Goal: Task Accomplishment & Management: Manage account settings

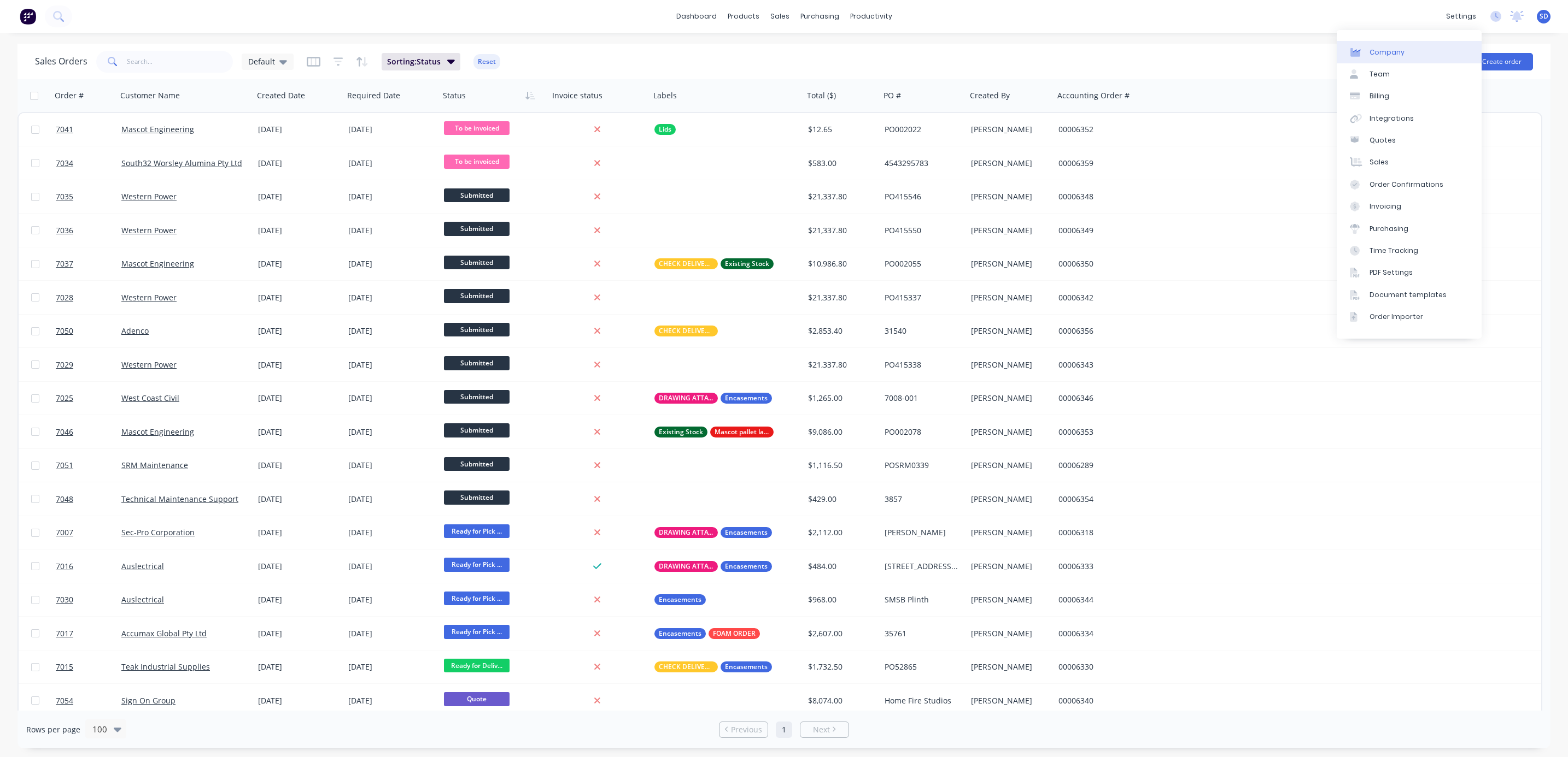
click at [1395, 58] on link "Company" at bounding box center [1409, 51] width 145 height 21
select select "AU"
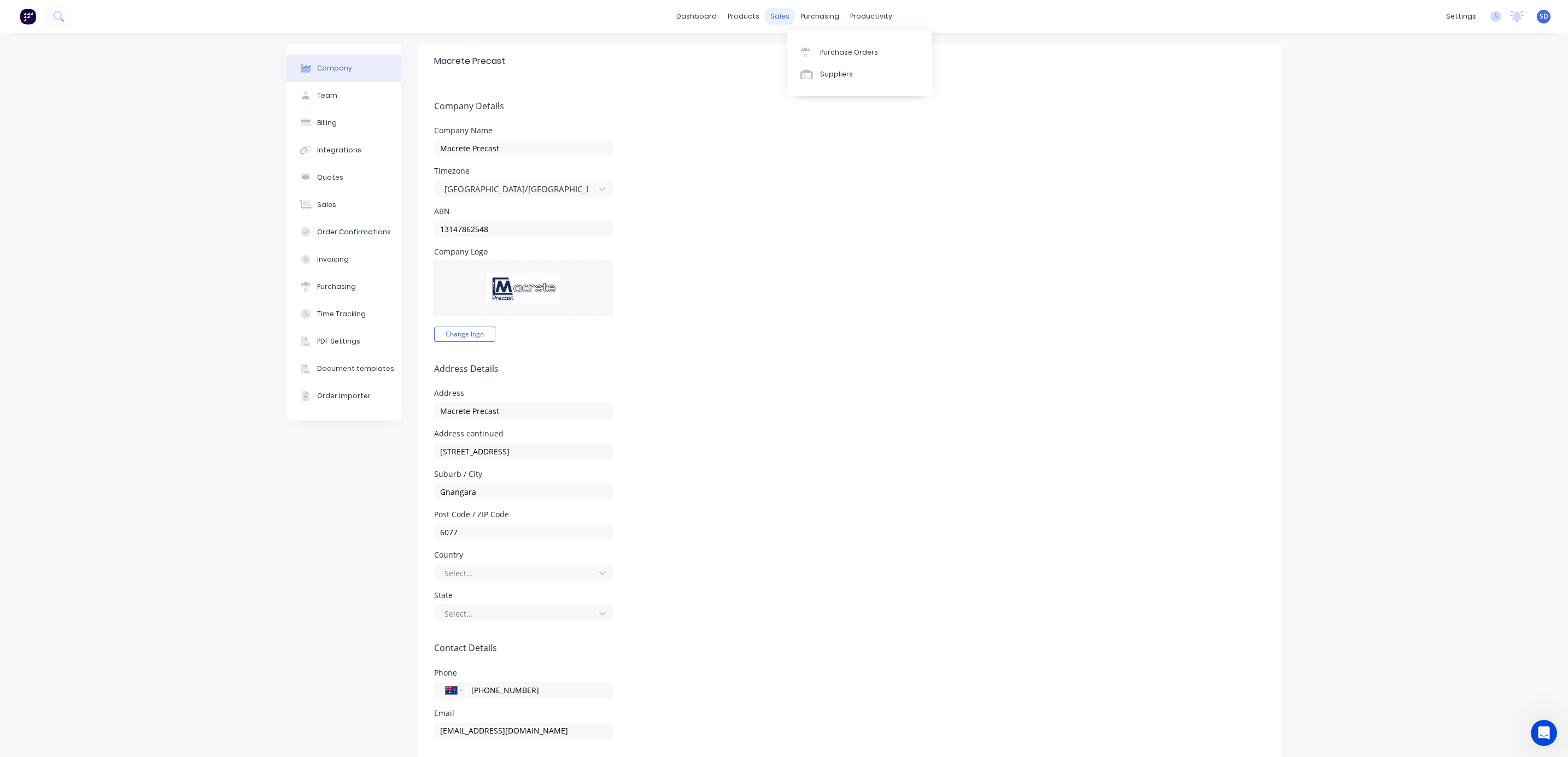
click at [775, 18] on div "sales" at bounding box center [780, 16] width 30 height 16
click at [793, 50] on div "Sales Orders" at bounding box center [814, 51] width 45 height 9
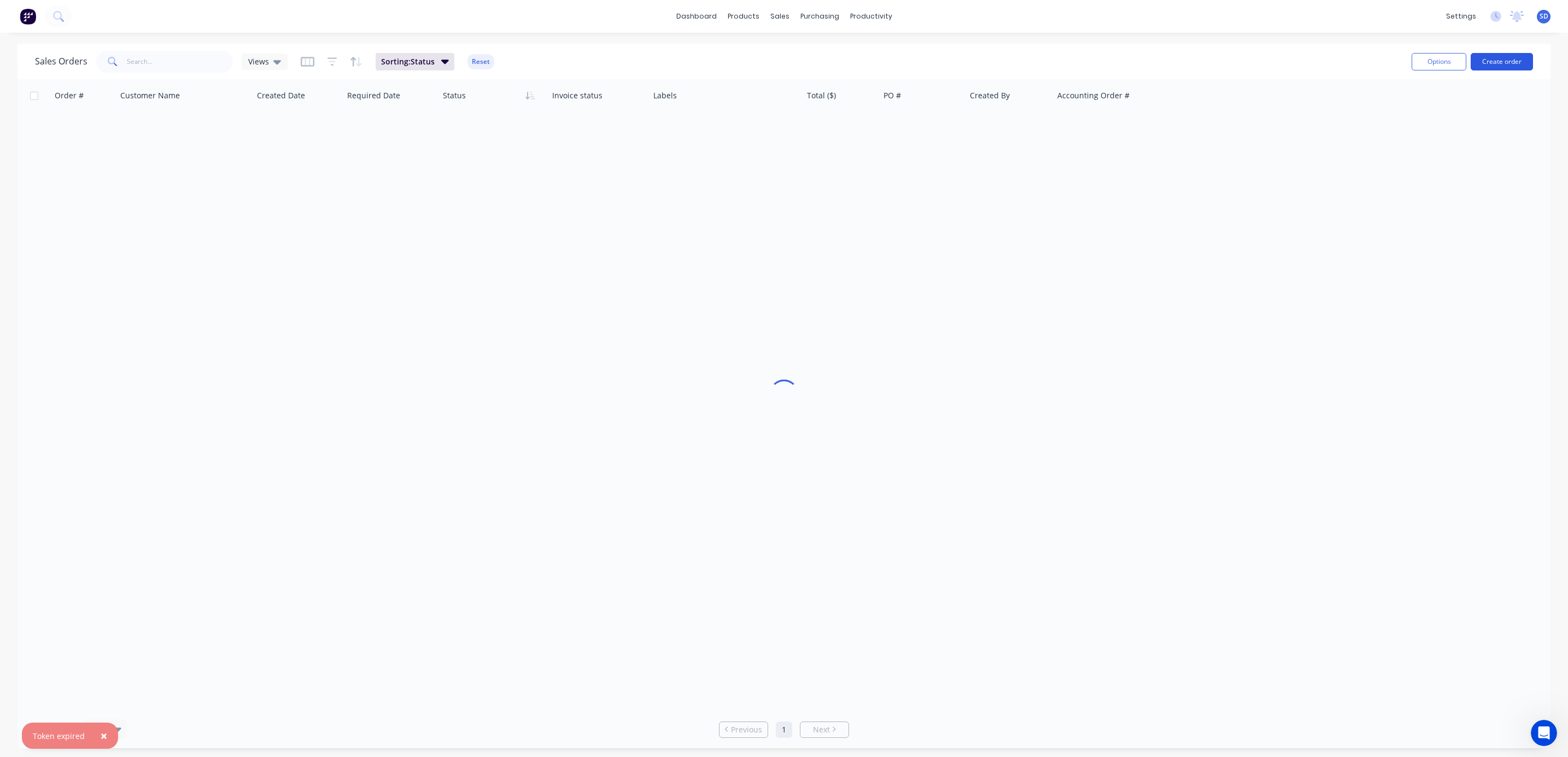
click at [1505, 61] on button "Create order" at bounding box center [1502, 62] width 63 height 17
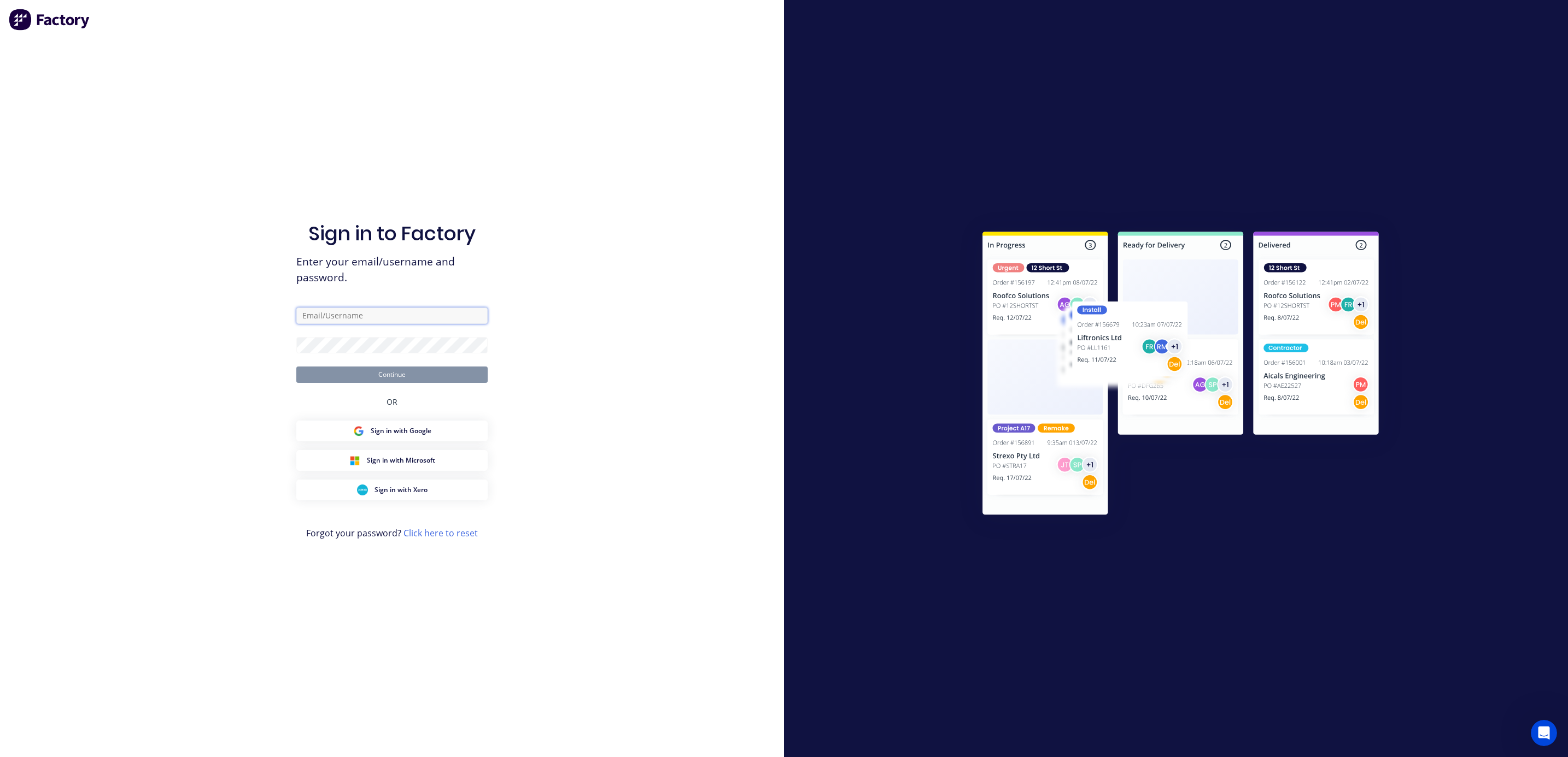
type input "[PERSON_NAME][EMAIL_ADDRESS][DOMAIN_NAME]"
click at [399, 371] on button "Continue" at bounding box center [392, 374] width 191 height 16
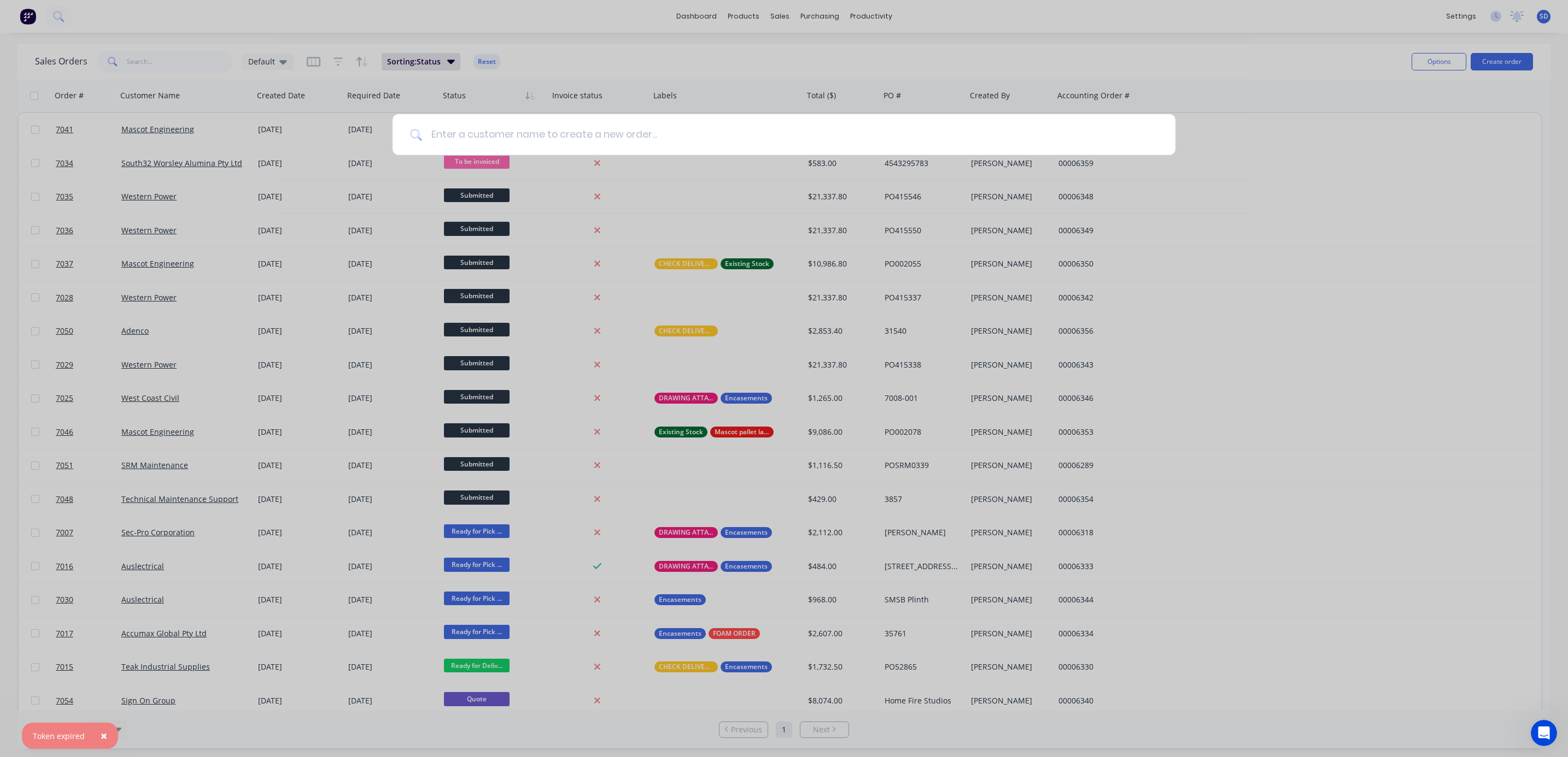
click at [528, 139] on input at bounding box center [790, 135] width 736 height 41
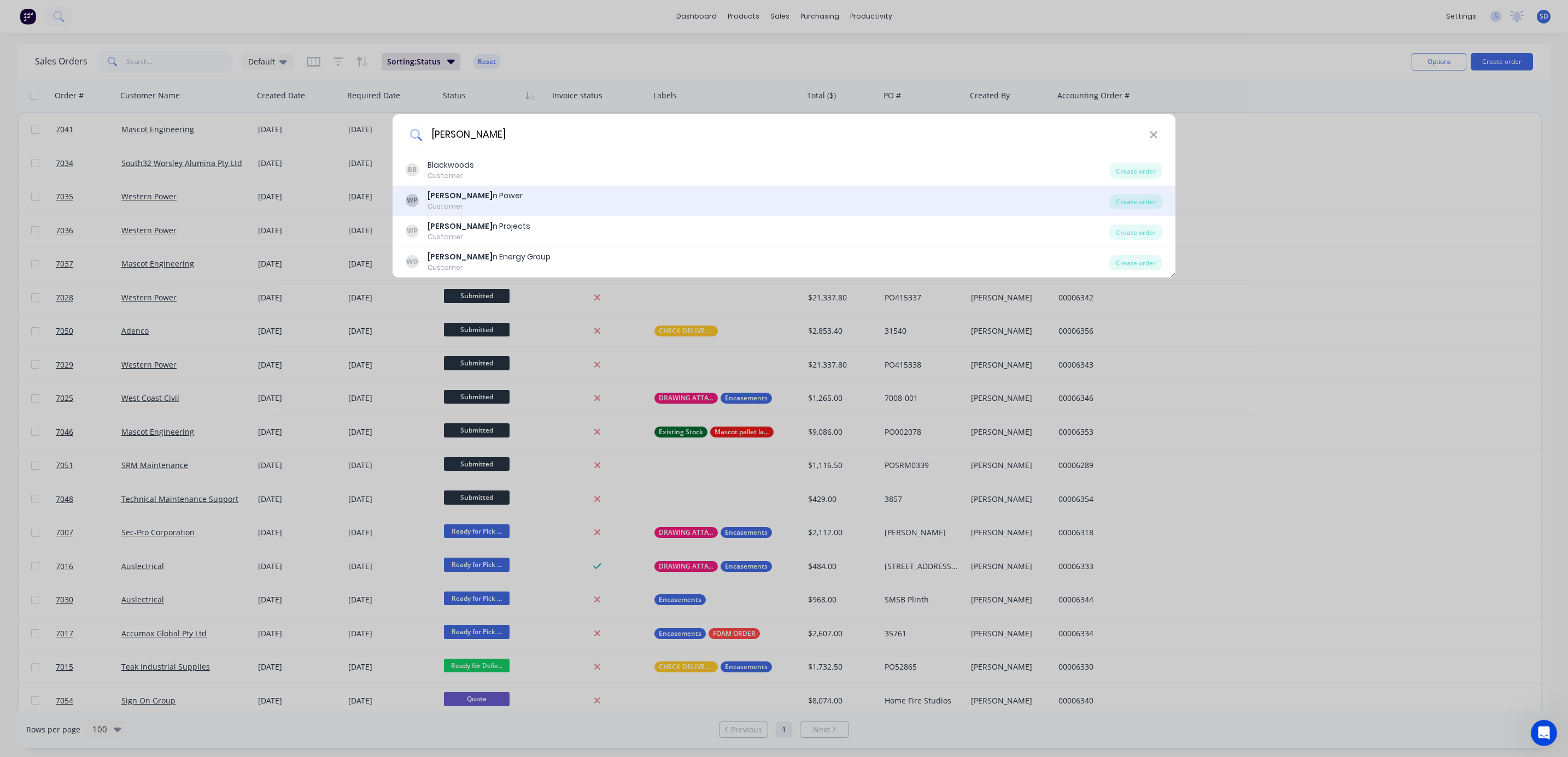
type input "[PERSON_NAME]"
click at [483, 198] on div "[PERSON_NAME] n Power" at bounding box center [475, 196] width 95 height 11
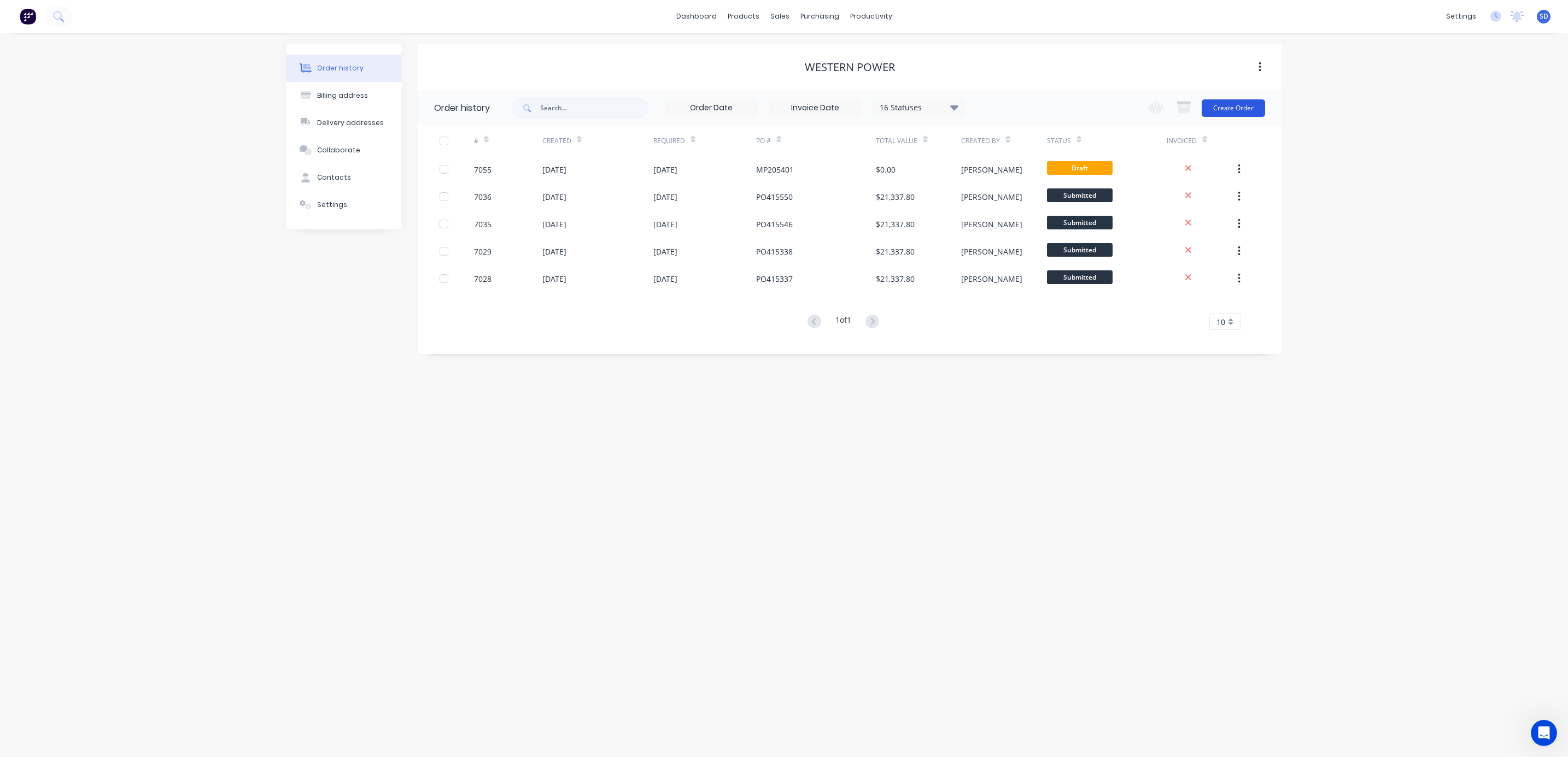
click at [1237, 110] on button "Create Order" at bounding box center [1233, 108] width 64 height 17
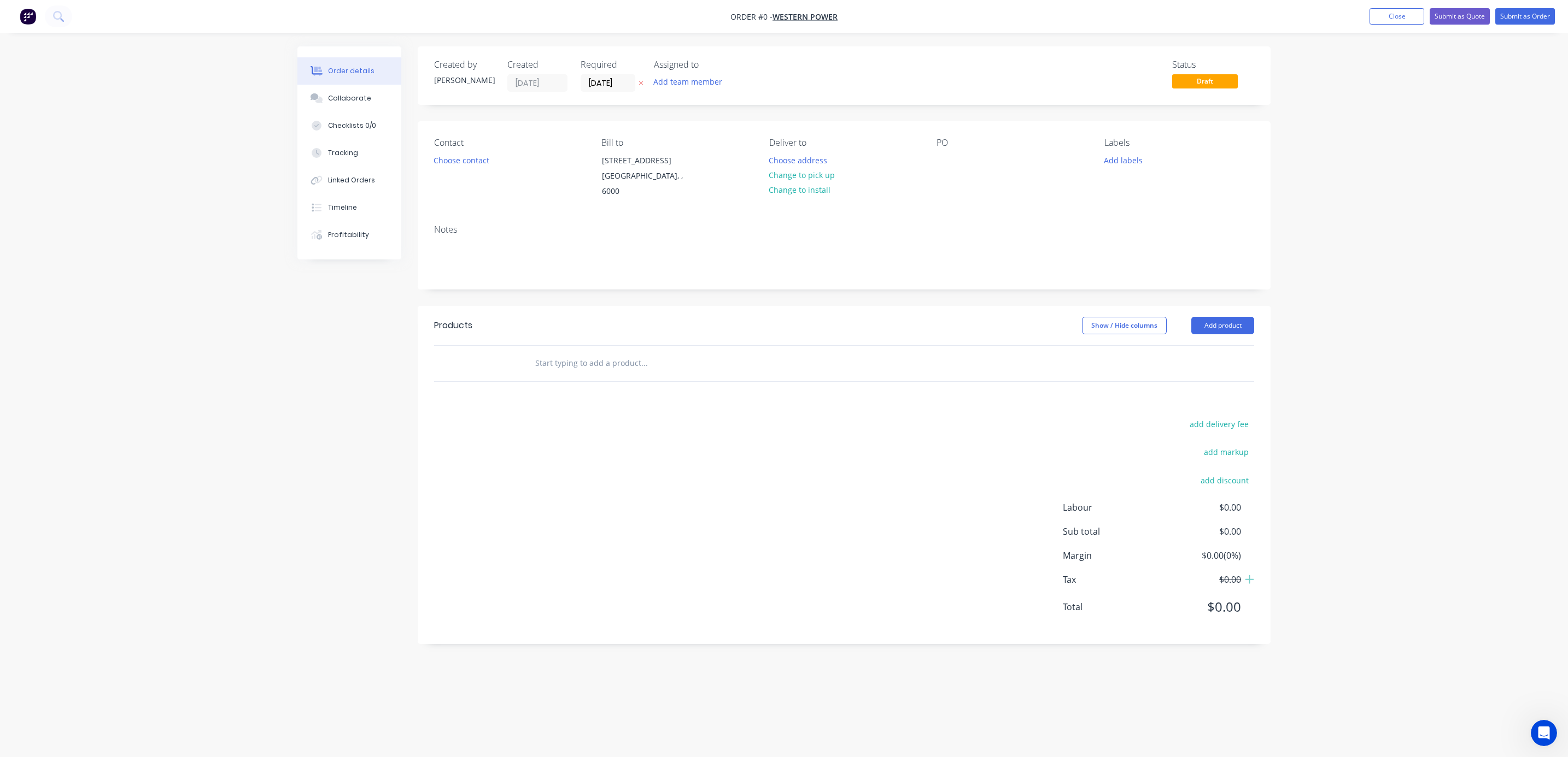
click at [604, 357] on input "text" at bounding box center [644, 363] width 219 height 21
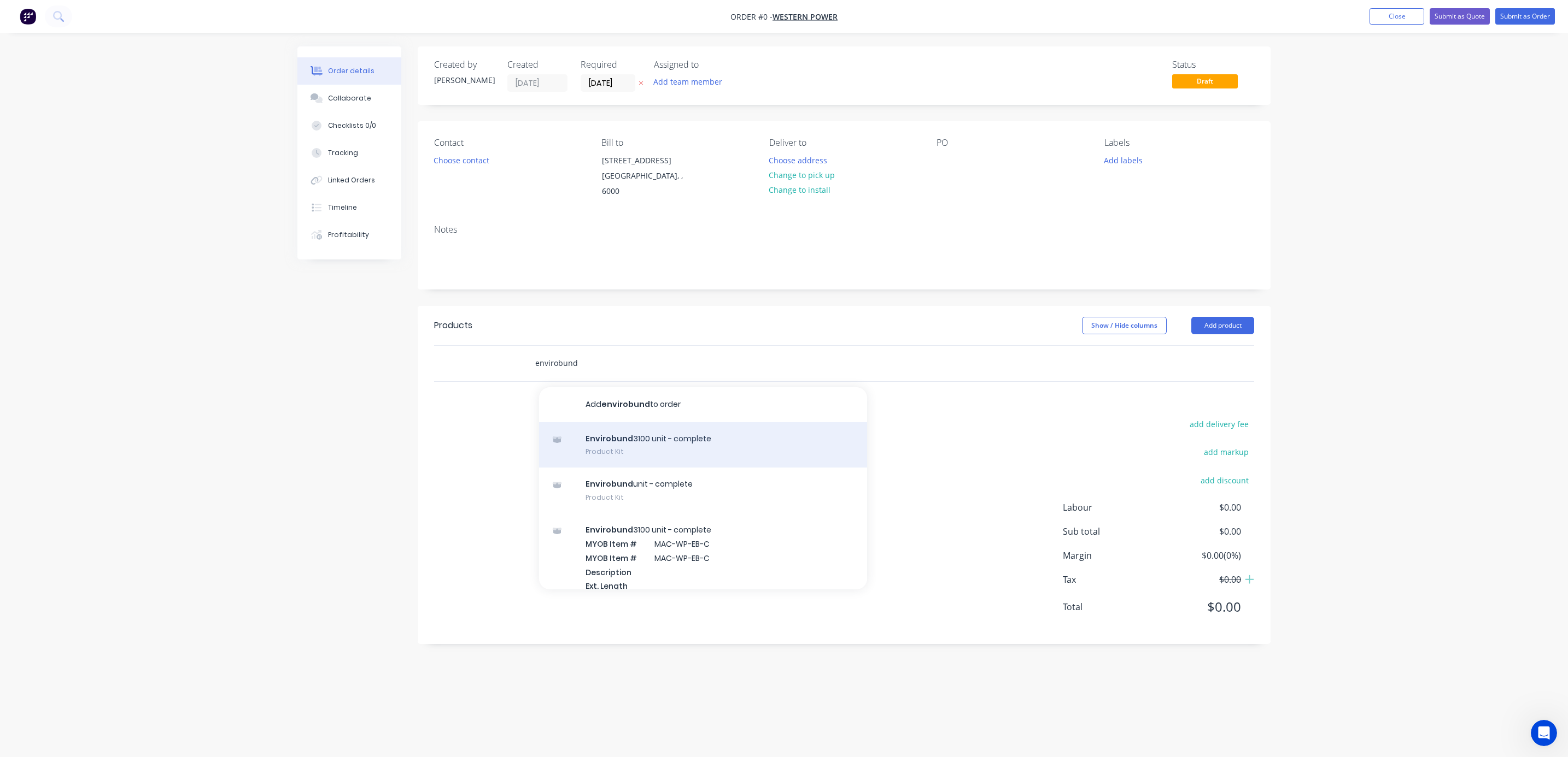
type input "envirobund"
click at [645, 433] on div "Envirobund 3100 unit - complete Product Kit" at bounding box center [703, 445] width 328 height 45
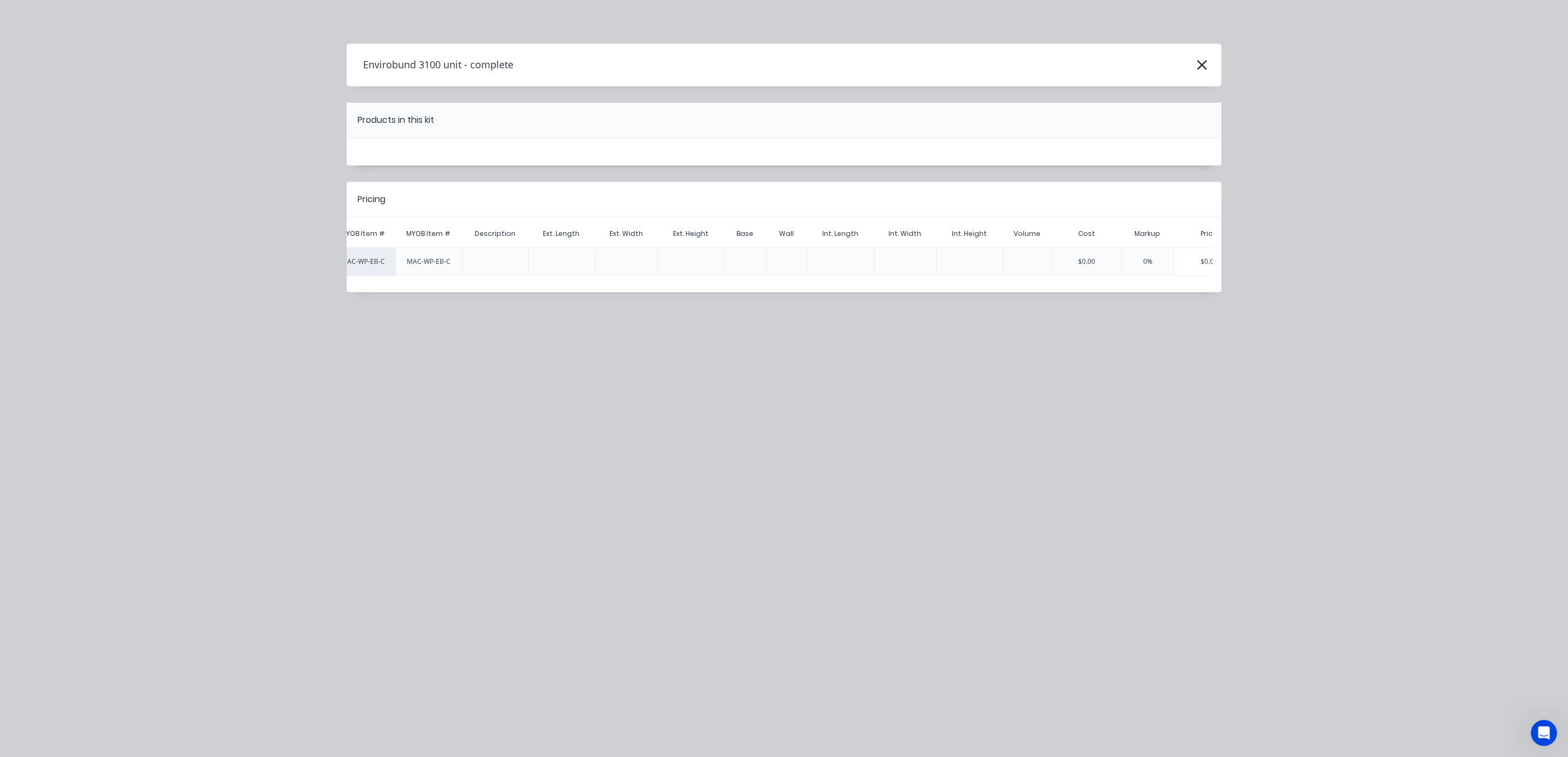
scroll to position [0, 246]
click at [1203, 59] on icon "button" at bounding box center [1201, 65] width 11 height 15
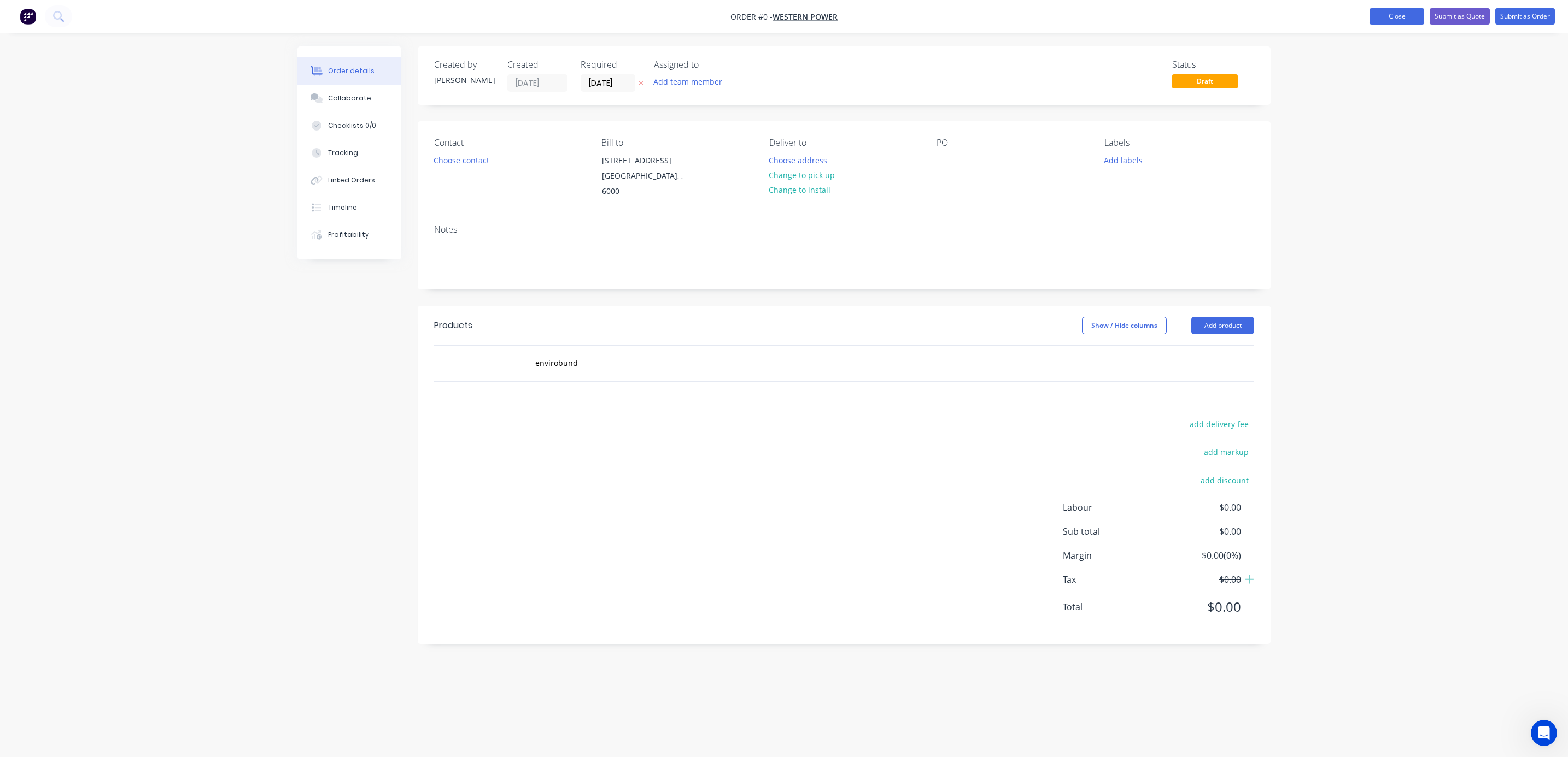
click at [1403, 14] on button "Close" at bounding box center [1397, 16] width 55 height 16
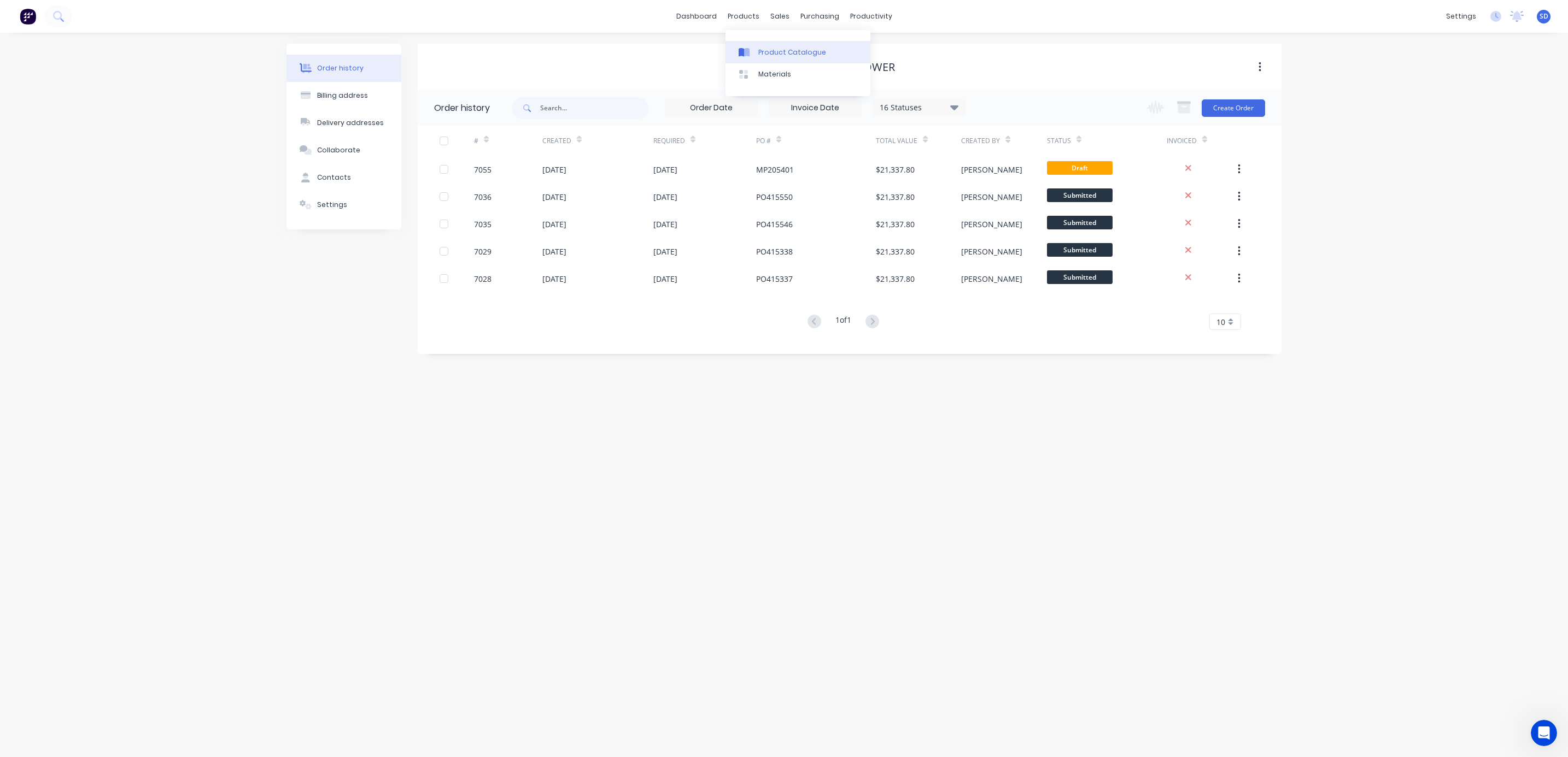
click at [769, 45] on link "Product Catalogue" at bounding box center [798, 51] width 145 height 21
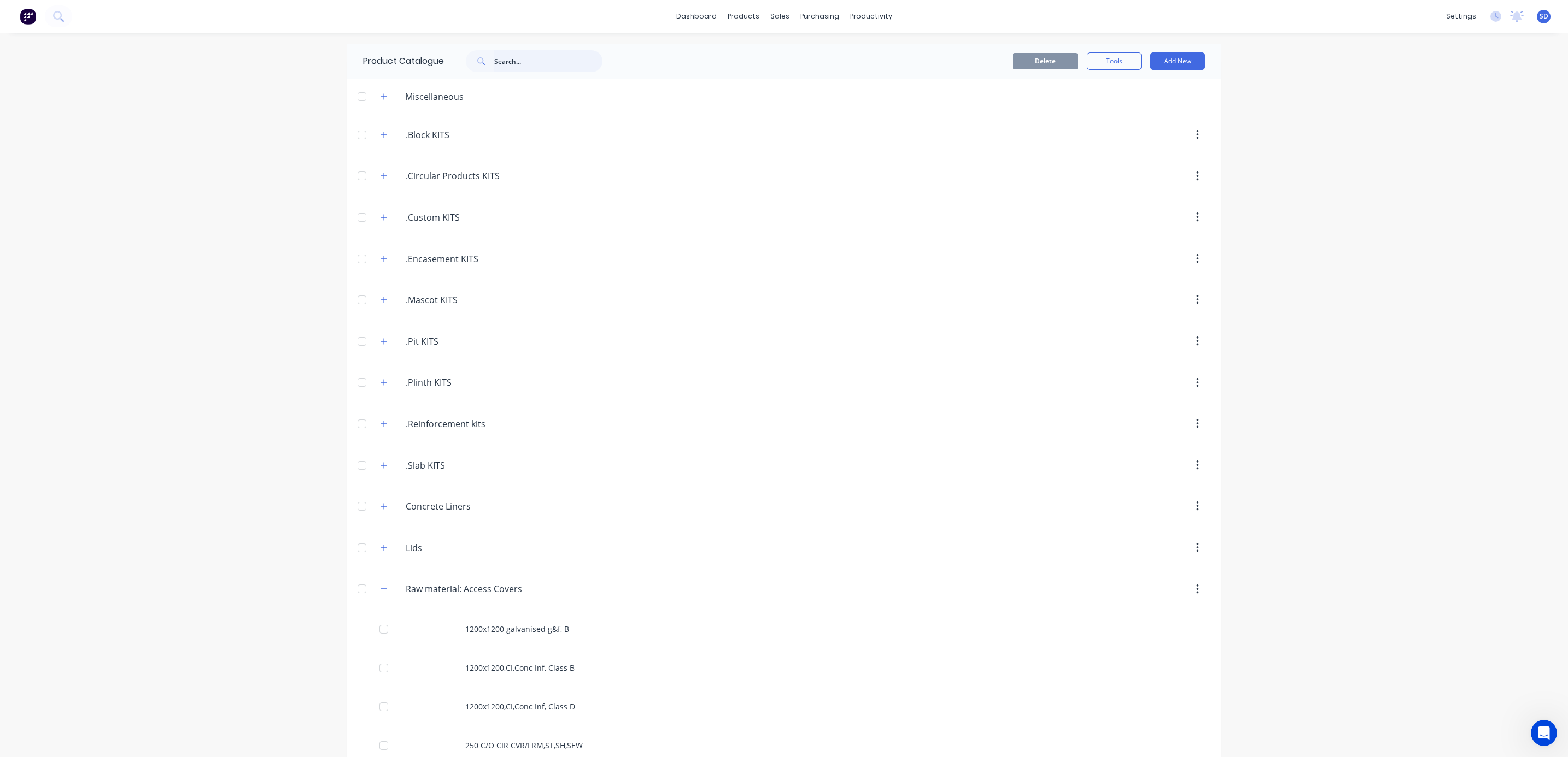
click at [499, 65] on input "text" at bounding box center [549, 61] width 108 height 21
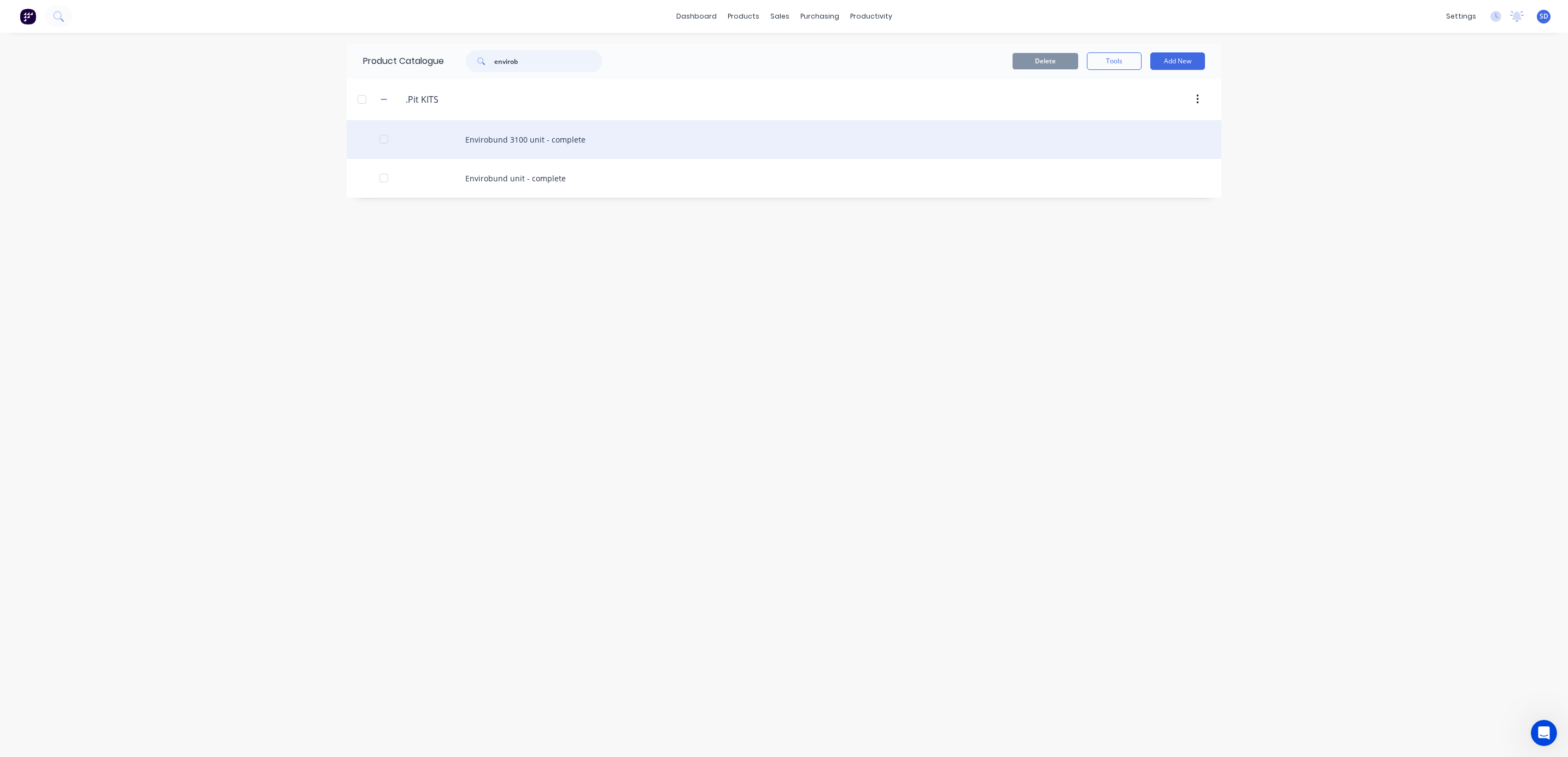
type input "envirob"
click at [524, 146] on div "Envirobund 3100 unit - complete" at bounding box center [784, 139] width 875 height 39
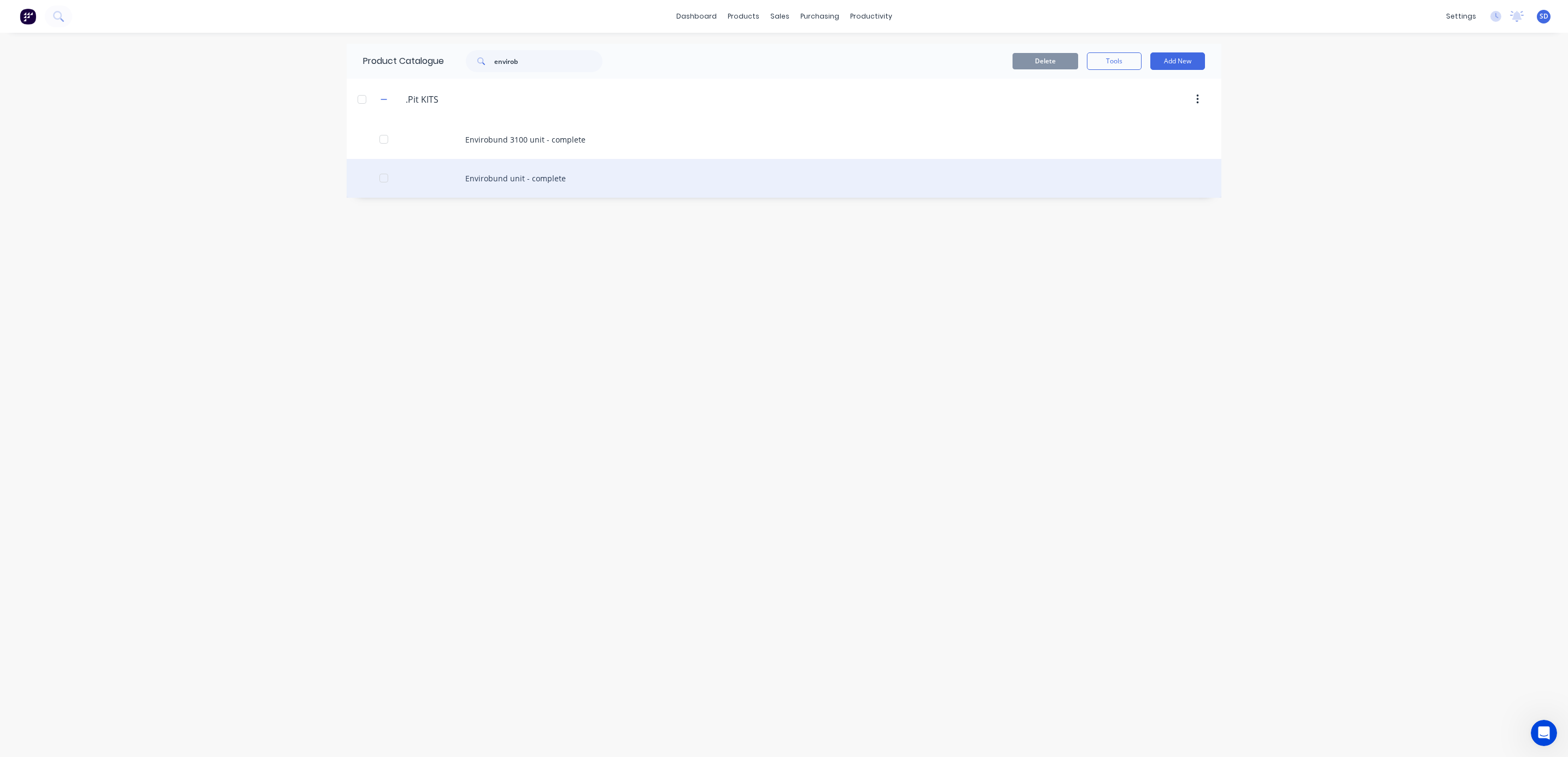
click at [538, 173] on div "Envirobund unit - complete" at bounding box center [784, 178] width 875 height 39
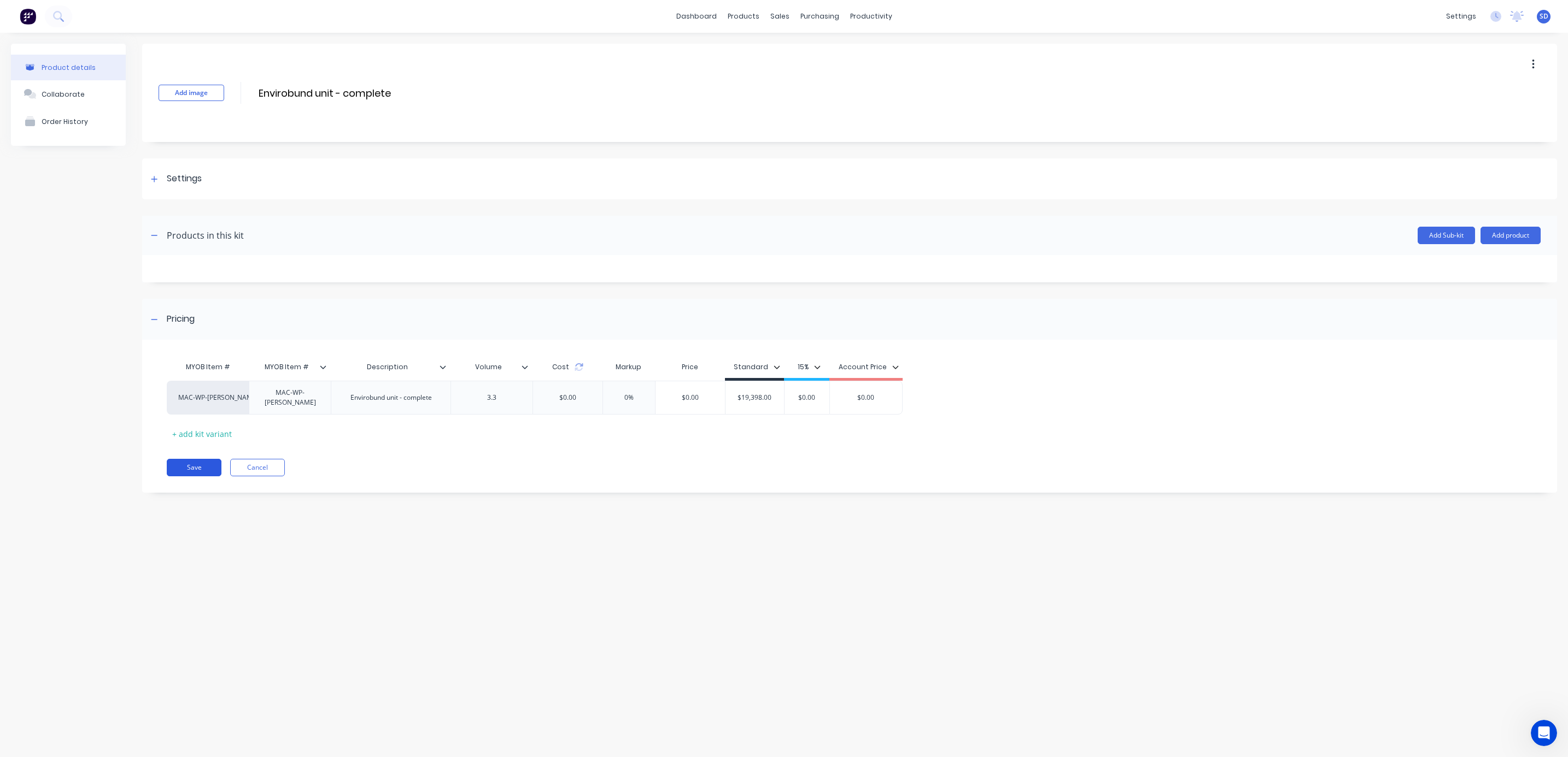
click at [191, 465] on button "Save" at bounding box center [194, 468] width 55 height 17
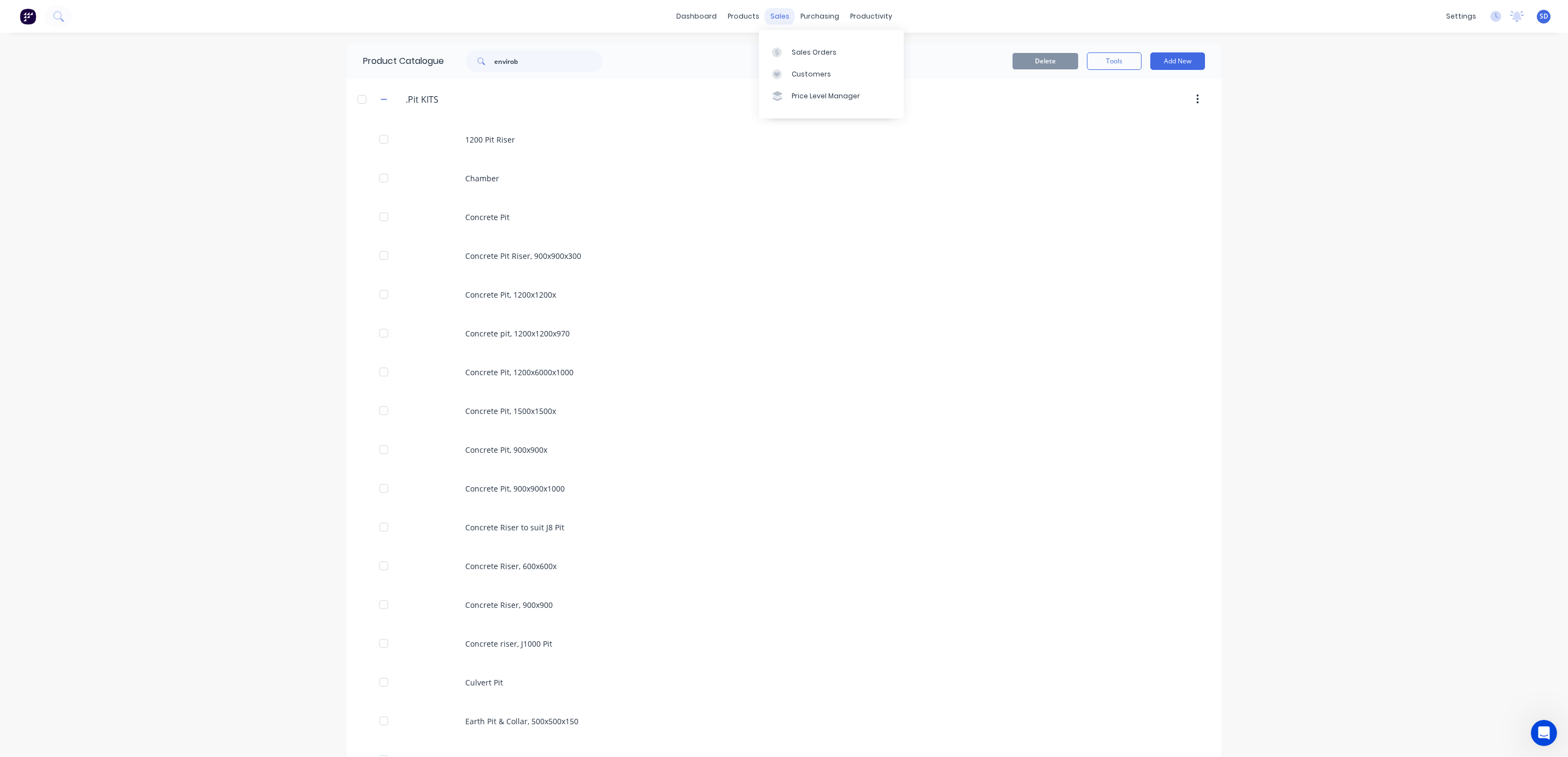
click at [775, 18] on div "sales" at bounding box center [780, 16] width 30 height 16
click at [800, 47] on div "Sales Orders" at bounding box center [814, 51] width 45 height 9
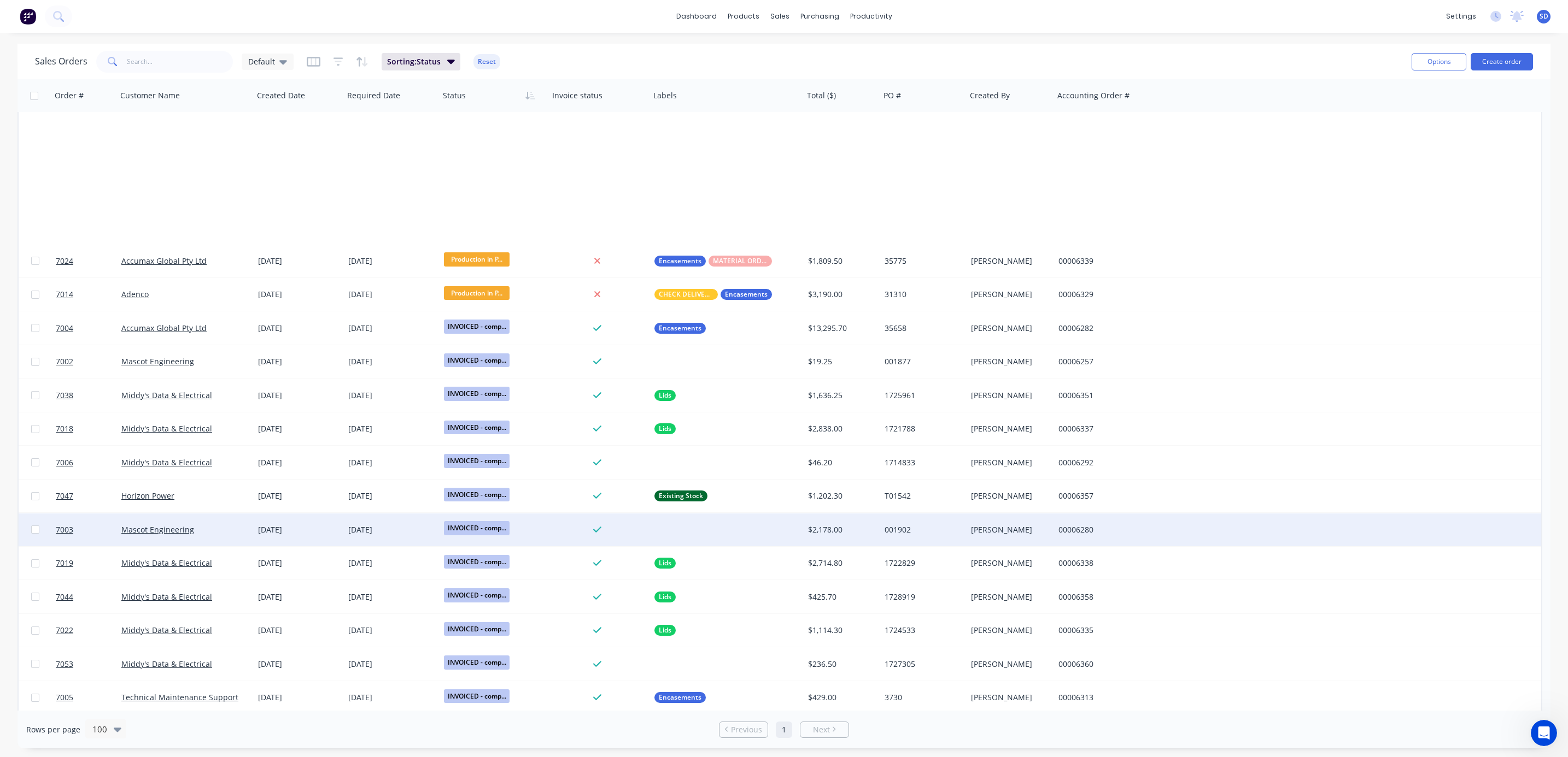
scroll to position [1115, 0]
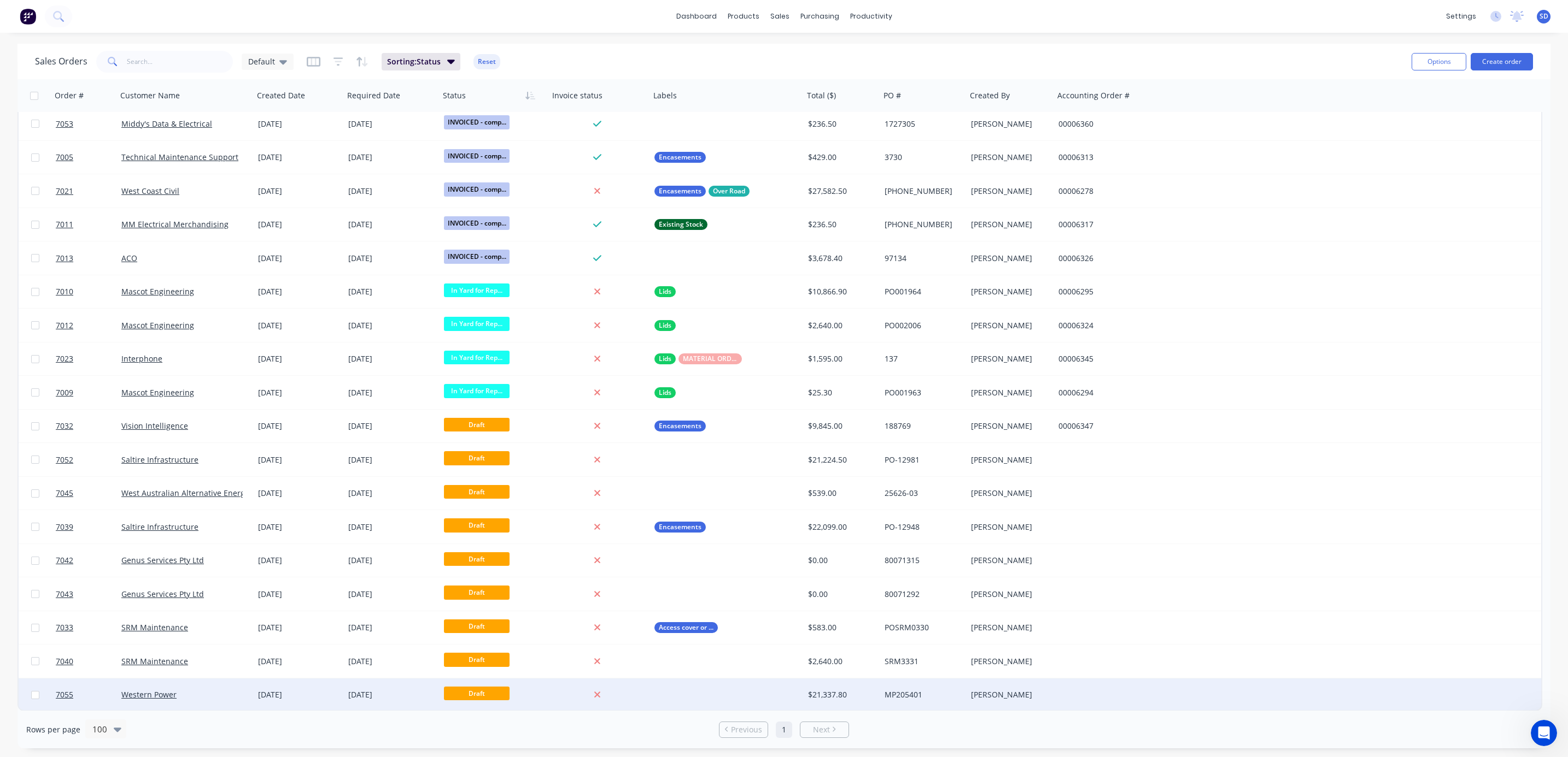
click at [207, 693] on div "Western Power" at bounding box center [181, 694] width 121 height 11
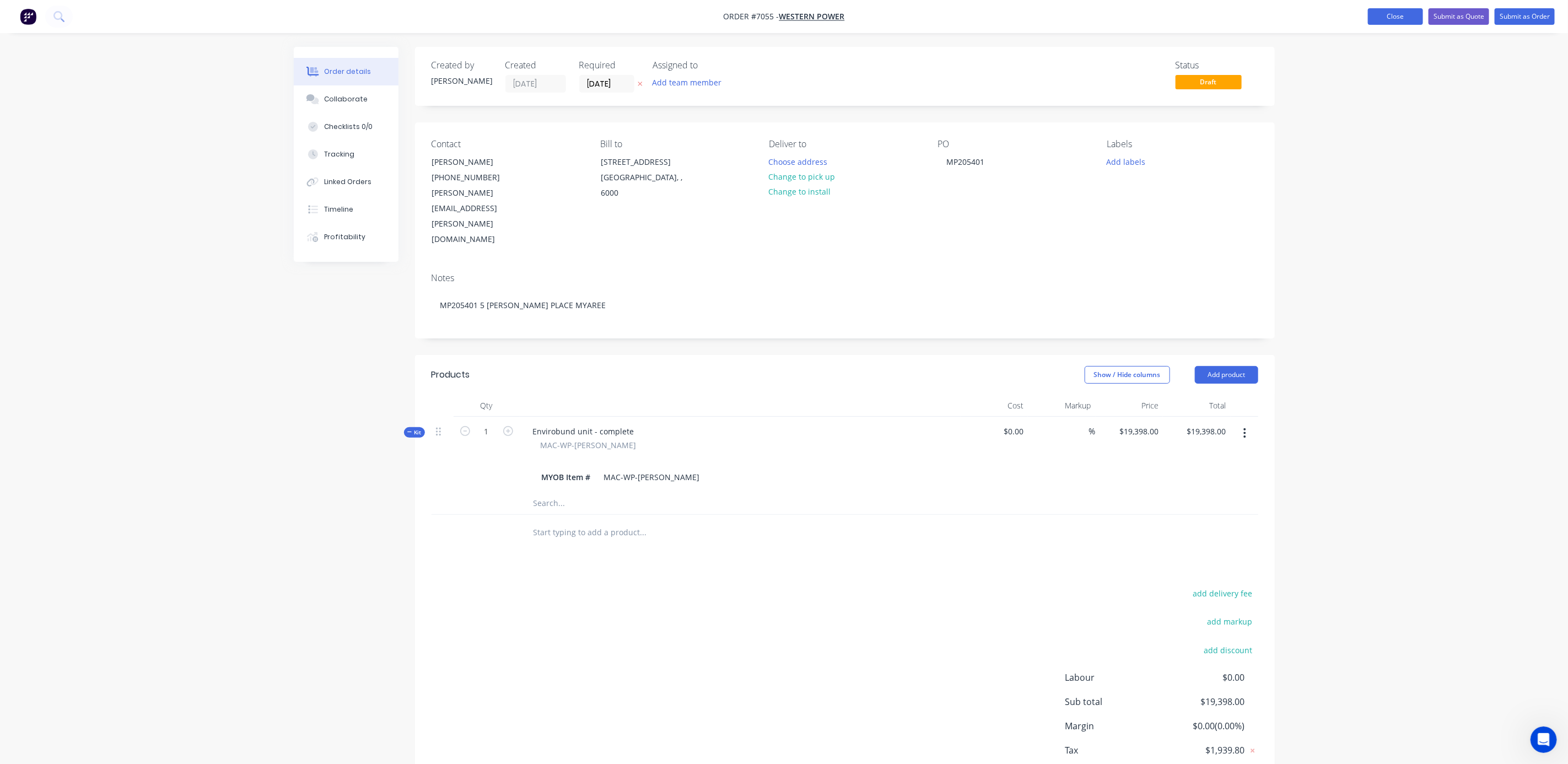
click at [1401, 22] on button "Close" at bounding box center [1396, 16] width 55 height 16
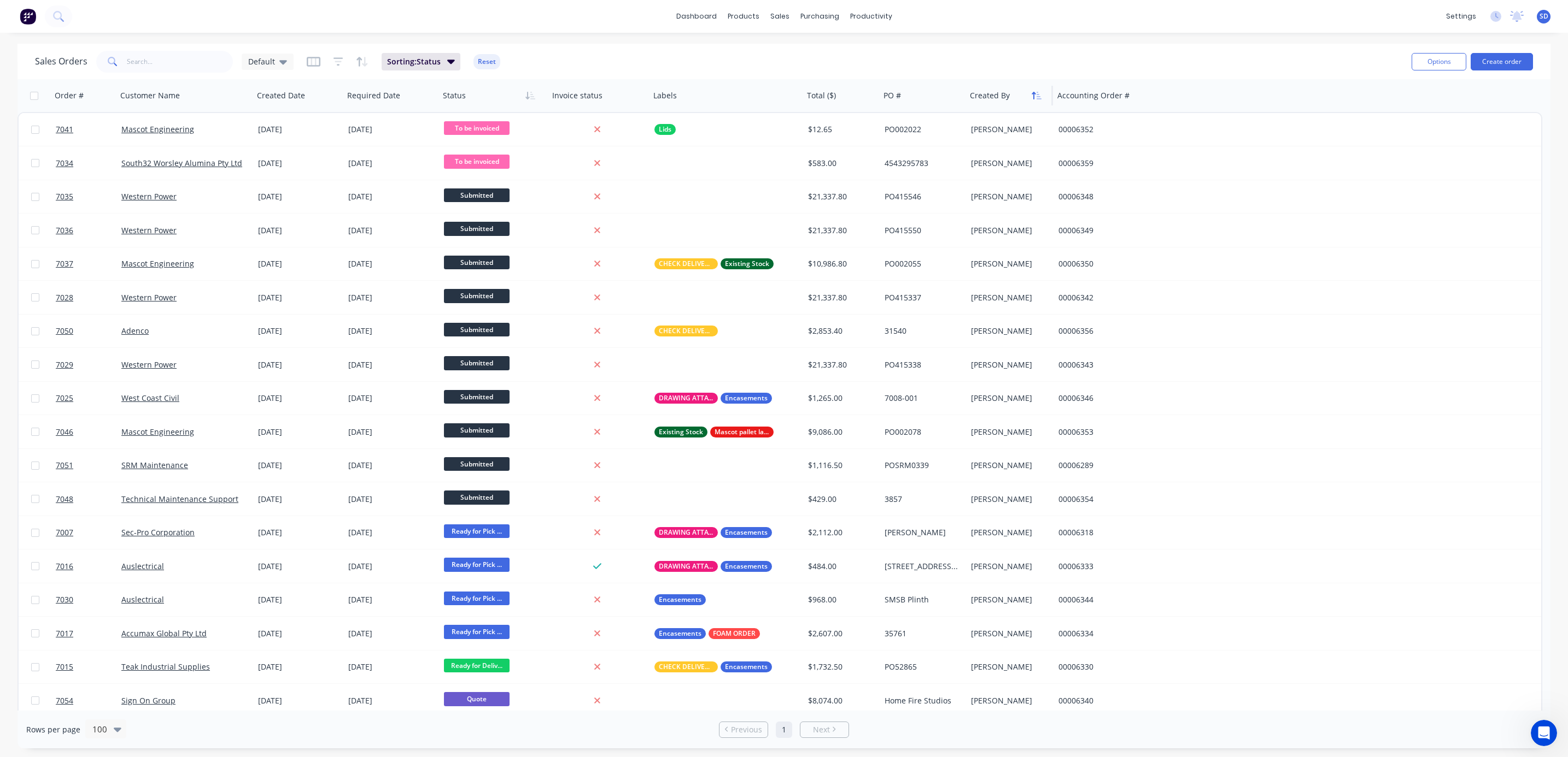
click at [1039, 97] on icon "button" at bounding box center [1036, 95] width 9 height 9
click at [533, 66] on button "Reset" at bounding box center [532, 62] width 27 height 15
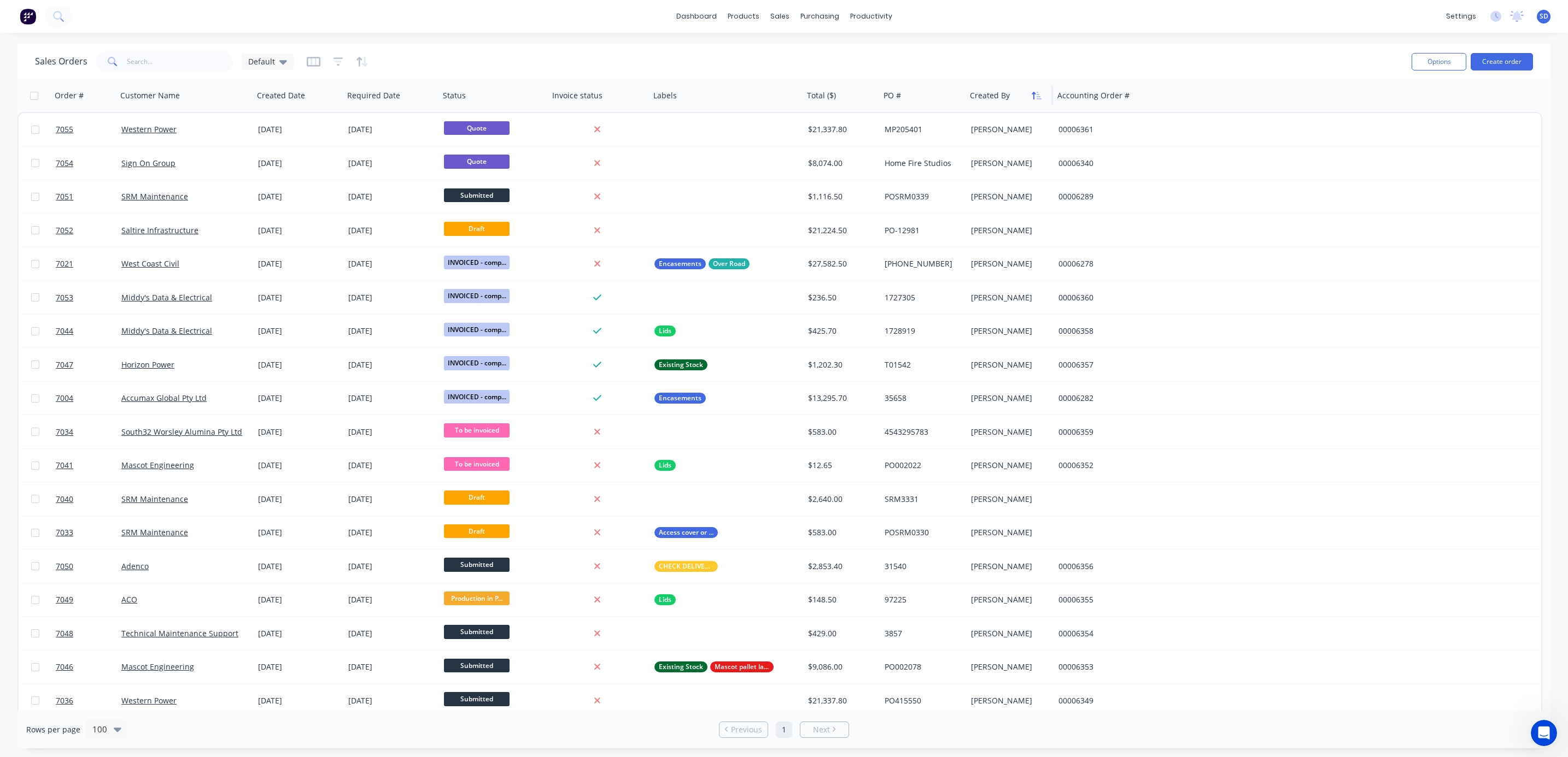
click at [1030, 95] on button "button" at bounding box center [1036, 95] width 16 height 16
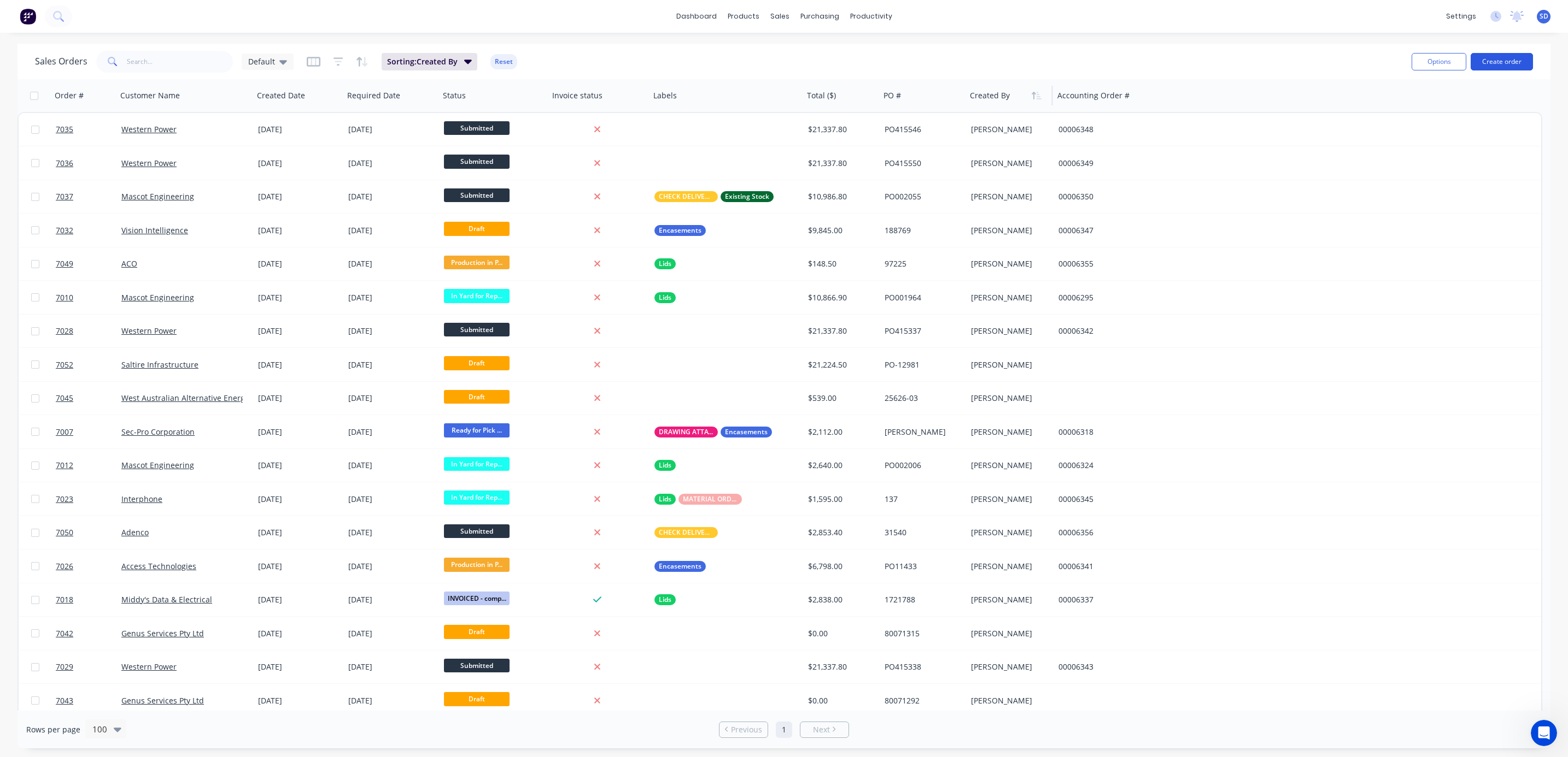
click at [1512, 56] on button "Create order" at bounding box center [1502, 62] width 63 height 17
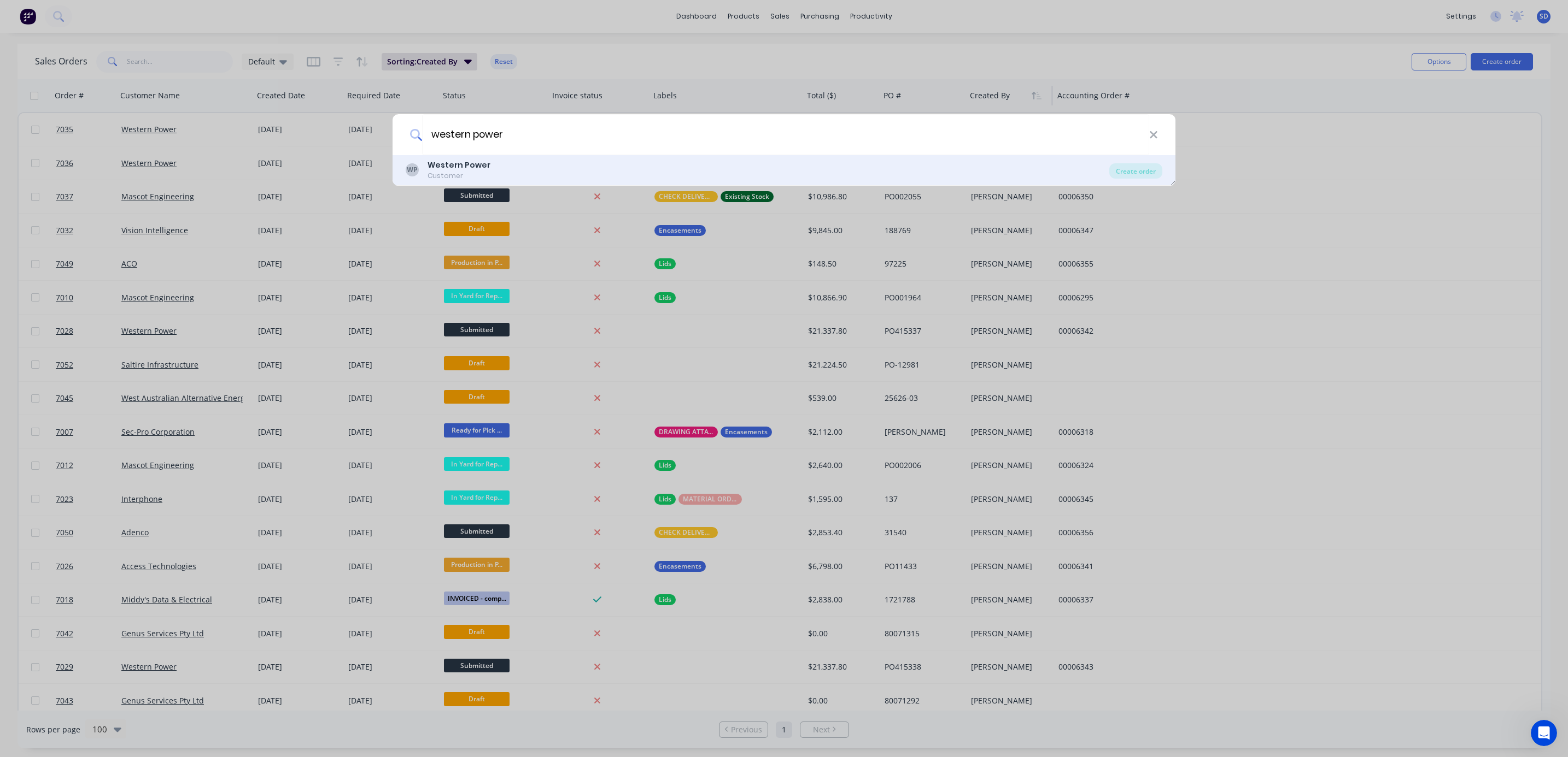
type input "western power"
click at [519, 163] on div "WP Western Power Customer" at bounding box center [757, 170] width 703 height 21
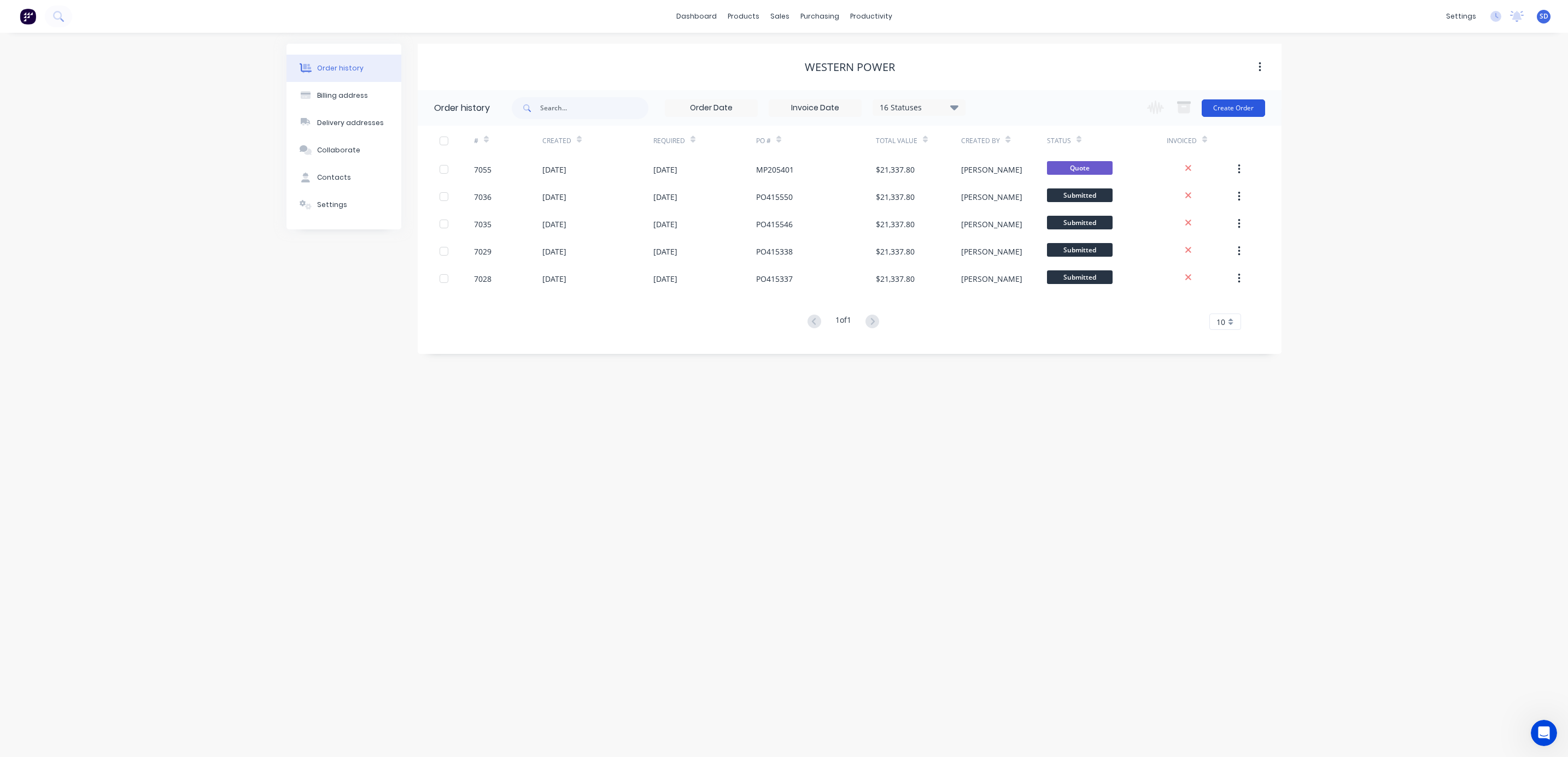
click at [1229, 101] on button "Create Order" at bounding box center [1233, 108] width 64 height 17
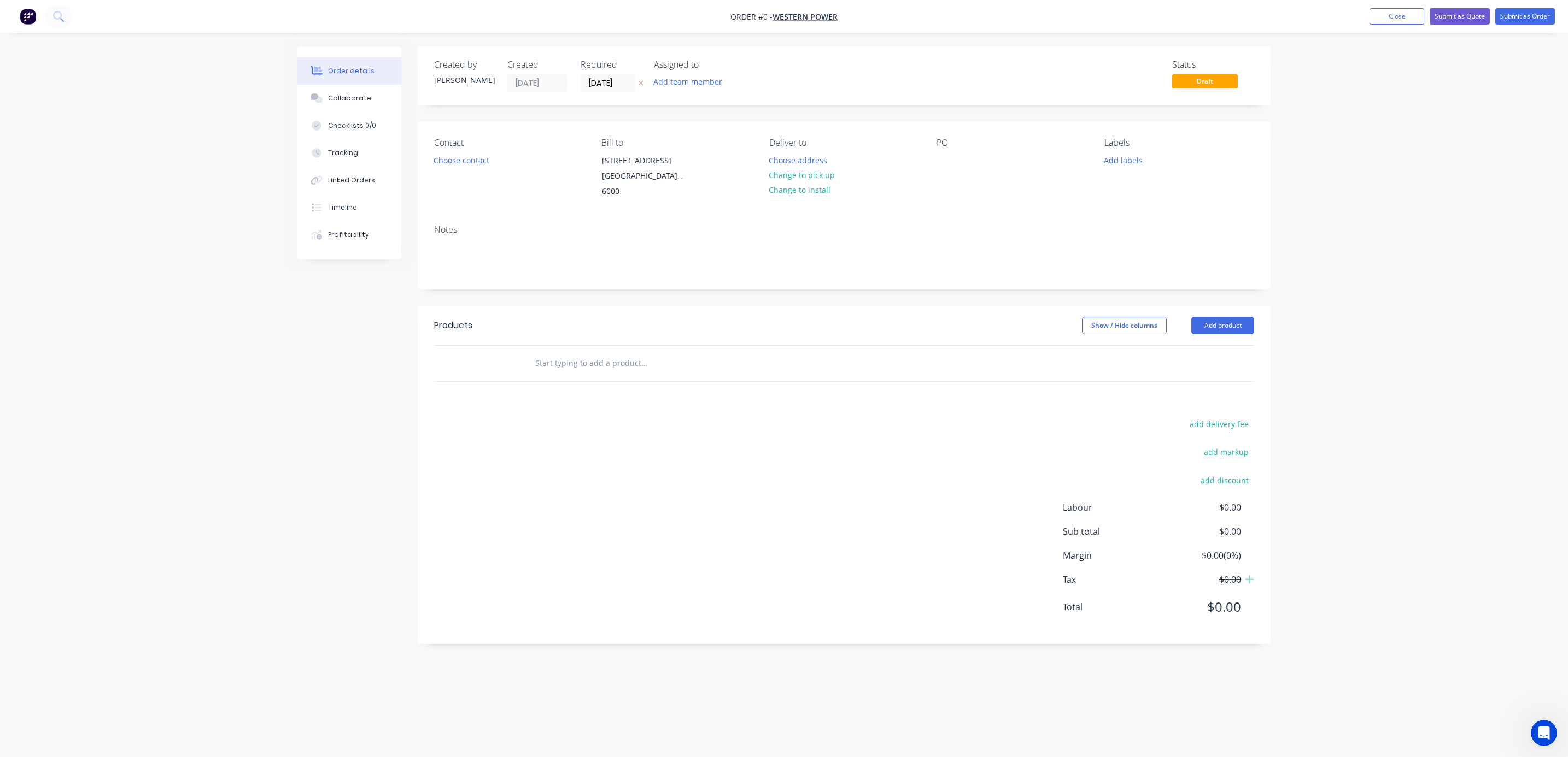
click at [568, 353] on input "text" at bounding box center [644, 363] width 219 height 21
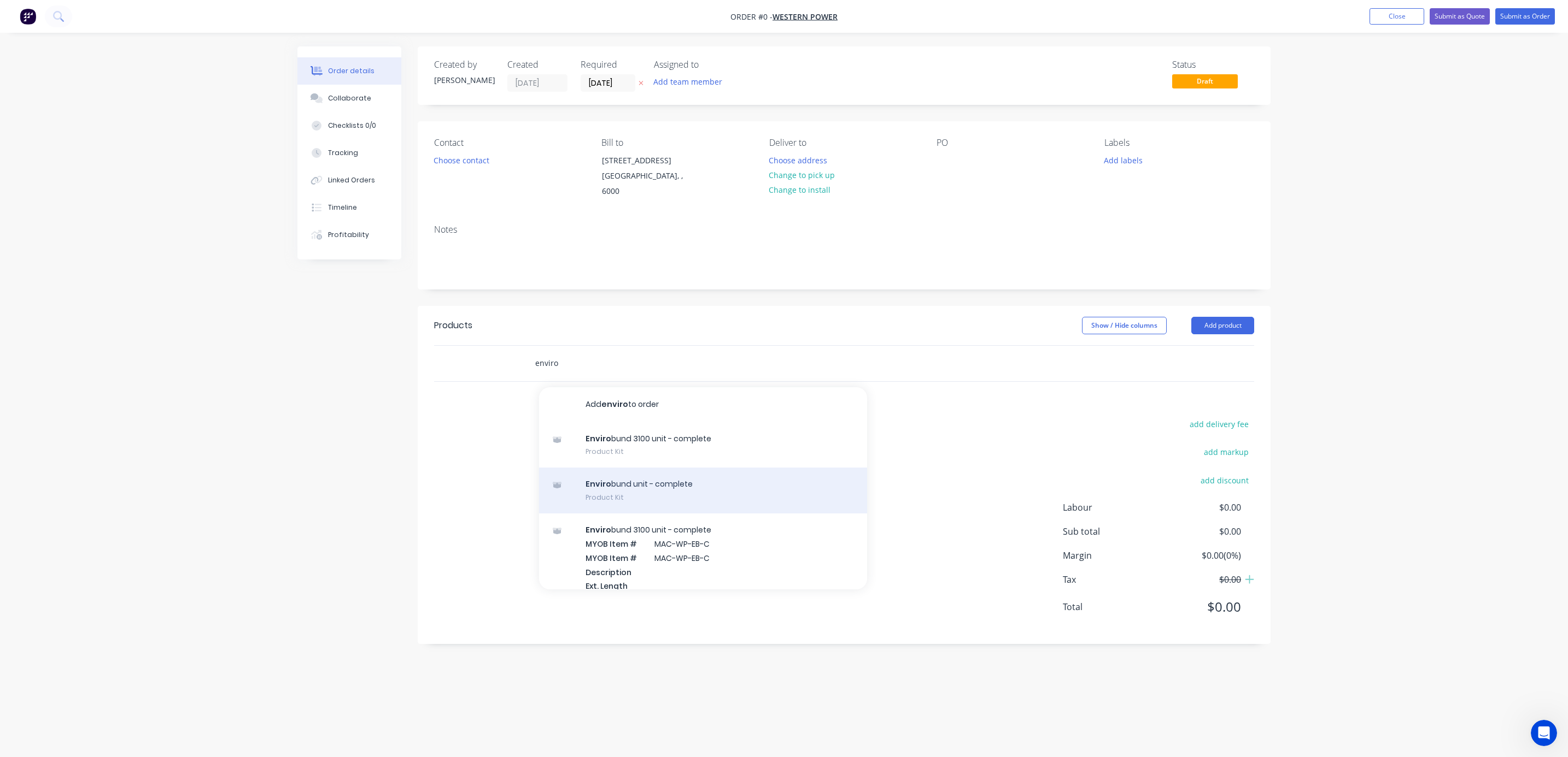
type input "enviro"
click at [635, 479] on div "Enviro bund unit - complete Product Kit" at bounding box center [703, 490] width 328 height 45
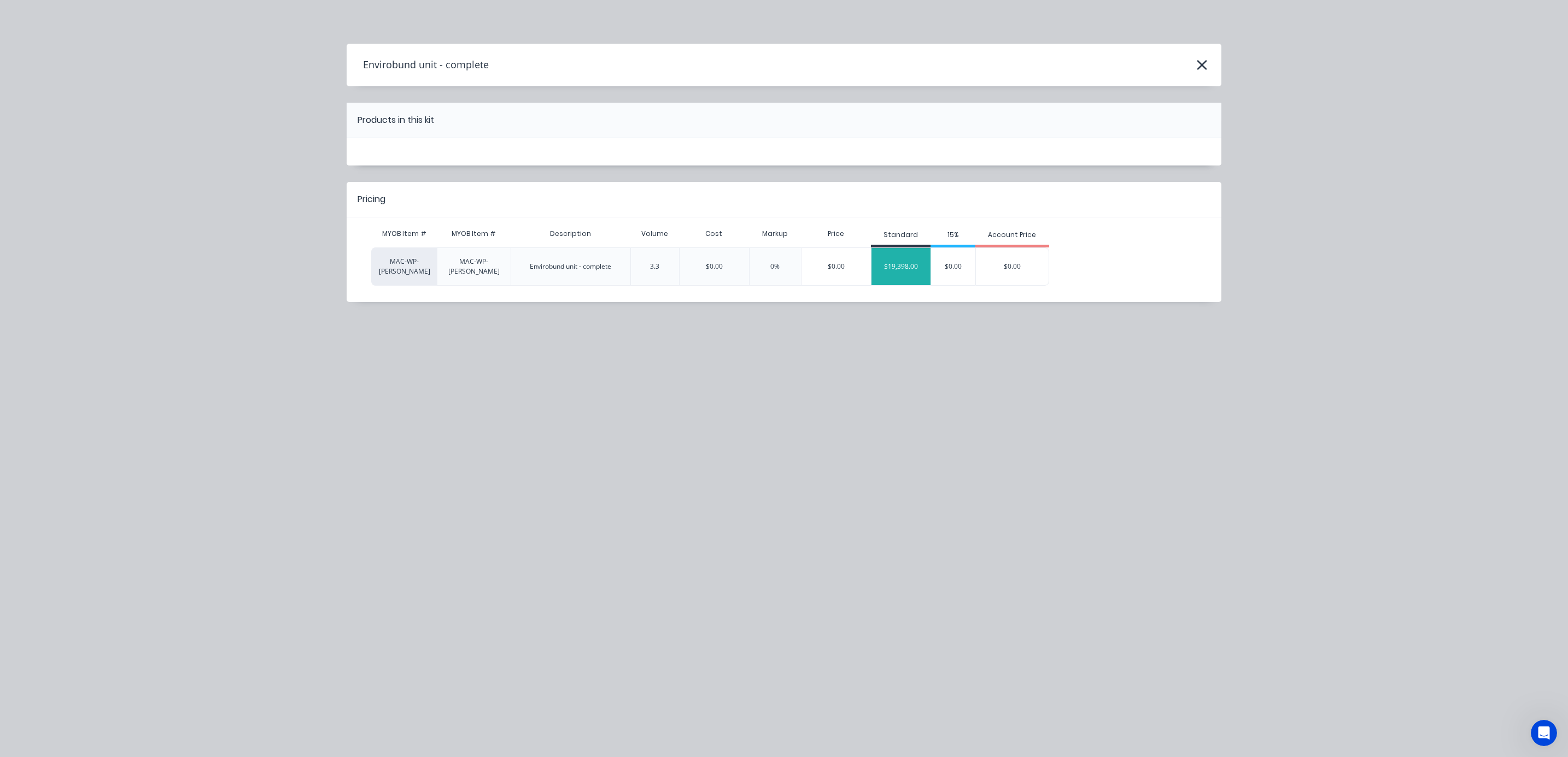
click at [915, 255] on div "$19,398.00" at bounding box center [901, 267] width 59 height 27
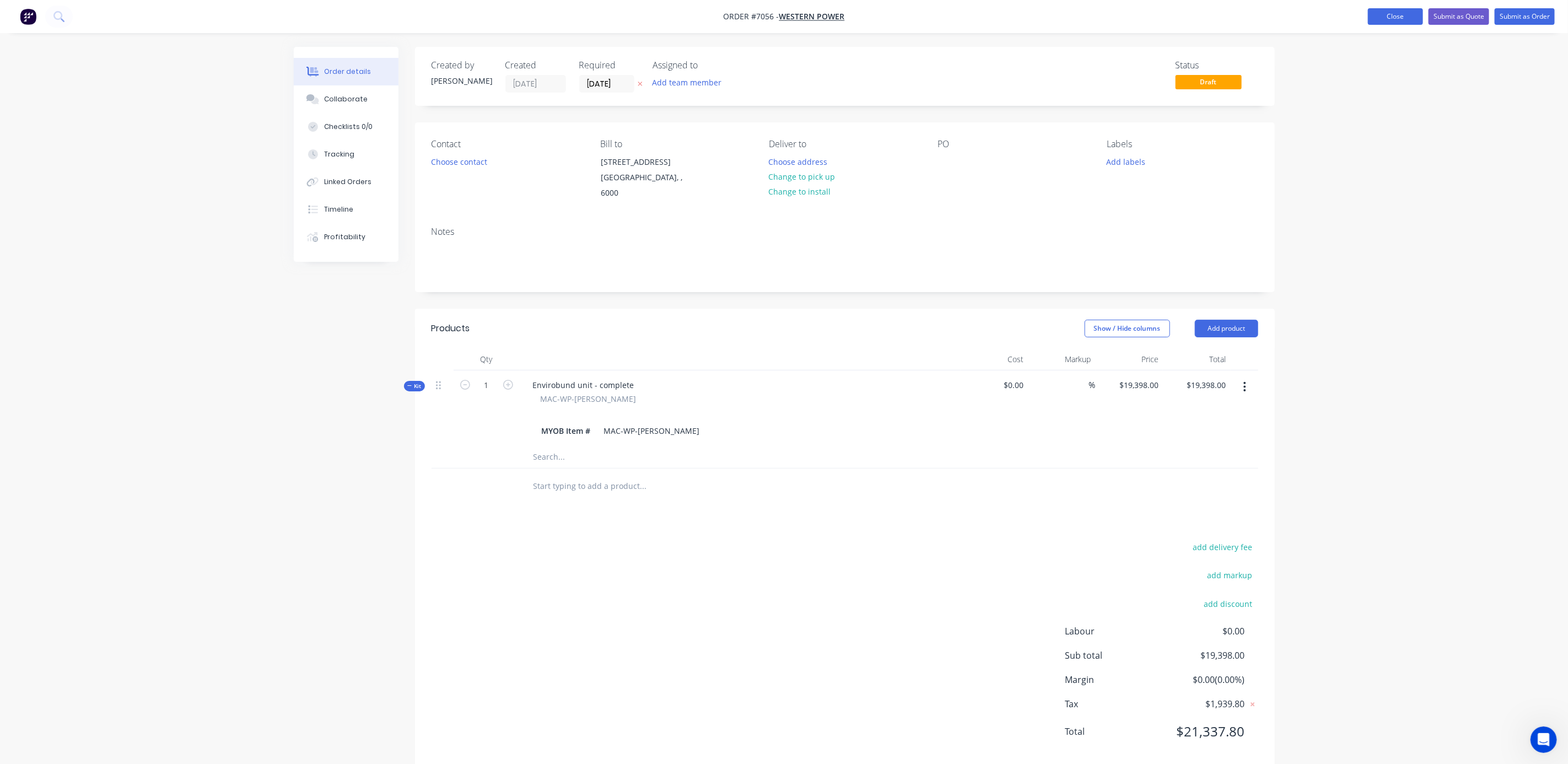
click at [1398, 13] on button "Close" at bounding box center [1396, 16] width 55 height 16
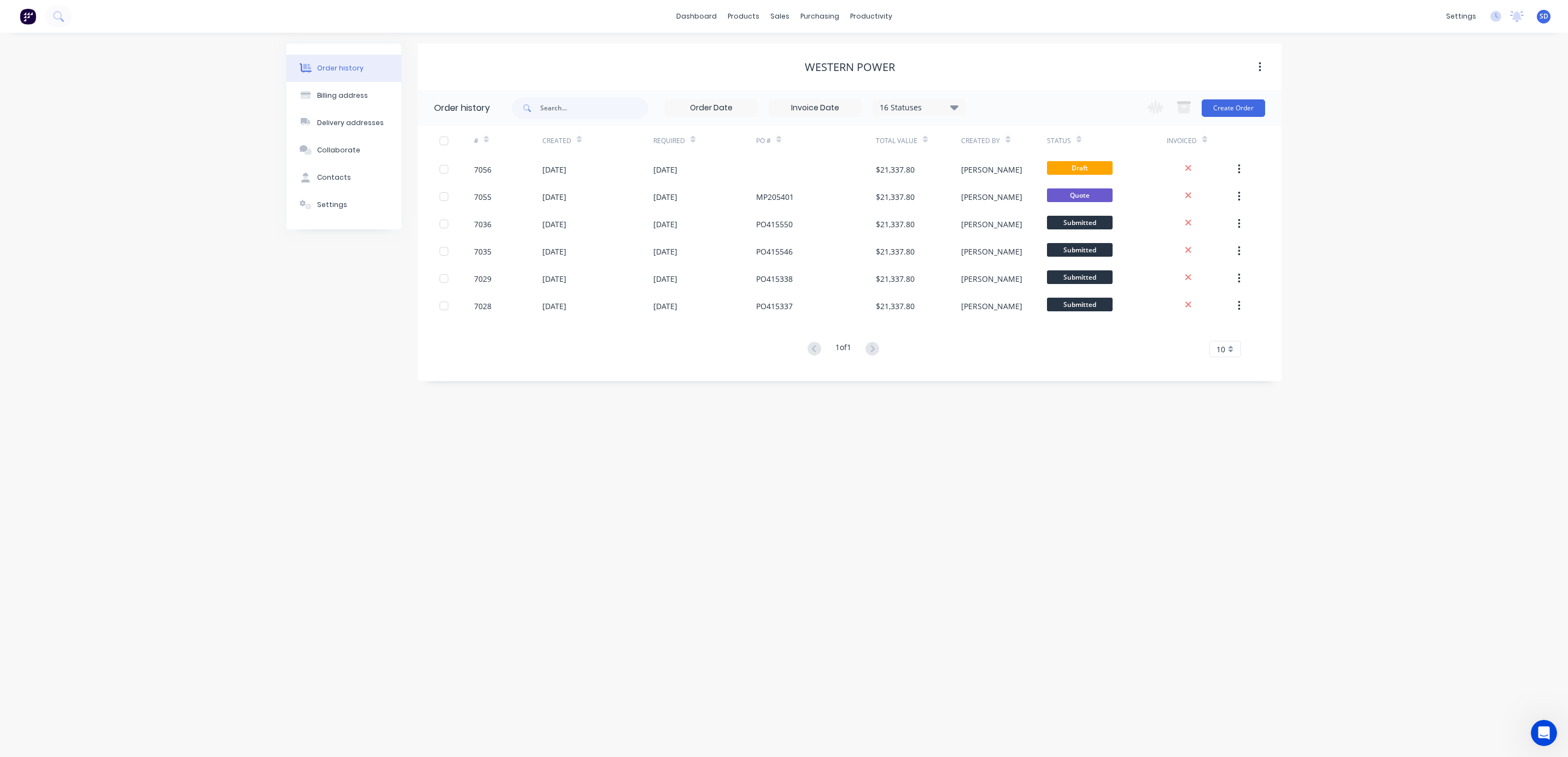
click at [1366, 269] on div "Order history Billing address Delivery addresses Collaborate Contacts Settings …" at bounding box center [784, 395] width 1568 height 724
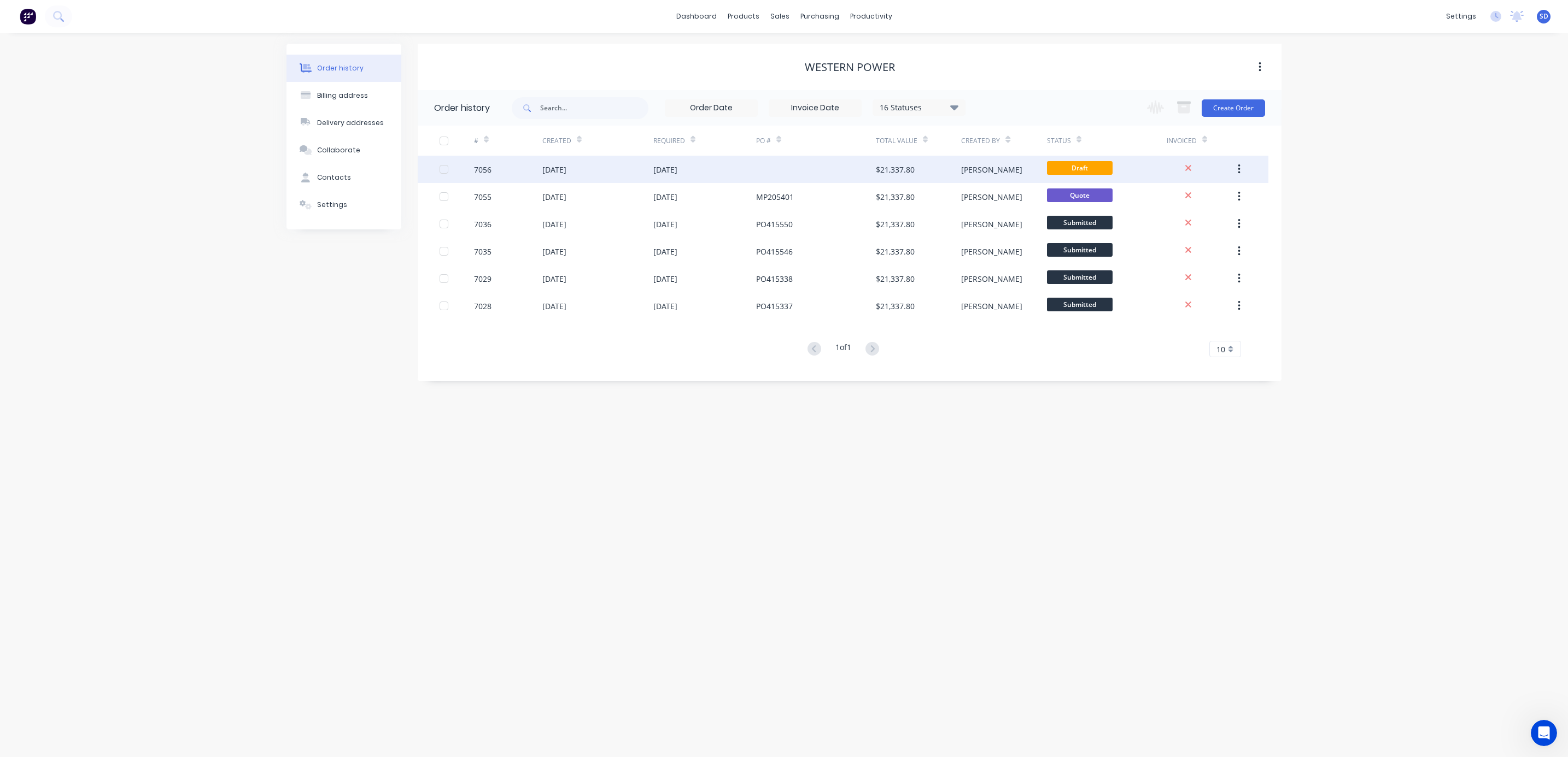
click at [769, 169] on div at bounding box center [816, 169] width 119 height 27
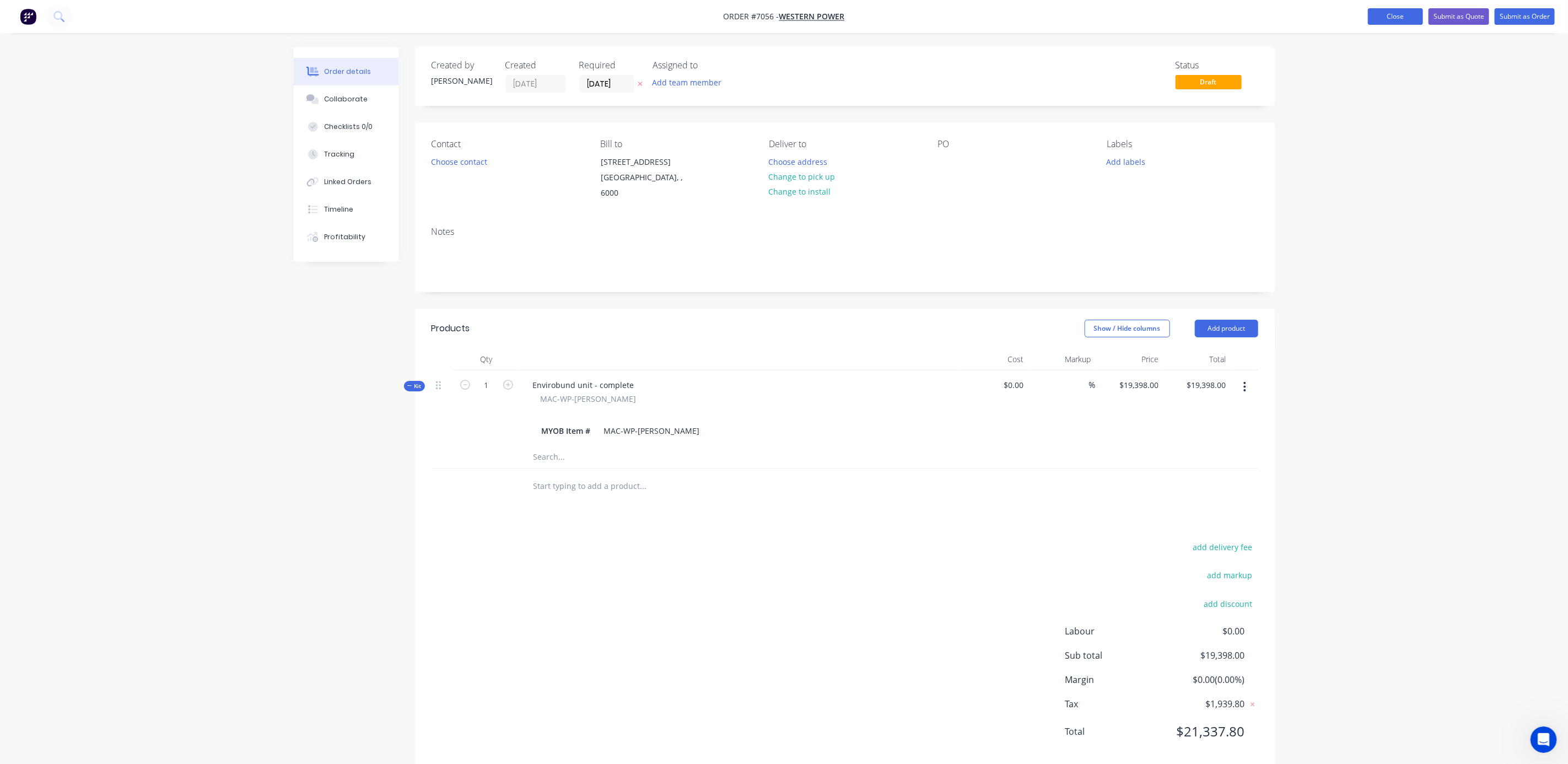
click at [1401, 19] on button "Close" at bounding box center [1396, 16] width 55 height 16
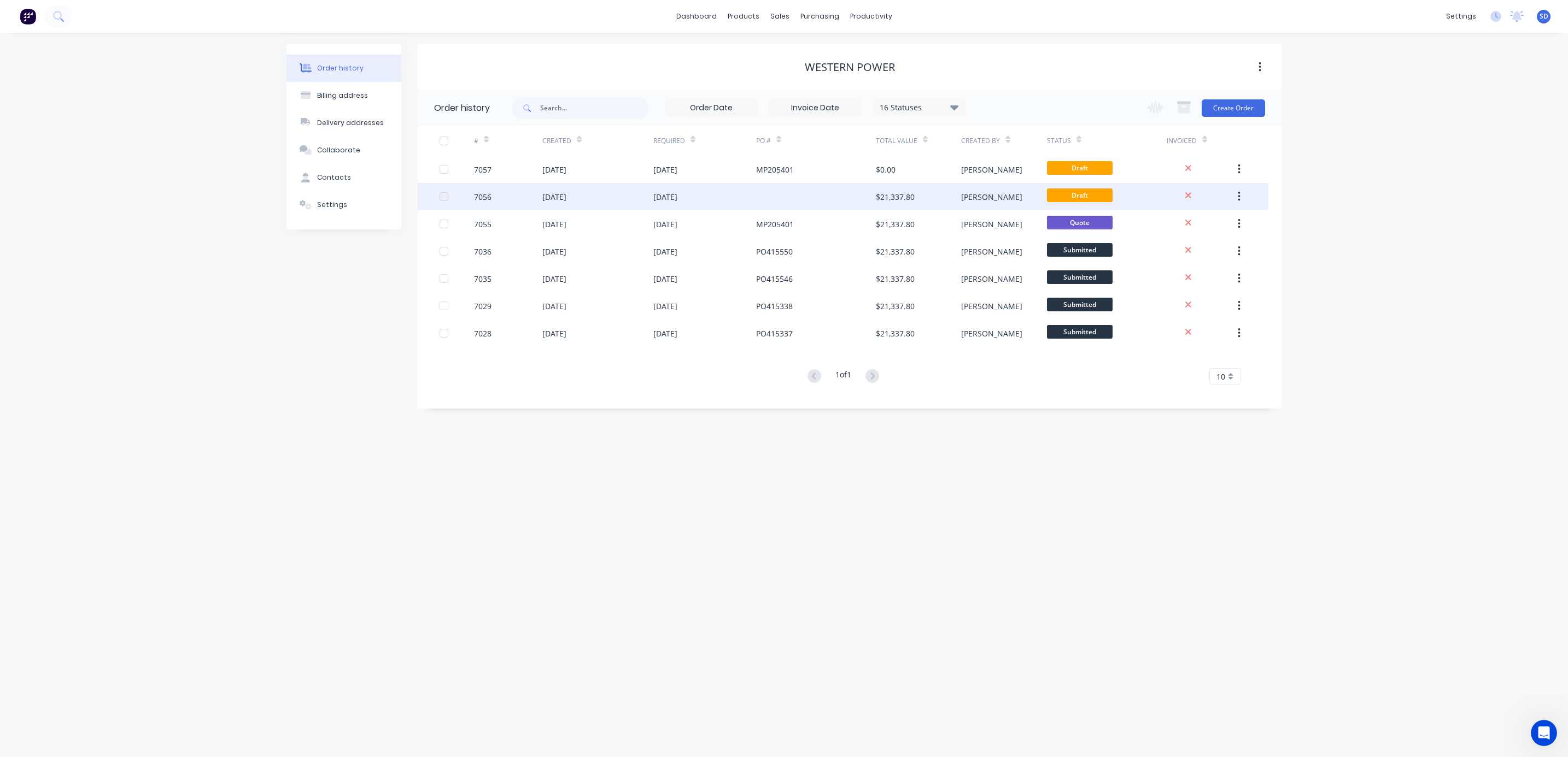
click at [1193, 195] on div at bounding box center [1188, 197] width 44 height 13
click at [1249, 197] on button "button" at bounding box center [1239, 197] width 26 height 20
click at [732, 196] on div "[DATE]" at bounding box center [705, 197] width 103 height 27
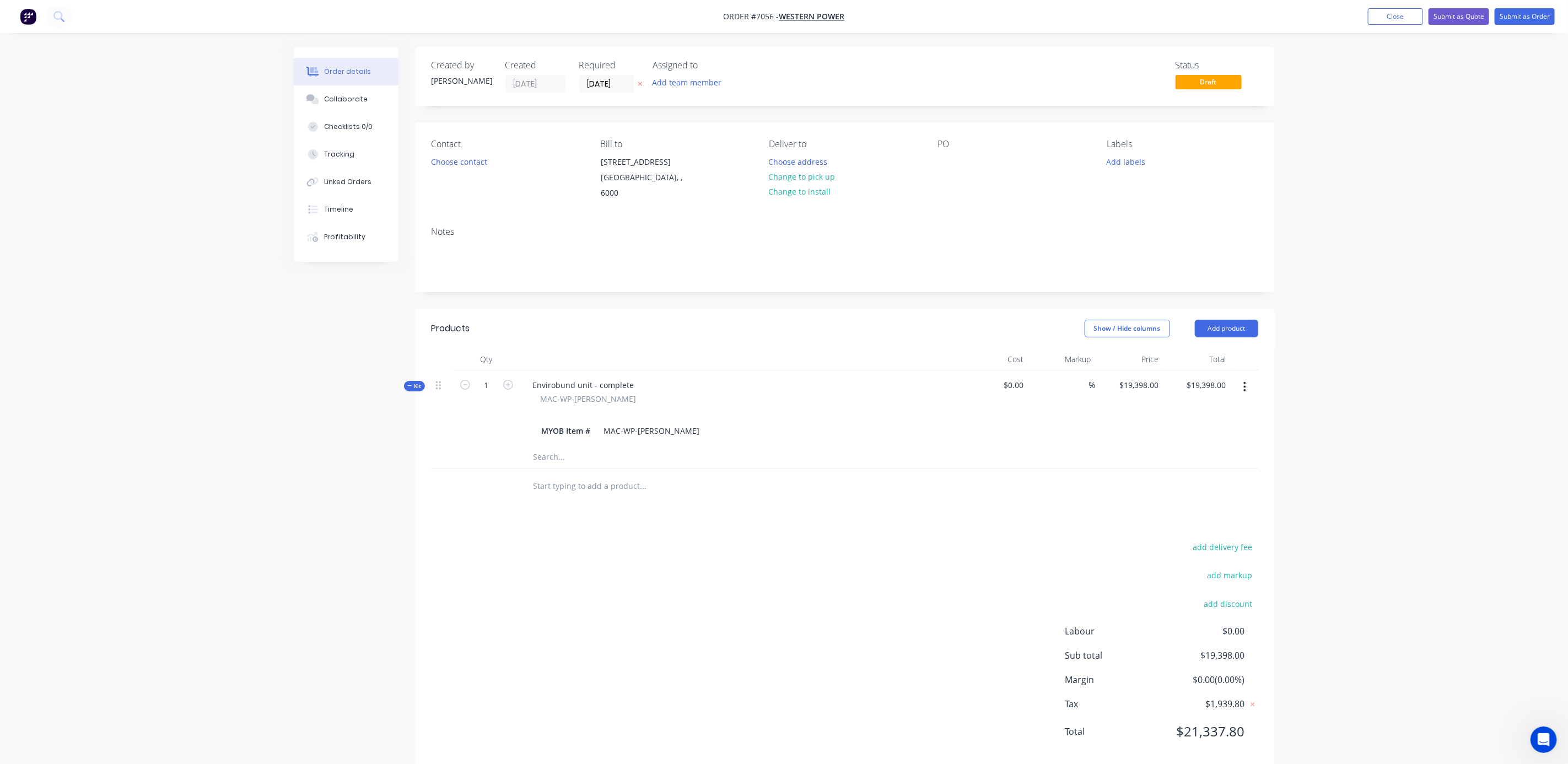
click at [1251, 377] on button "button" at bounding box center [1245, 386] width 26 height 20
click at [1166, 496] on div "Delete" at bounding box center [1206, 504] width 85 height 16
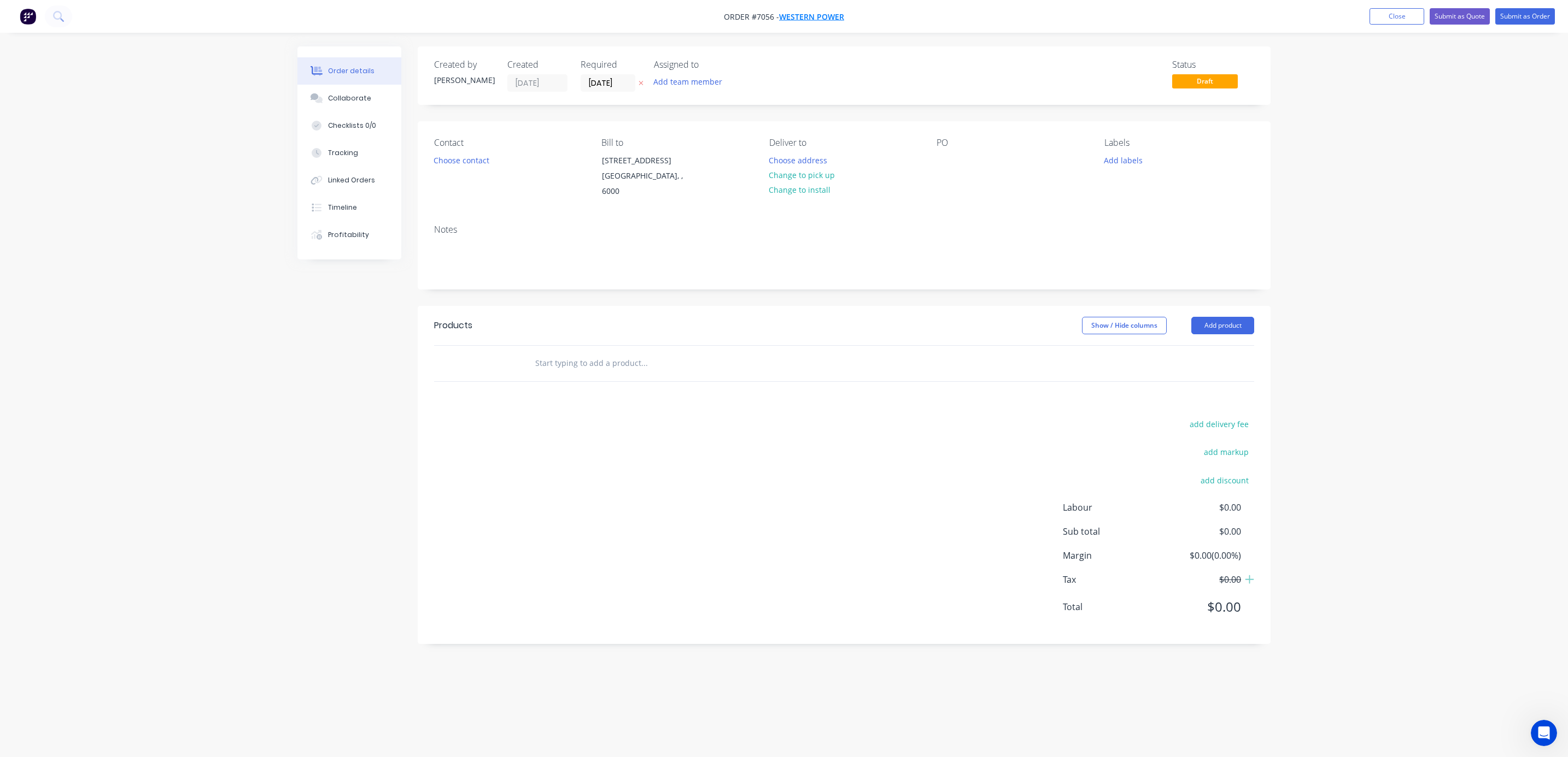
click at [795, 12] on span "Western Power" at bounding box center [811, 16] width 65 height 10
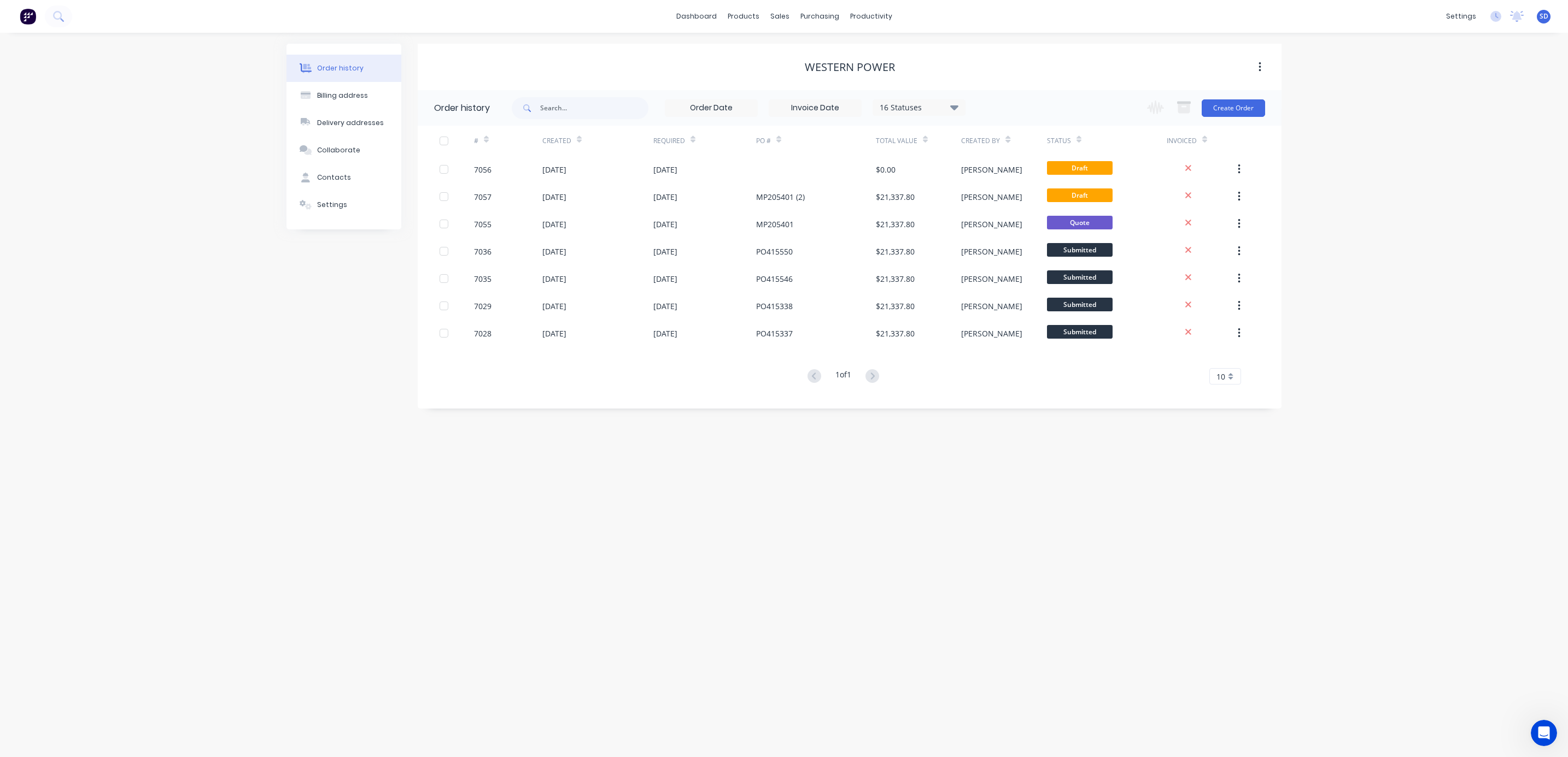
click at [1257, 64] on button "button" at bounding box center [1260, 67] width 26 height 20
click at [1340, 153] on div "Order history Billing address Delivery addresses Collaborate Contacts Settings …" at bounding box center [784, 395] width 1568 height 724
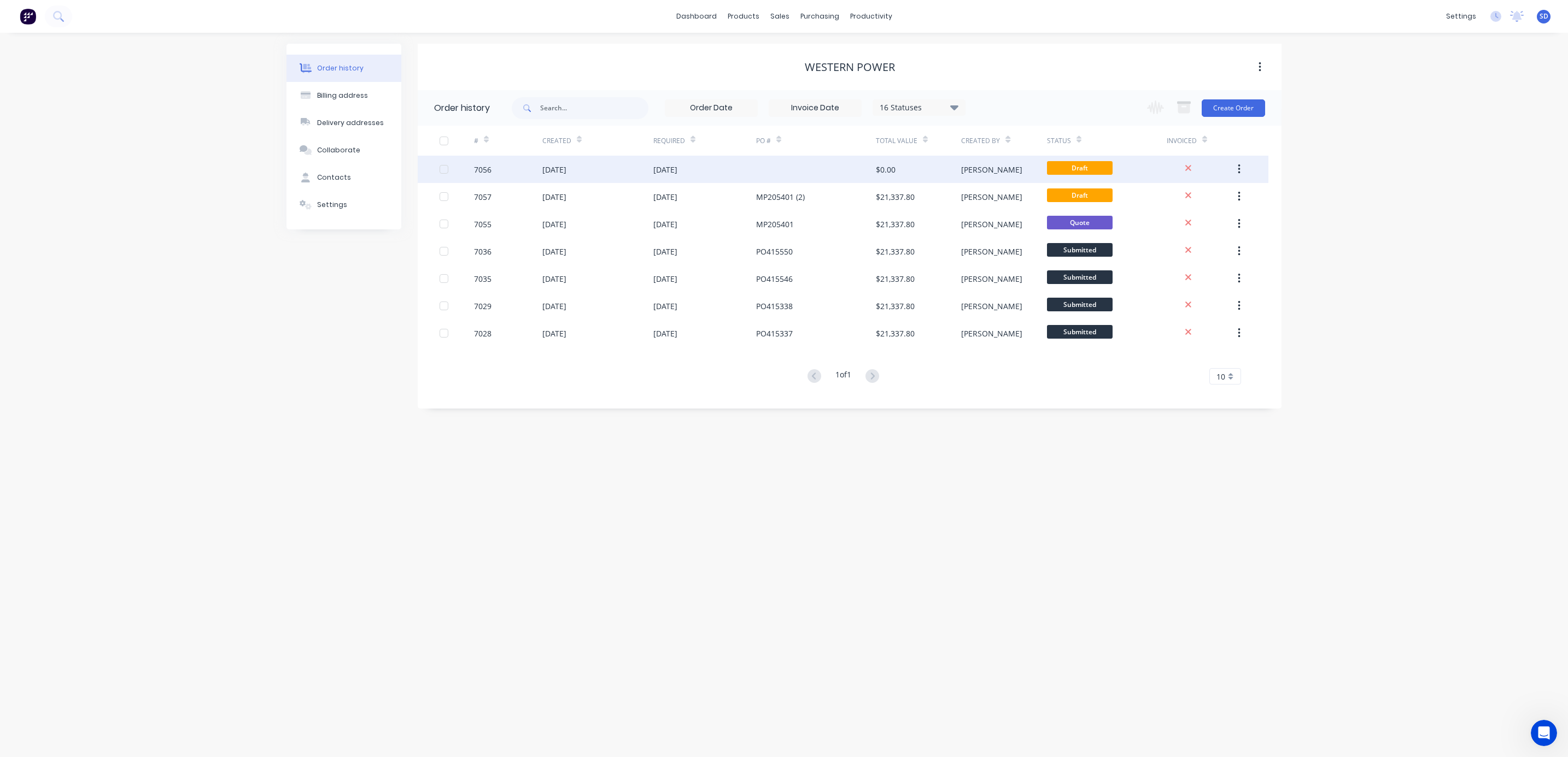
click at [1002, 176] on div "[PERSON_NAME]" at bounding box center [1003, 169] width 85 height 27
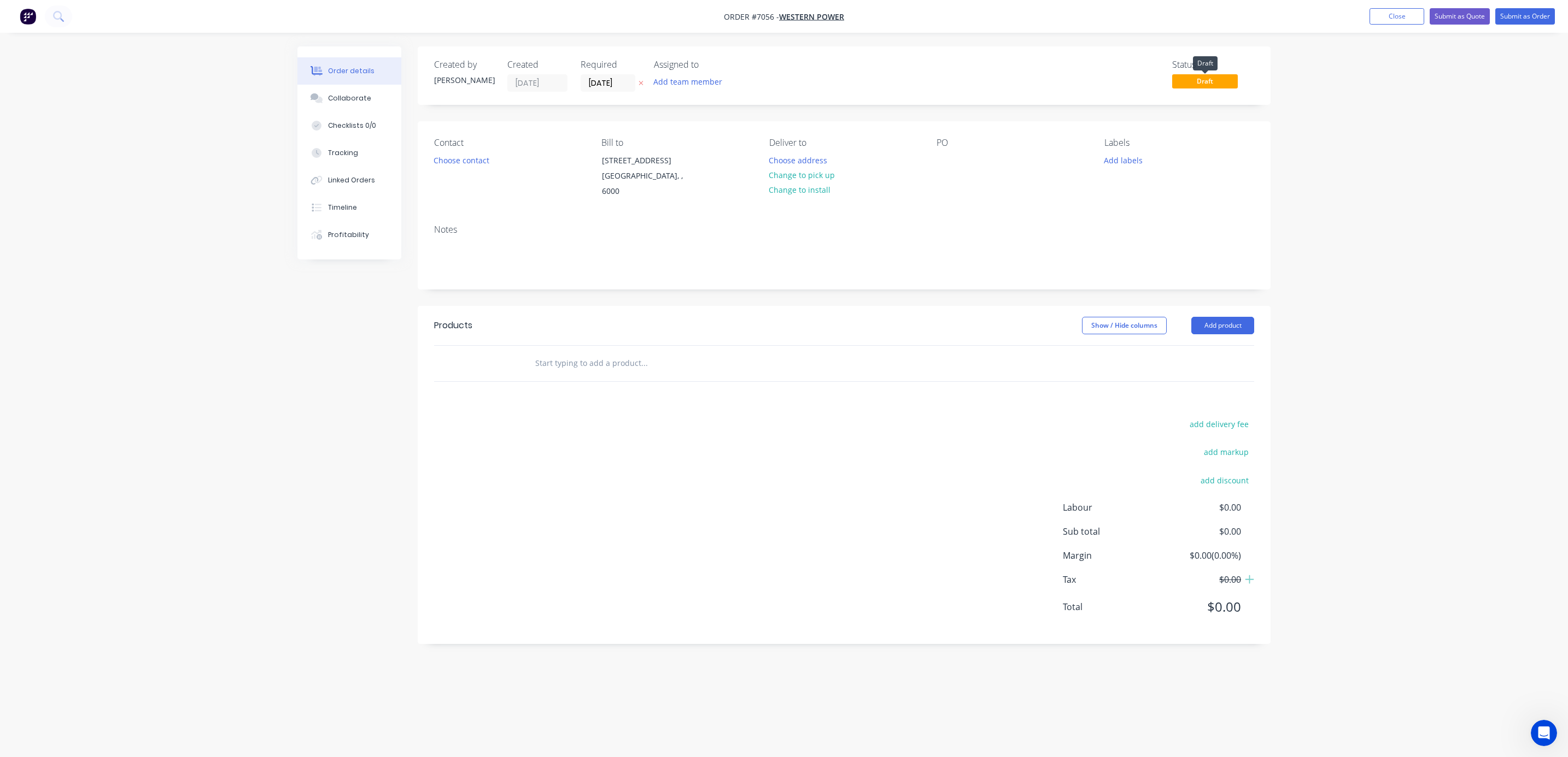
click at [1206, 83] on span "Draft" at bounding box center [1205, 82] width 65 height 14
click at [1411, 270] on div "Order details Collaborate Checklists 0/0 Tracking Linked Orders Timeline Profit…" at bounding box center [784, 378] width 1568 height 757
click at [1409, 18] on button "Close" at bounding box center [1397, 16] width 55 height 16
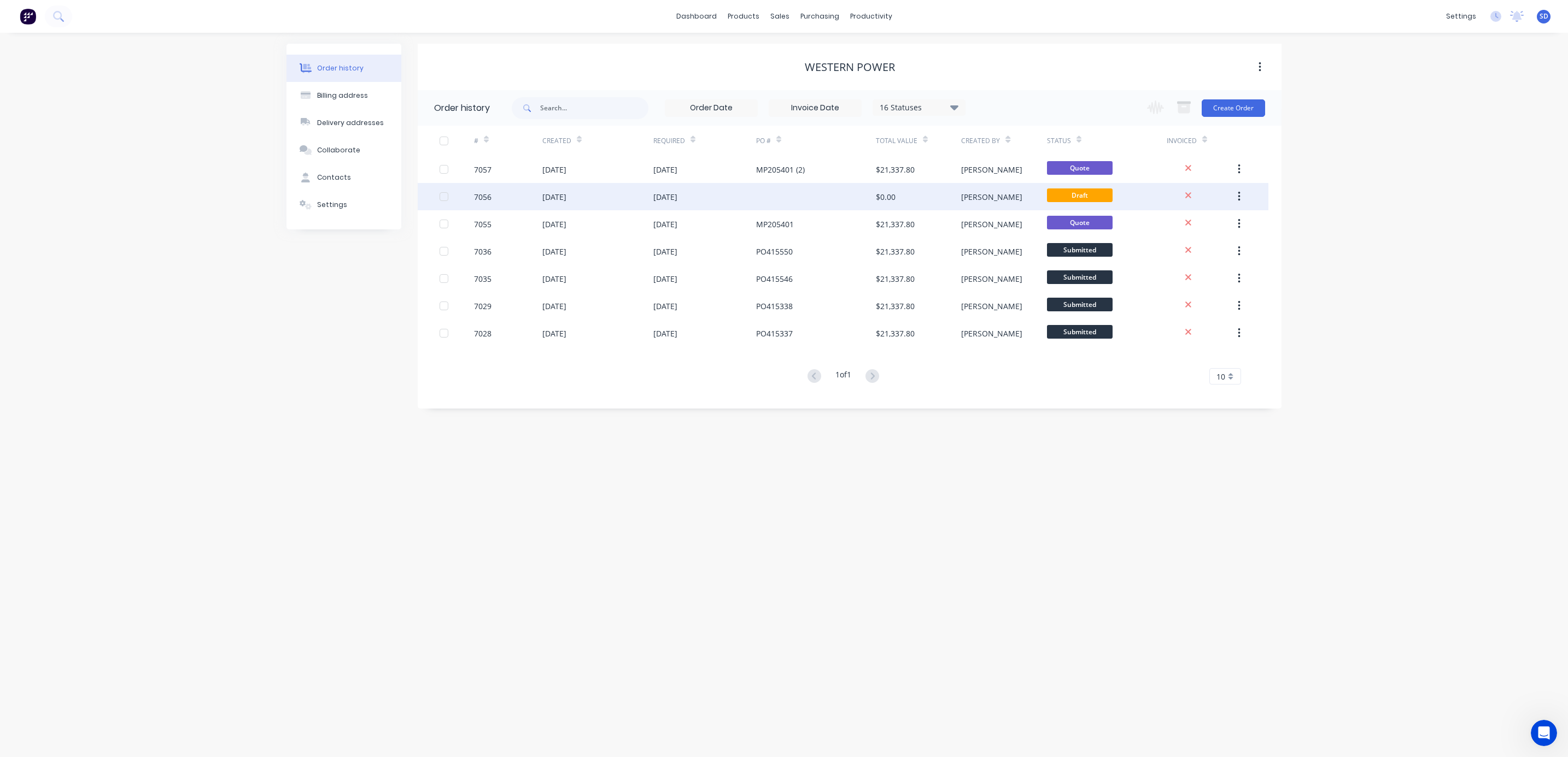
click at [1237, 196] on icon "button" at bounding box center [1238, 197] width 3 height 12
click at [1180, 223] on div "Archive" at bounding box center [1200, 225] width 84 height 15
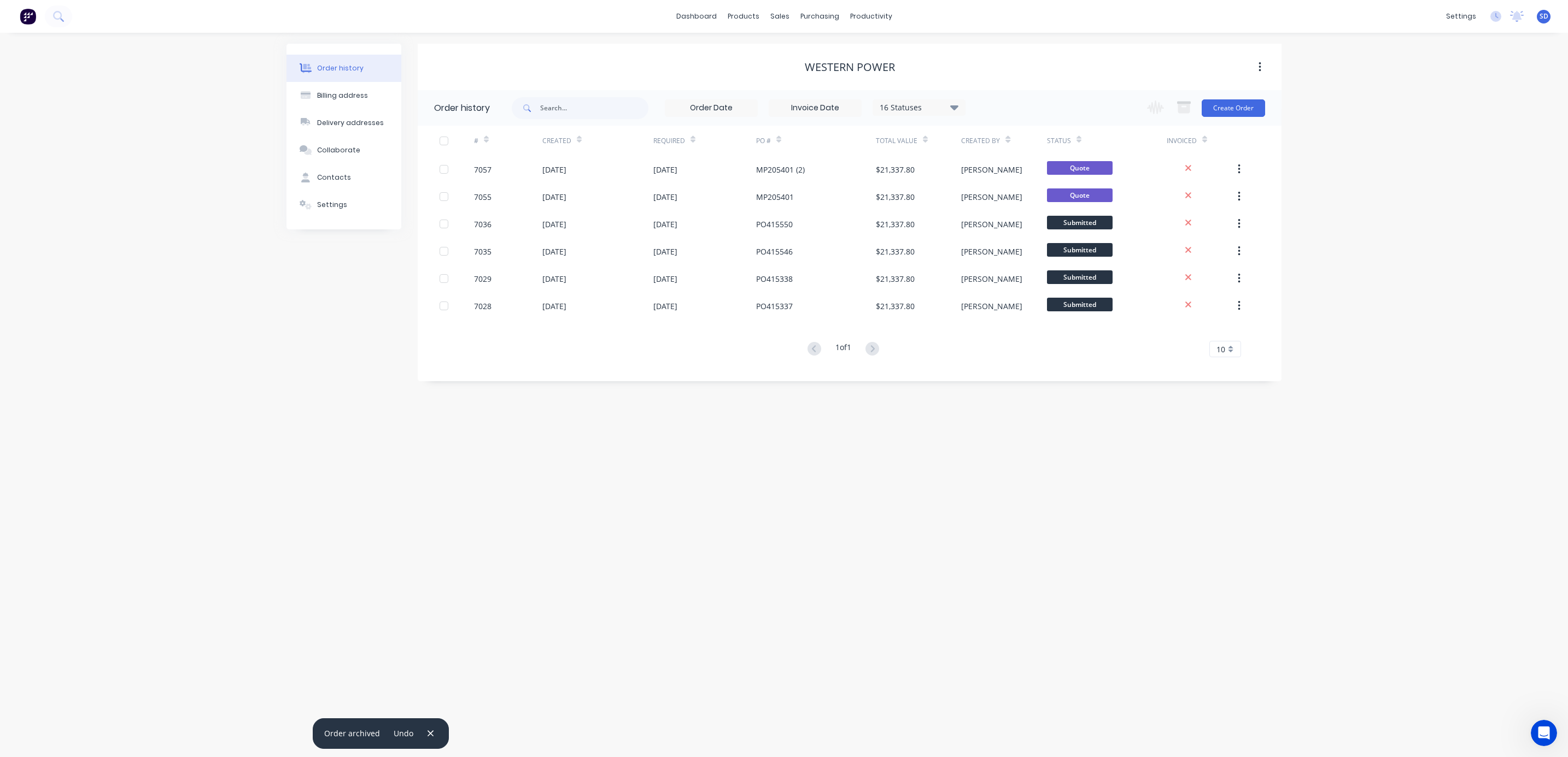
click at [1337, 221] on div "Order history Billing address Delivery addresses Collaborate Contacts Settings …" at bounding box center [784, 395] width 1568 height 724
click at [807, 45] on link "Sales Orders" at bounding box center [837, 51] width 145 height 21
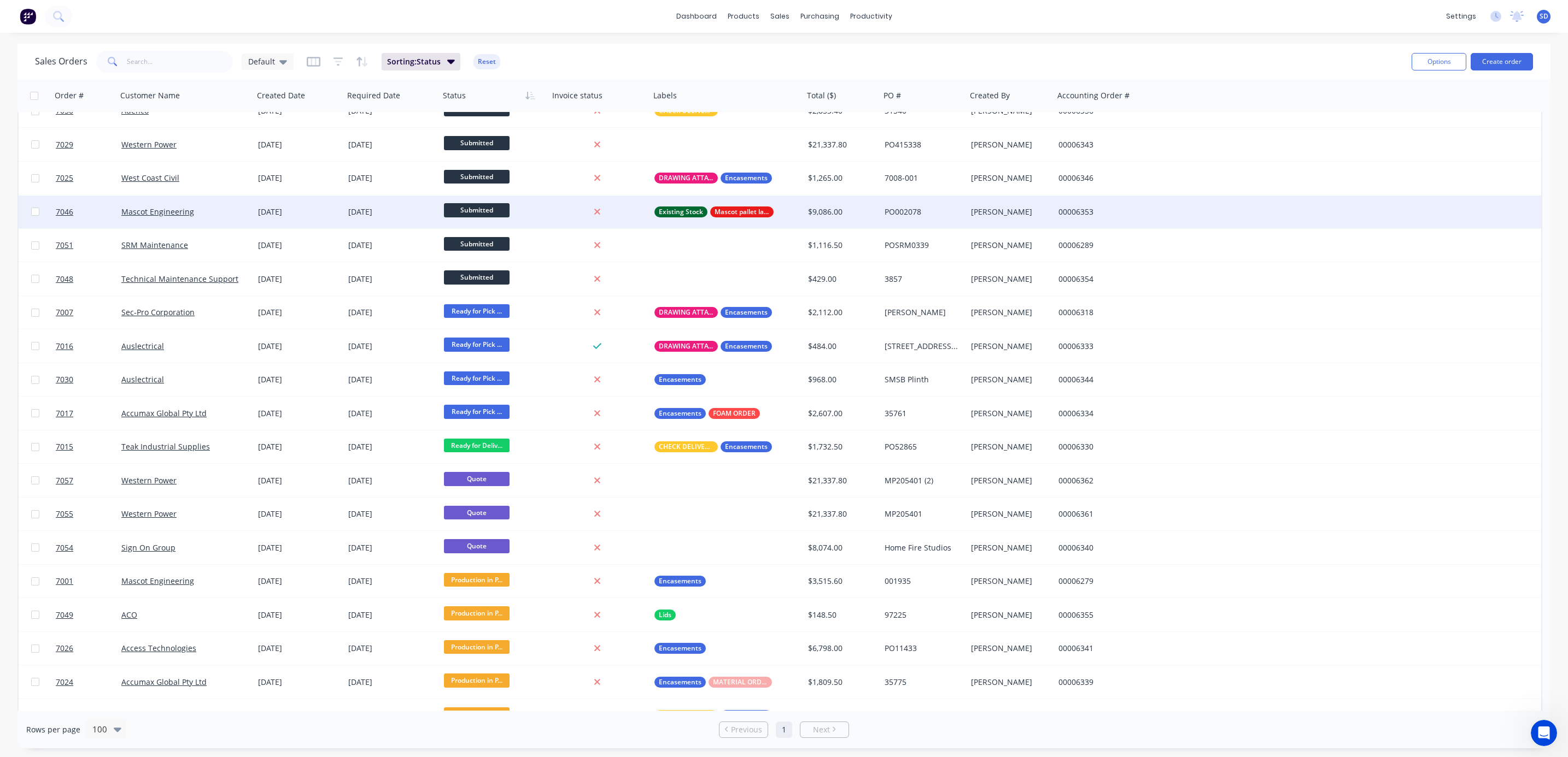
scroll to position [82, 0]
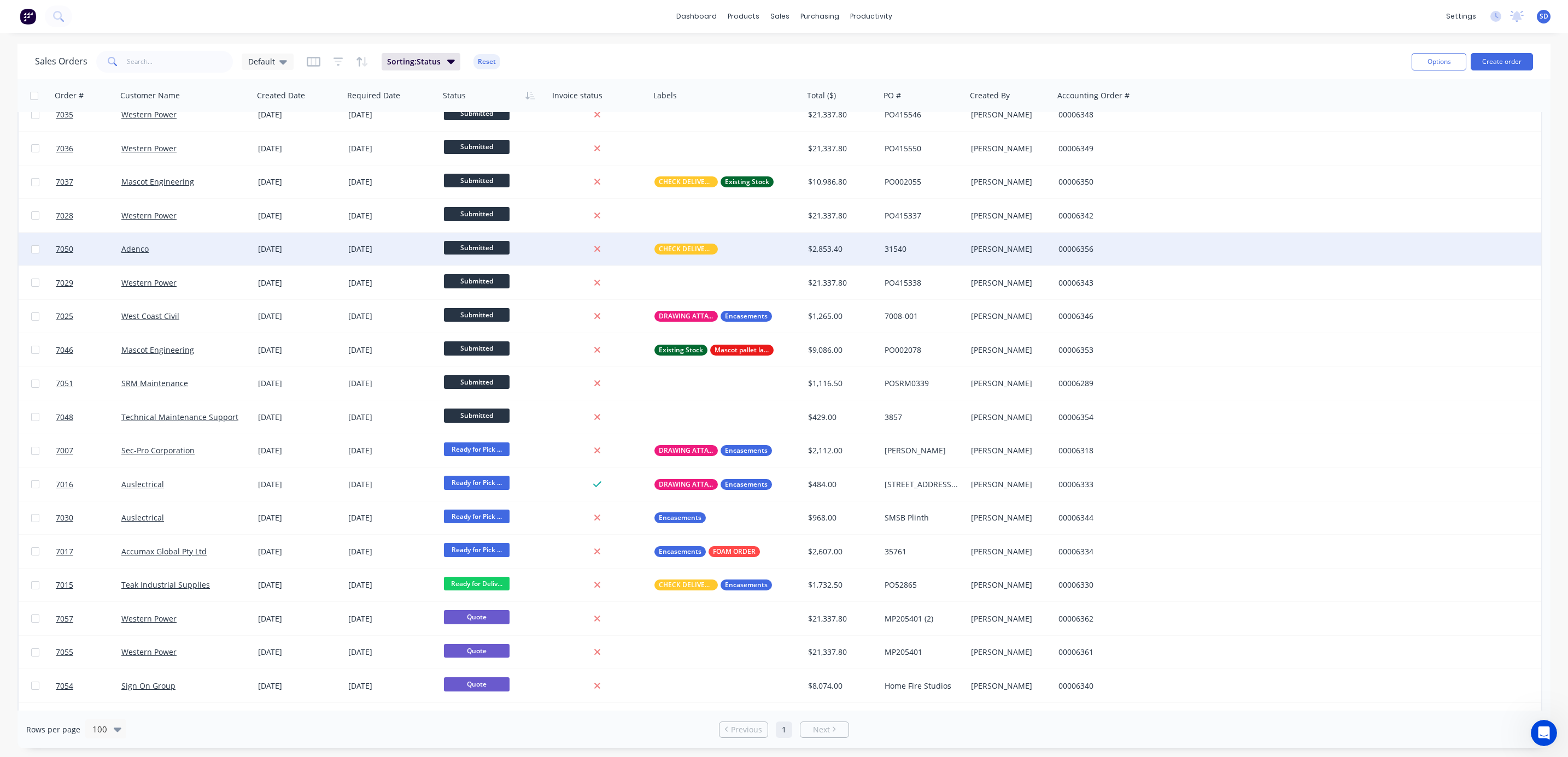
click at [184, 251] on div "Adenco" at bounding box center [181, 249] width 121 height 11
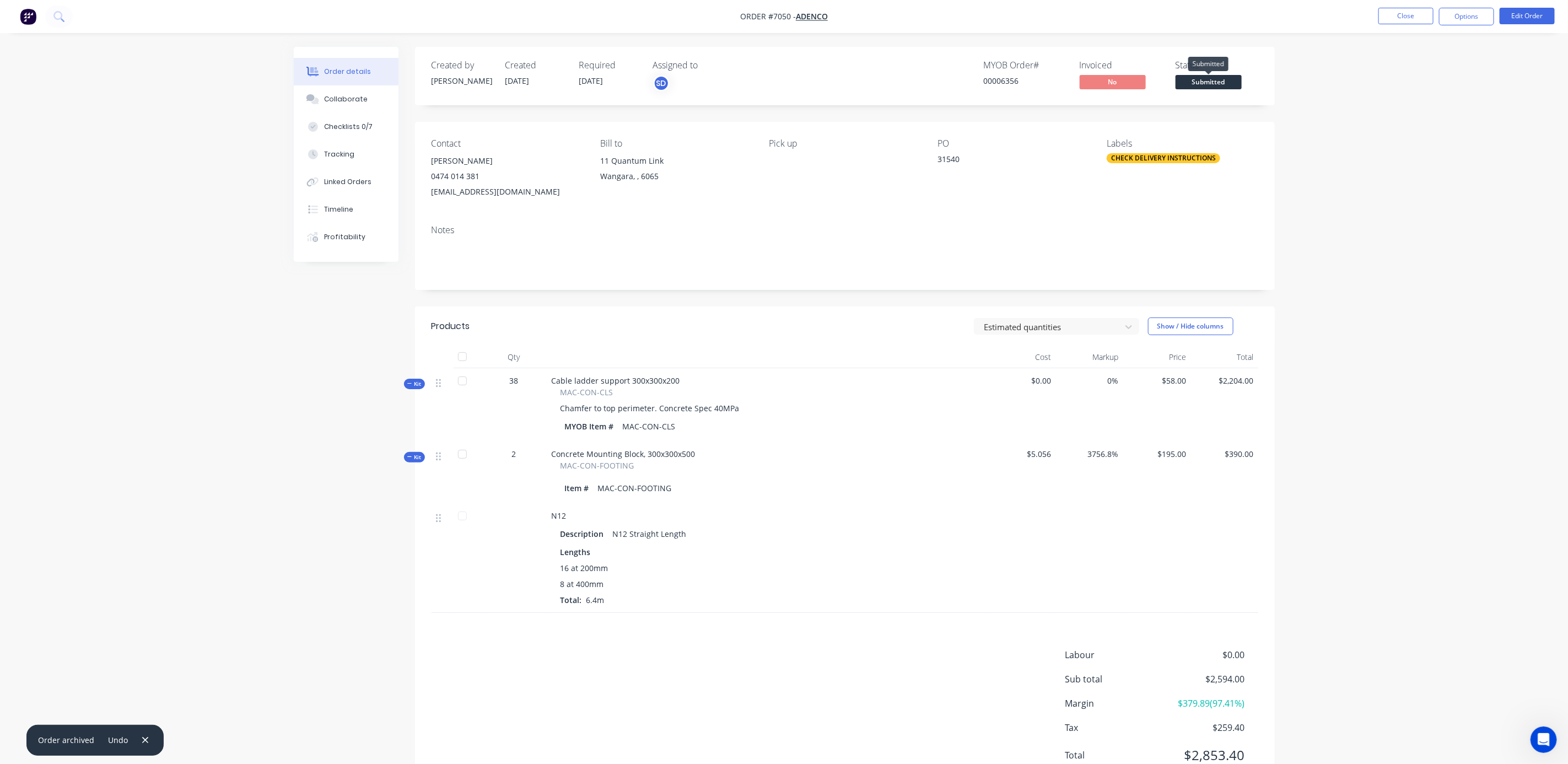
click at [1208, 81] on span "Submitted" at bounding box center [1209, 82] width 66 height 14
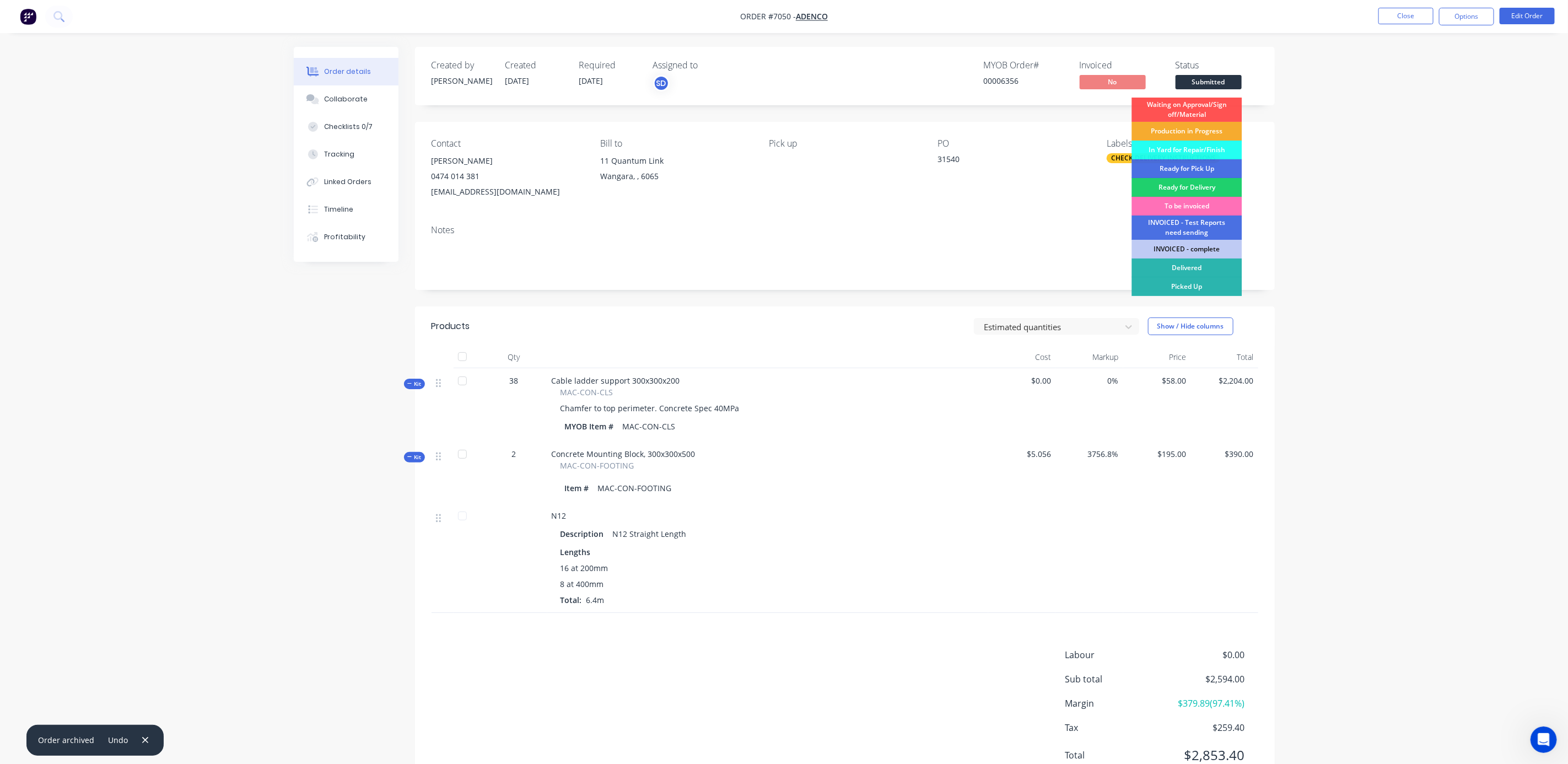
click at [1191, 128] on div "Production in Progress" at bounding box center [1187, 132] width 110 height 19
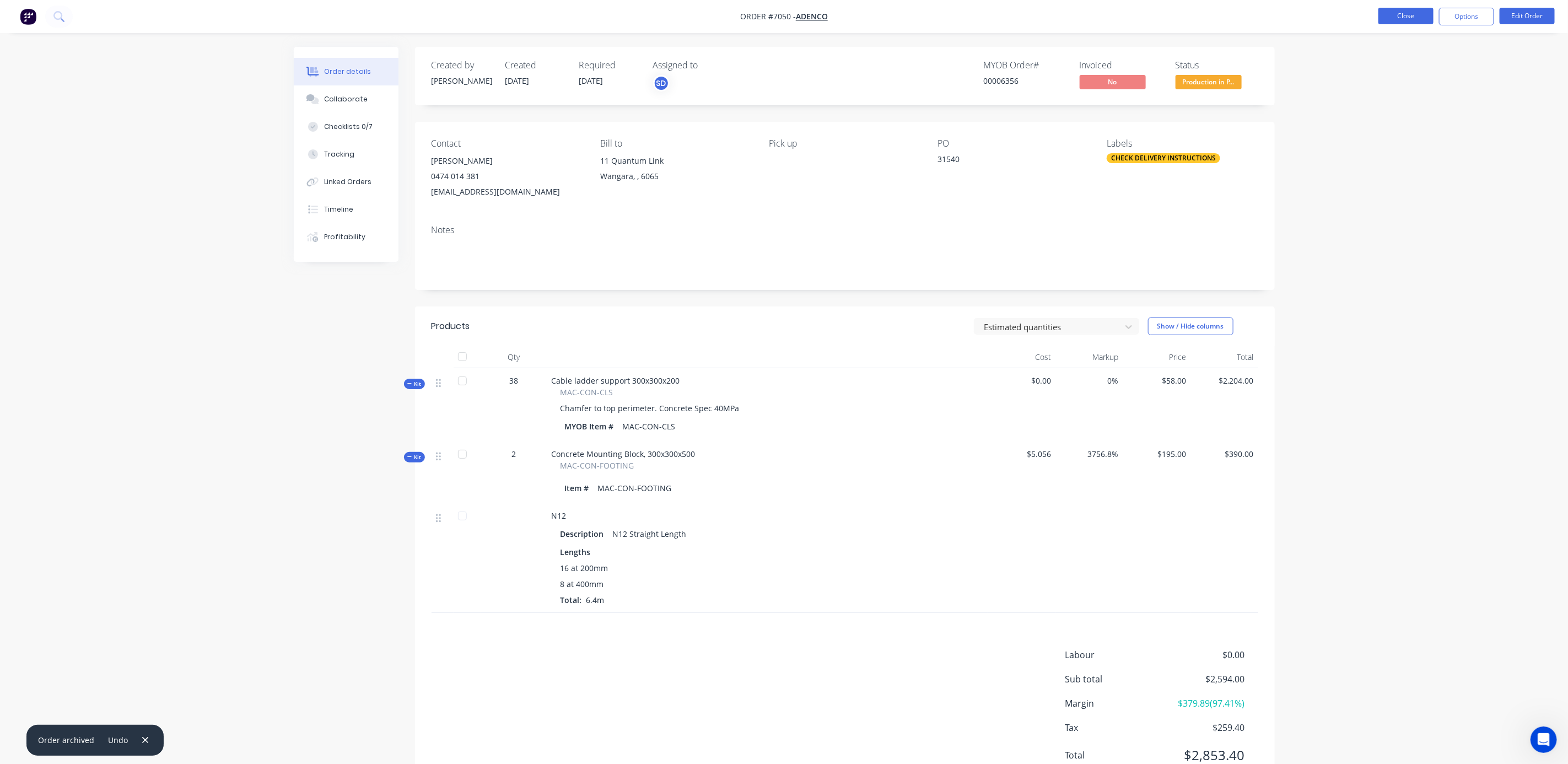
click at [1403, 16] on button "Close" at bounding box center [1406, 16] width 55 height 16
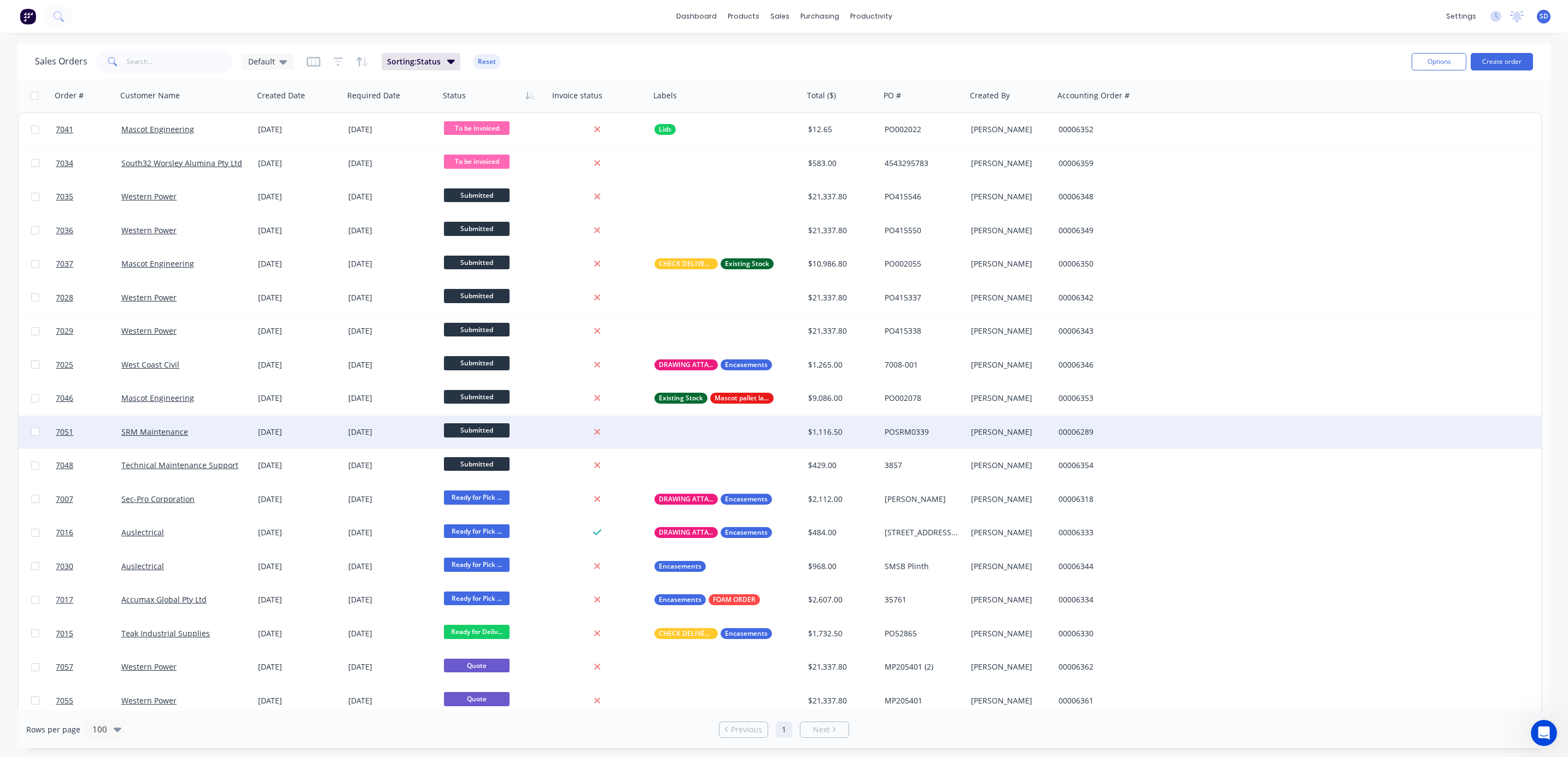
click at [216, 435] on div "SRM Maintenance" at bounding box center [181, 432] width 121 height 11
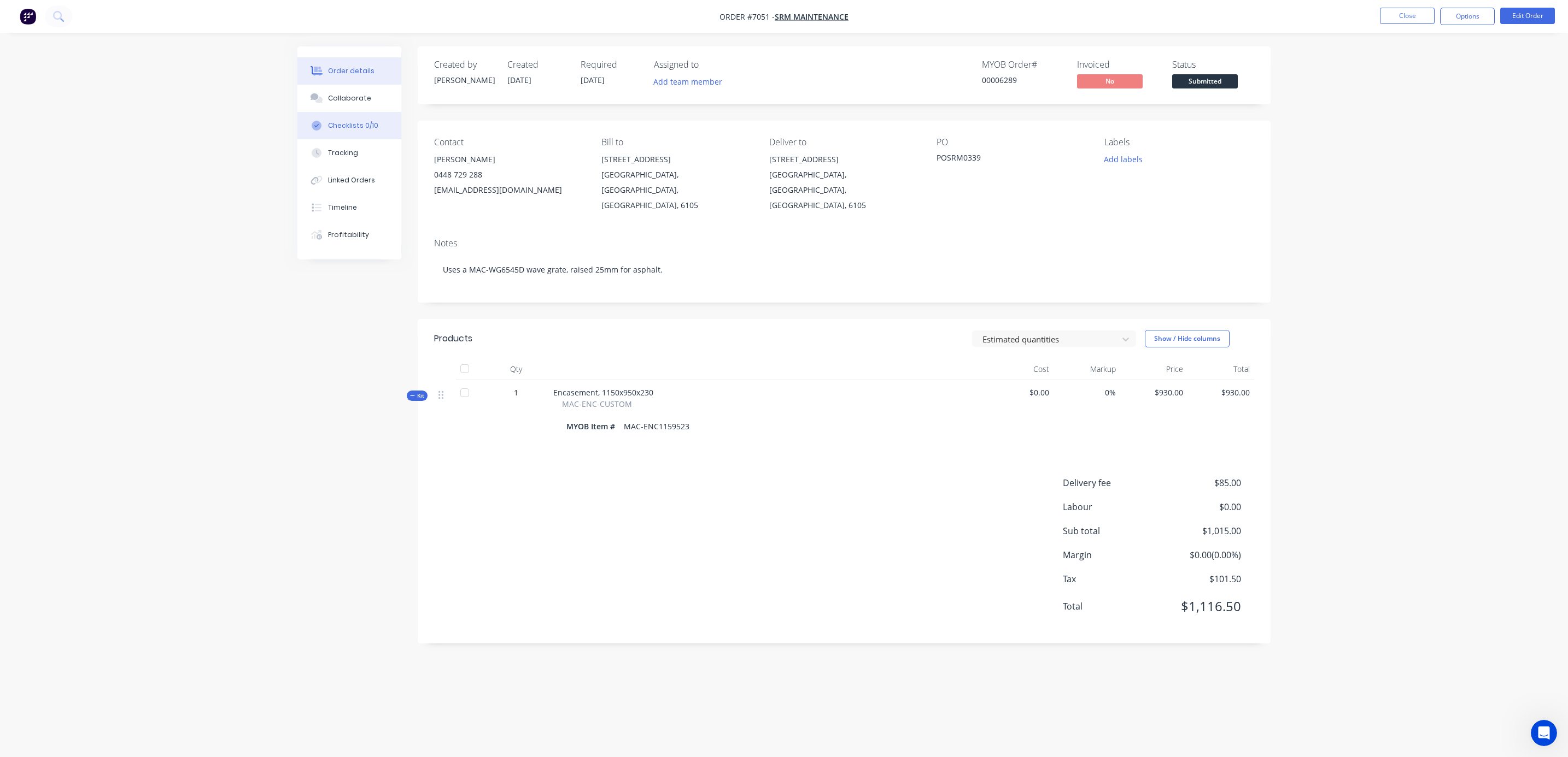
click at [358, 125] on div "Checklists 0/10" at bounding box center [353, 125] width 51 height 9
type textarea "x"
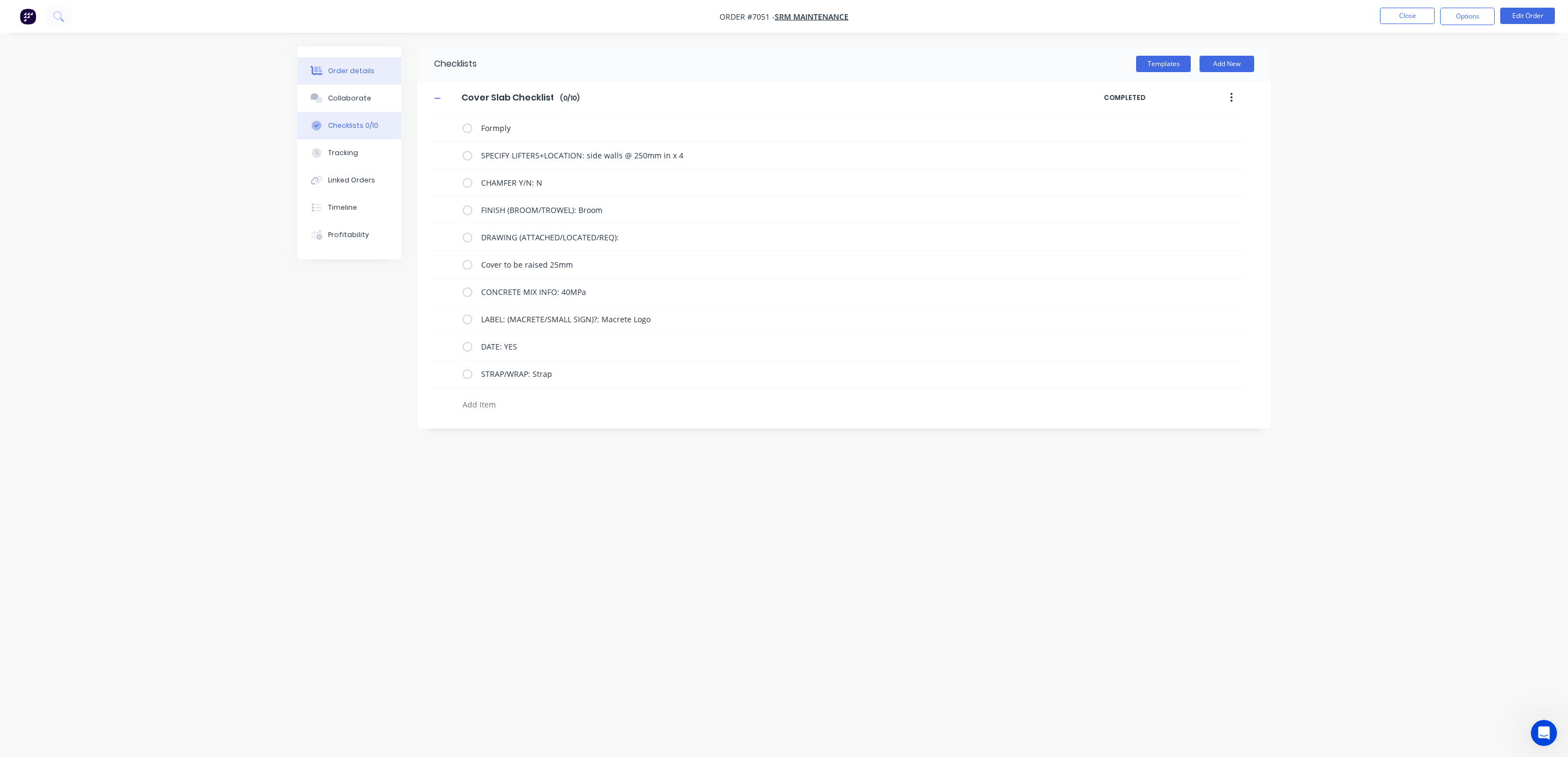
click at [346, 69] on div "Order details" at bounding box center [351, 70] width 46 height 9
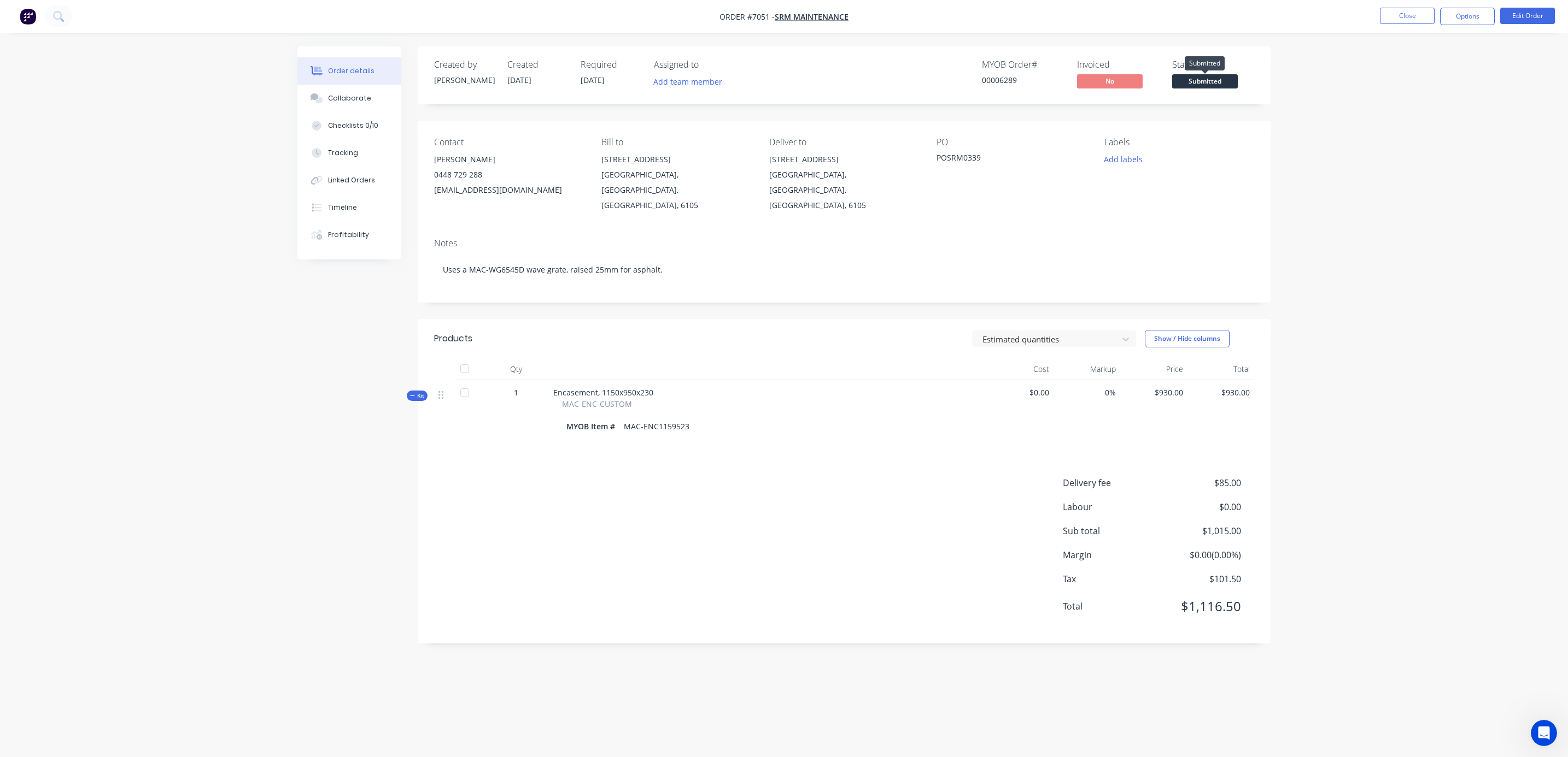
click at [1207, 81] on span "Submitted" at bounding box center [1205, 82] width 65 height 14
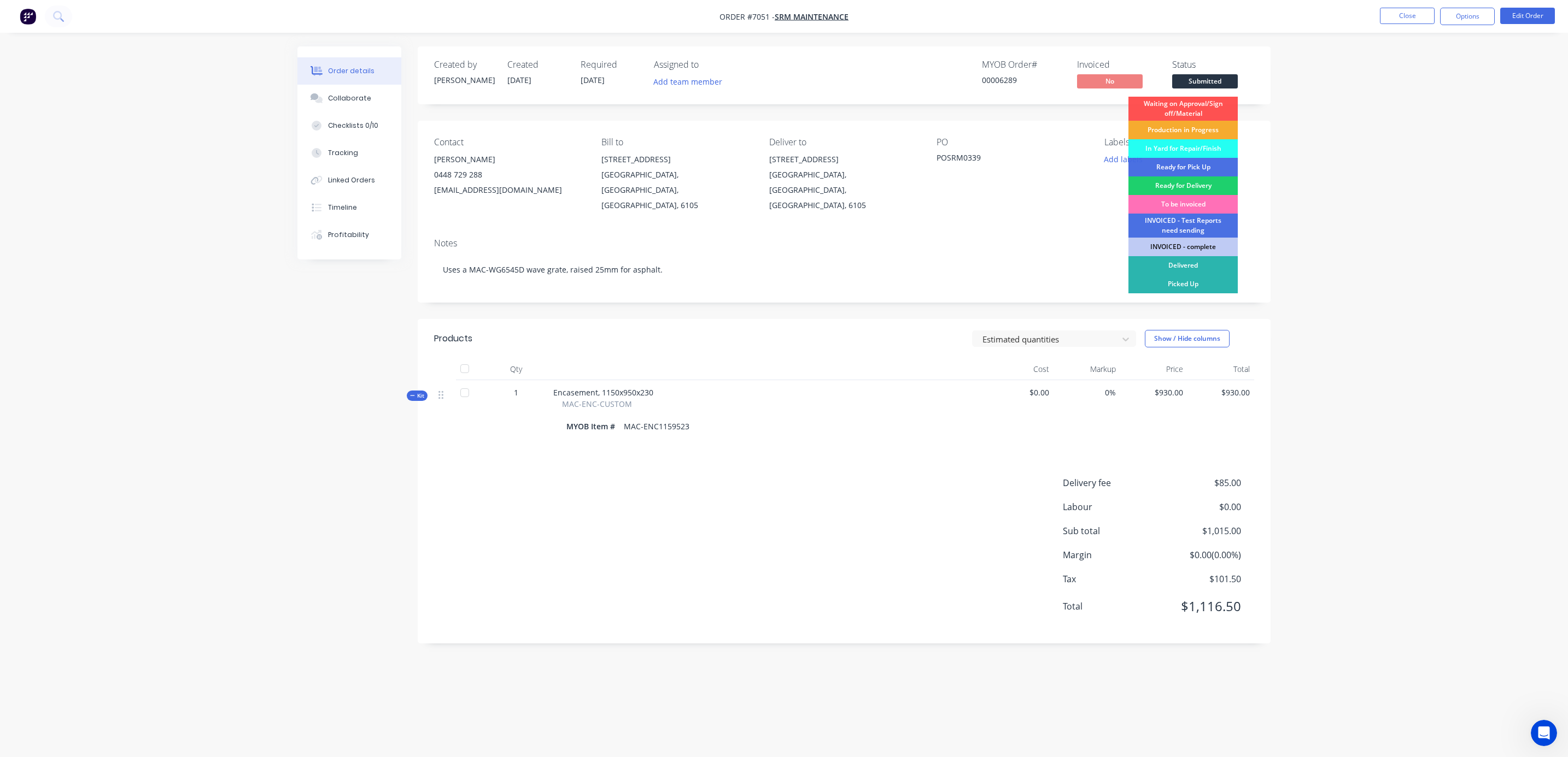
click at [1158, 131] on div "Production in Progress" at bounding box center [1182, 130] width 109 height 19
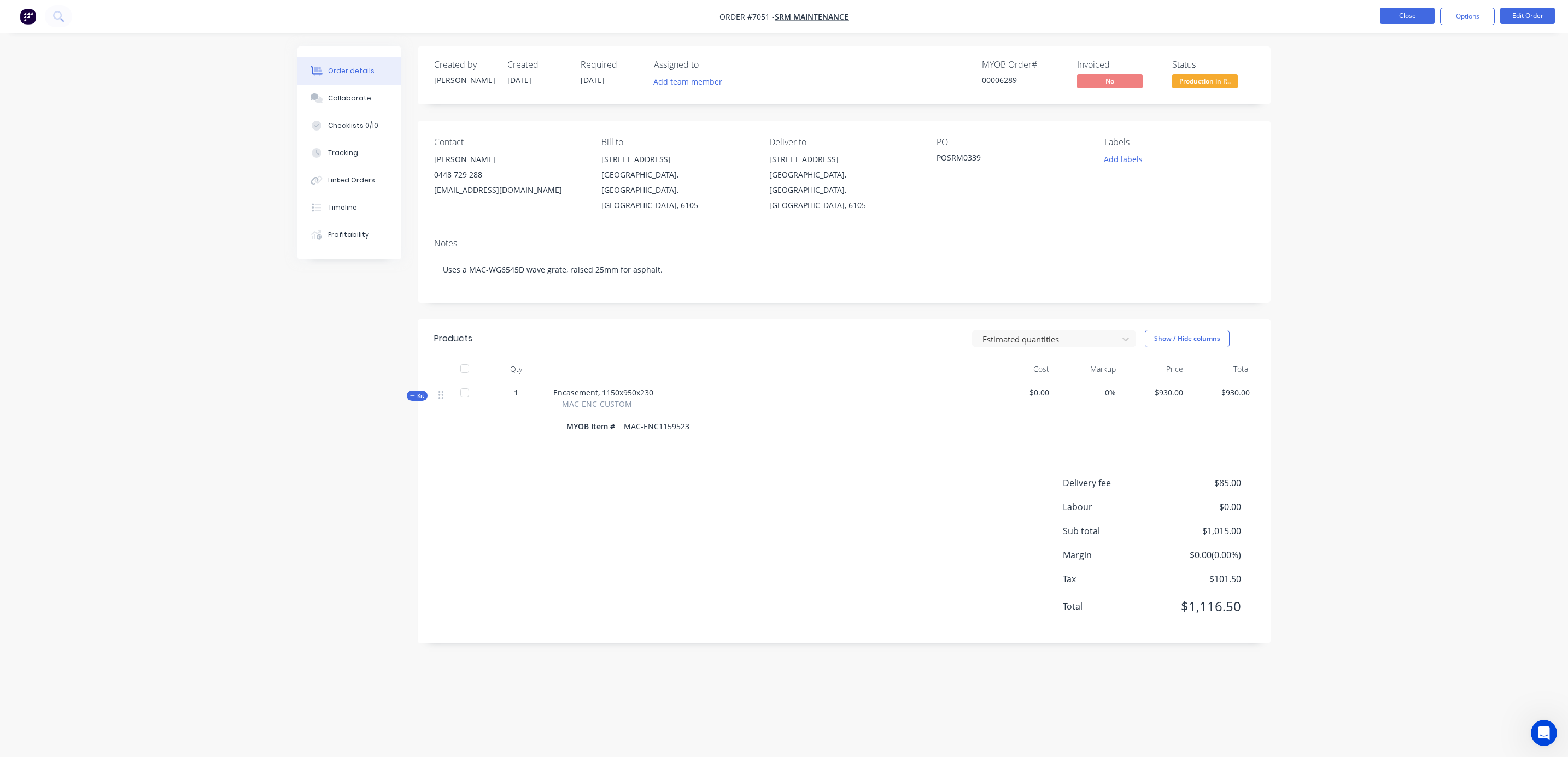
click at [1409, 14] on button "Close" at bounding box center [1407, 15] width 55 height 16
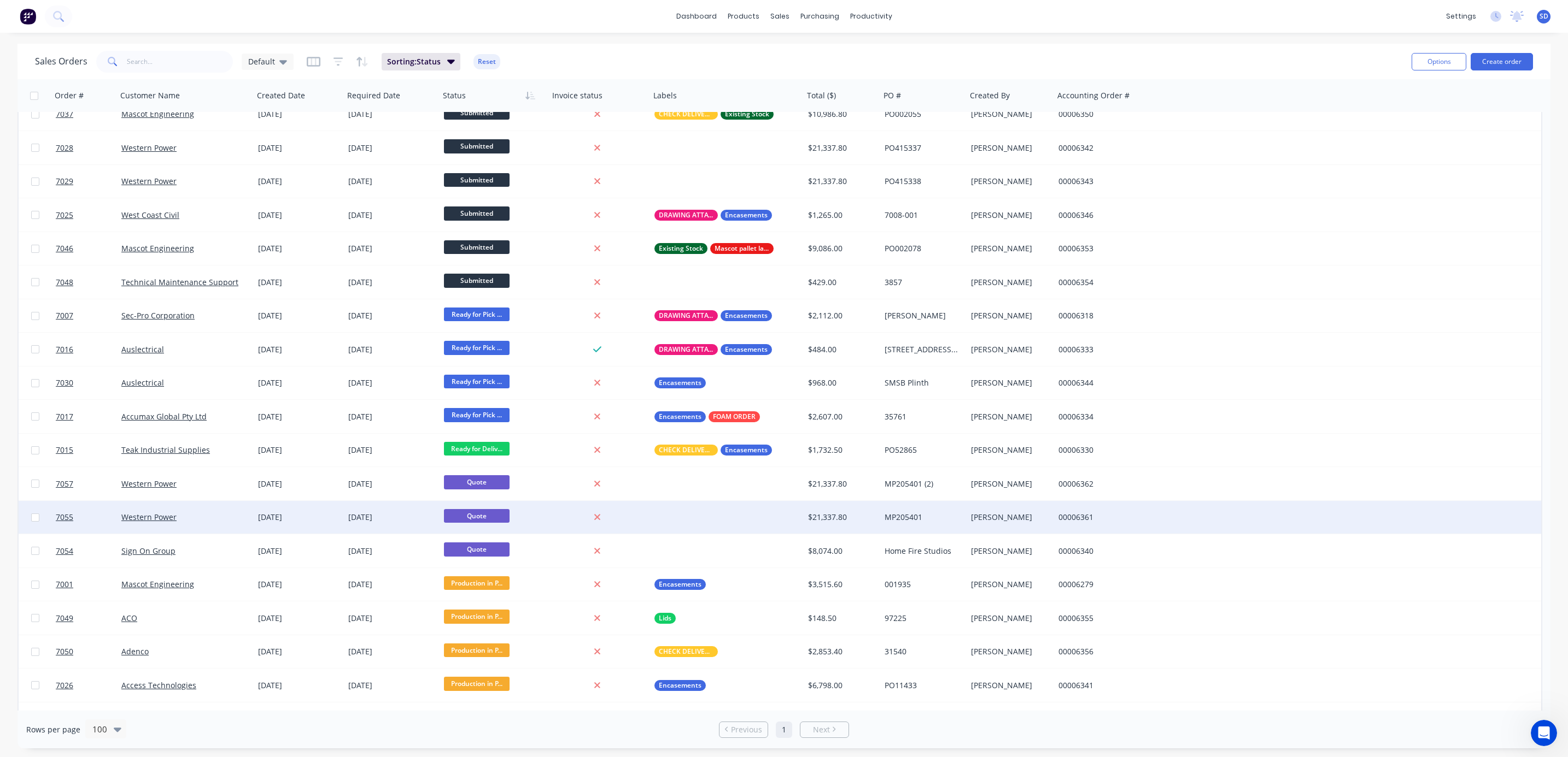
scroll to position [164, 0]
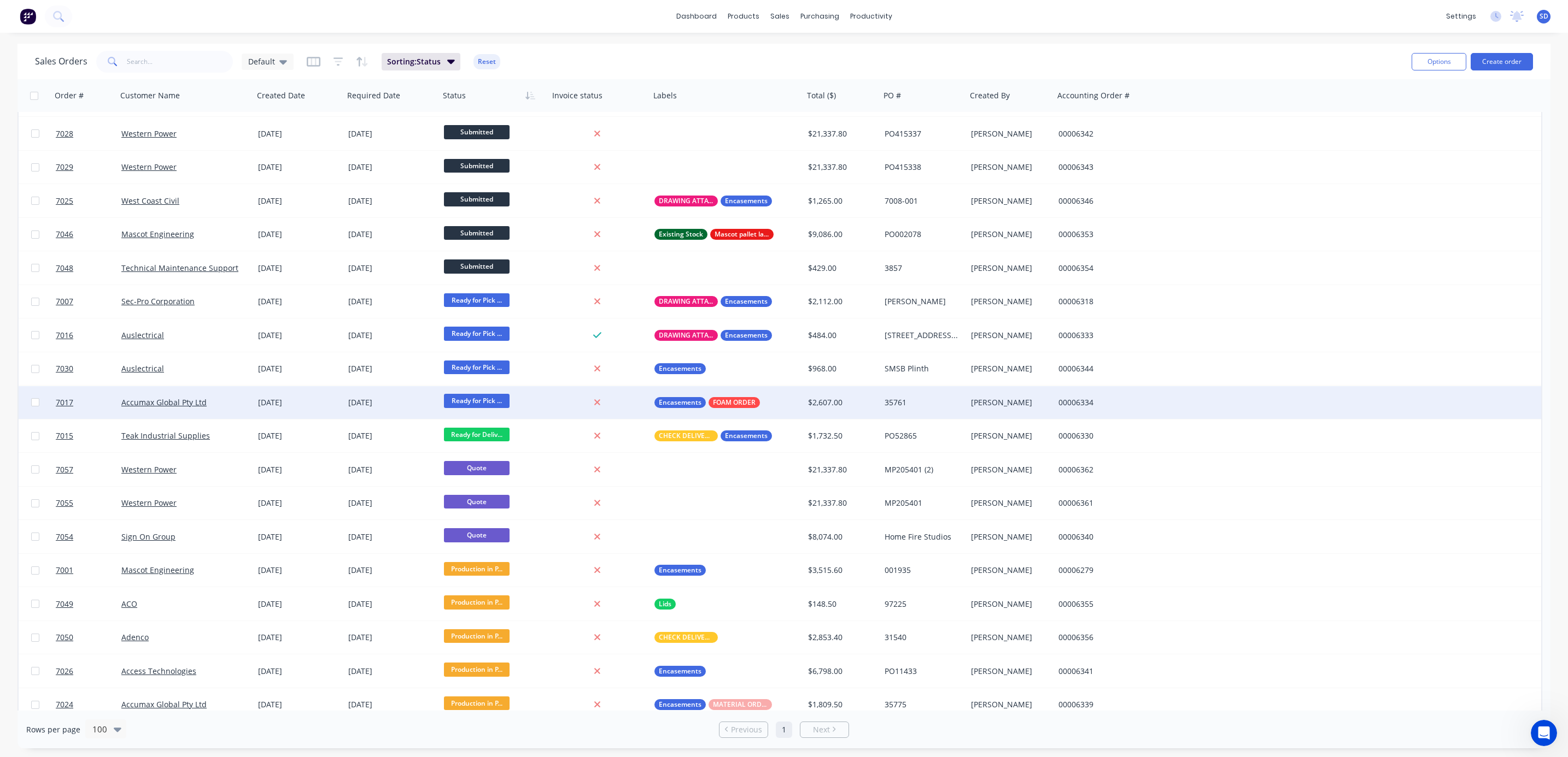
click at [223, 403] on div "Accumax Global Pty Ltd" at bounding box center [181, 403] width 121 height 11
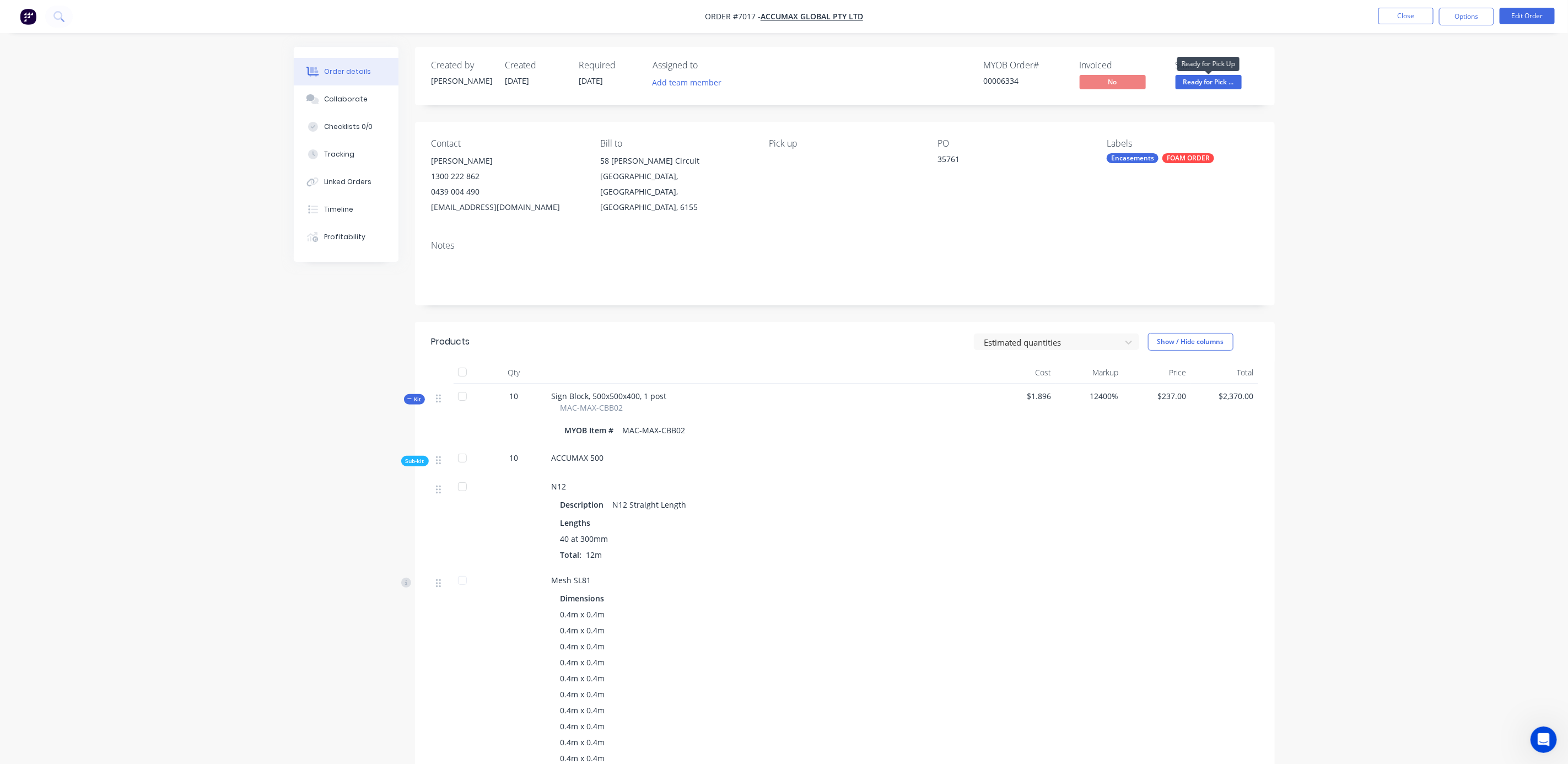
click at [1216, 86] on span "Ready for Pick ..." at bounding box center [1209, 82] width 66 height 14
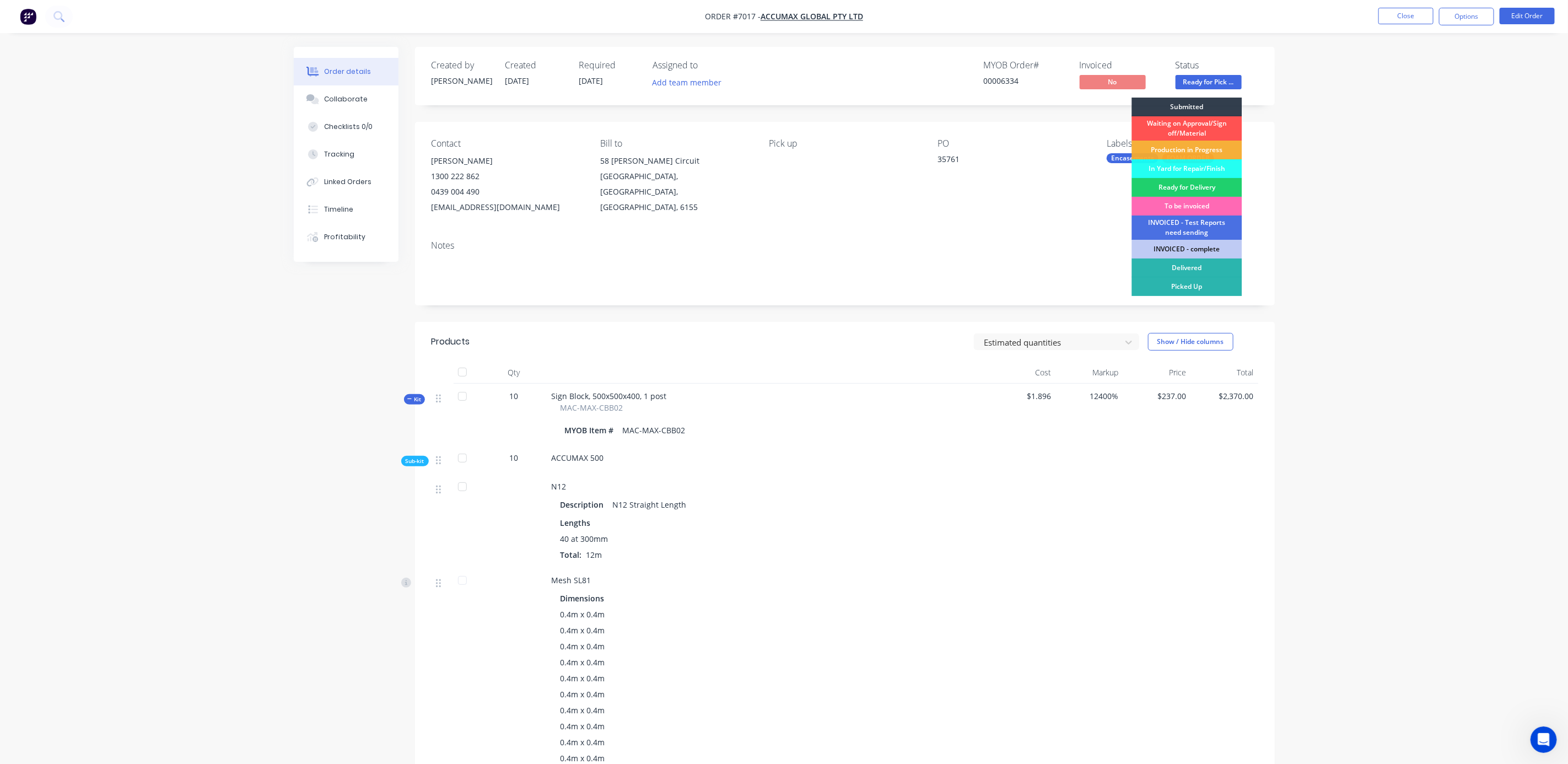
click at [1194, 202] on div "To be invoiced" at bounding box center [1187, 206] width 110 height 19
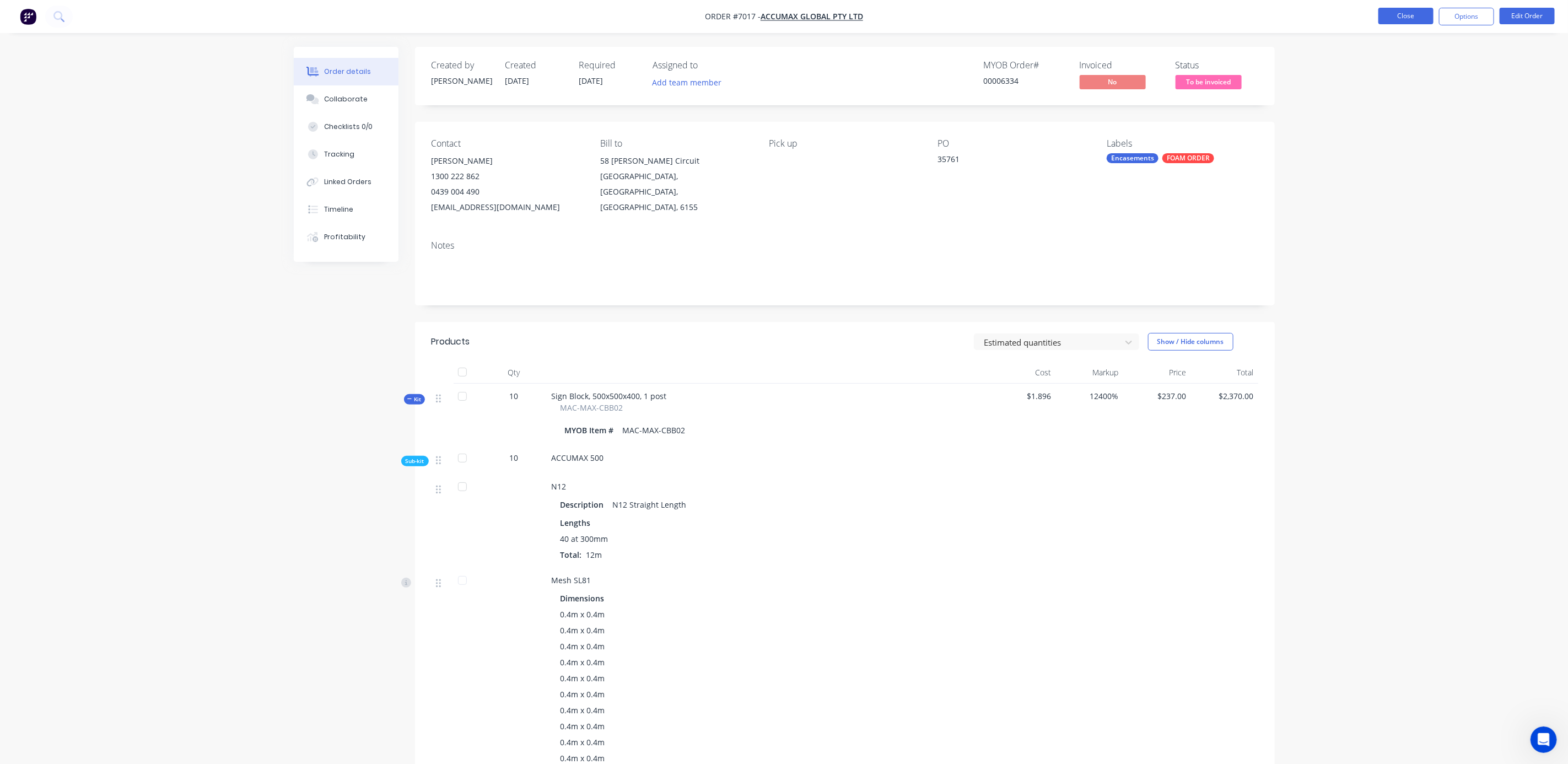
click at [1411, 15] on button "Close" at bounding box center [1406, 16] width 55 height 16
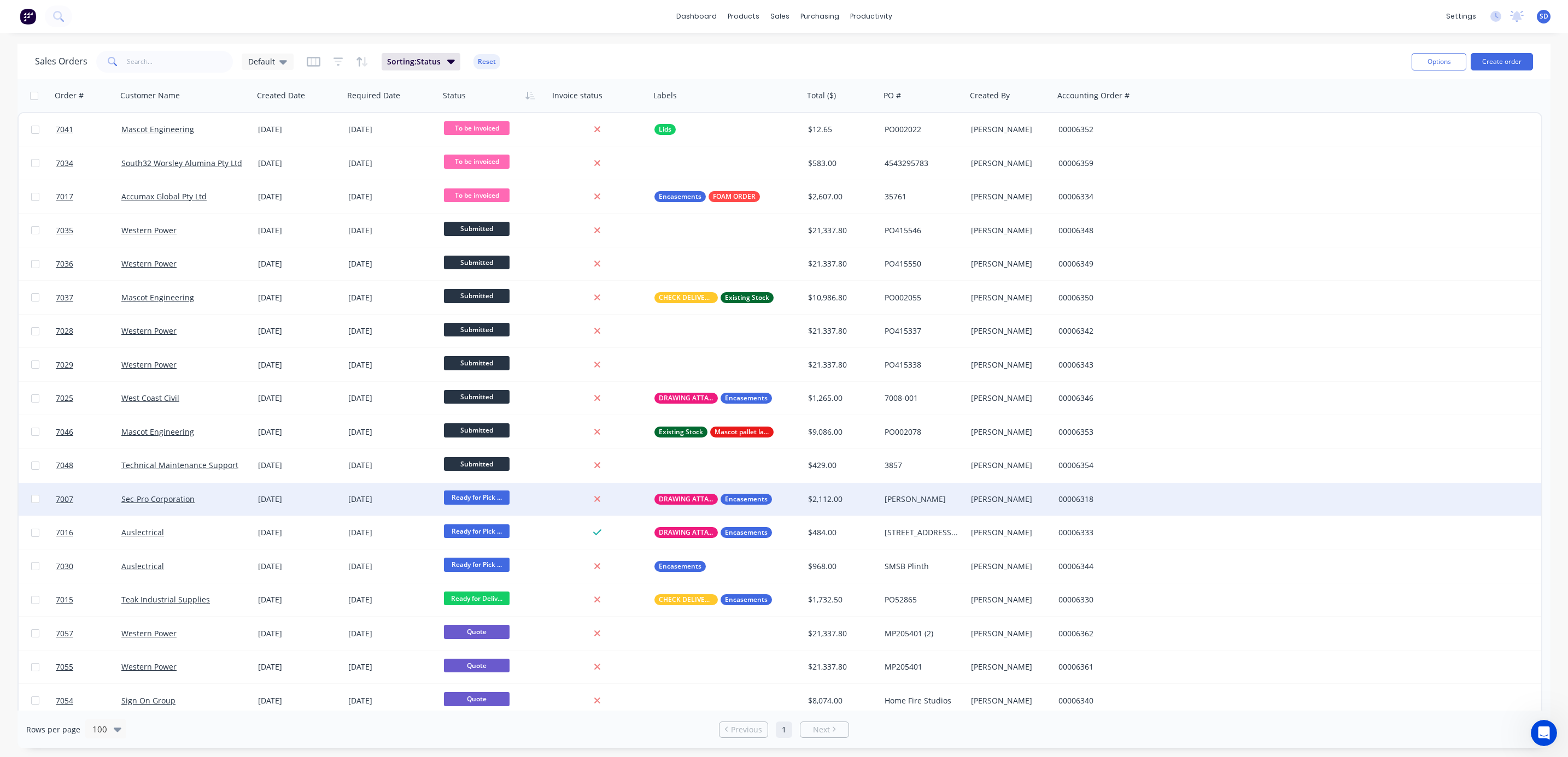
click at [470, 500] on span "Ready for Pick ..." at bounding box center [477, 498] width 65 height 14
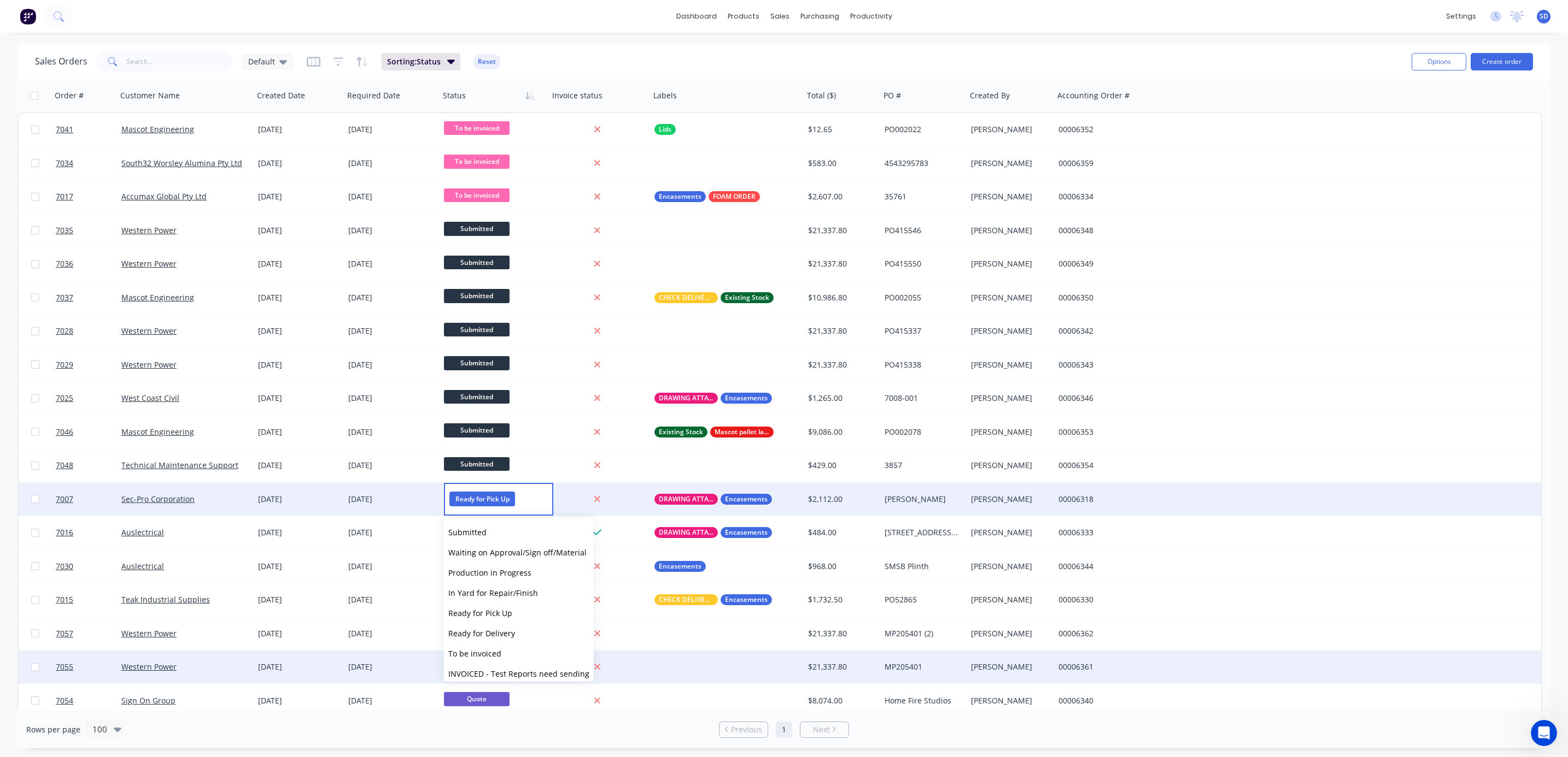
click at [484, 657] on span "To be invoiced" at bounding box center [475, 654] width 53 height 10
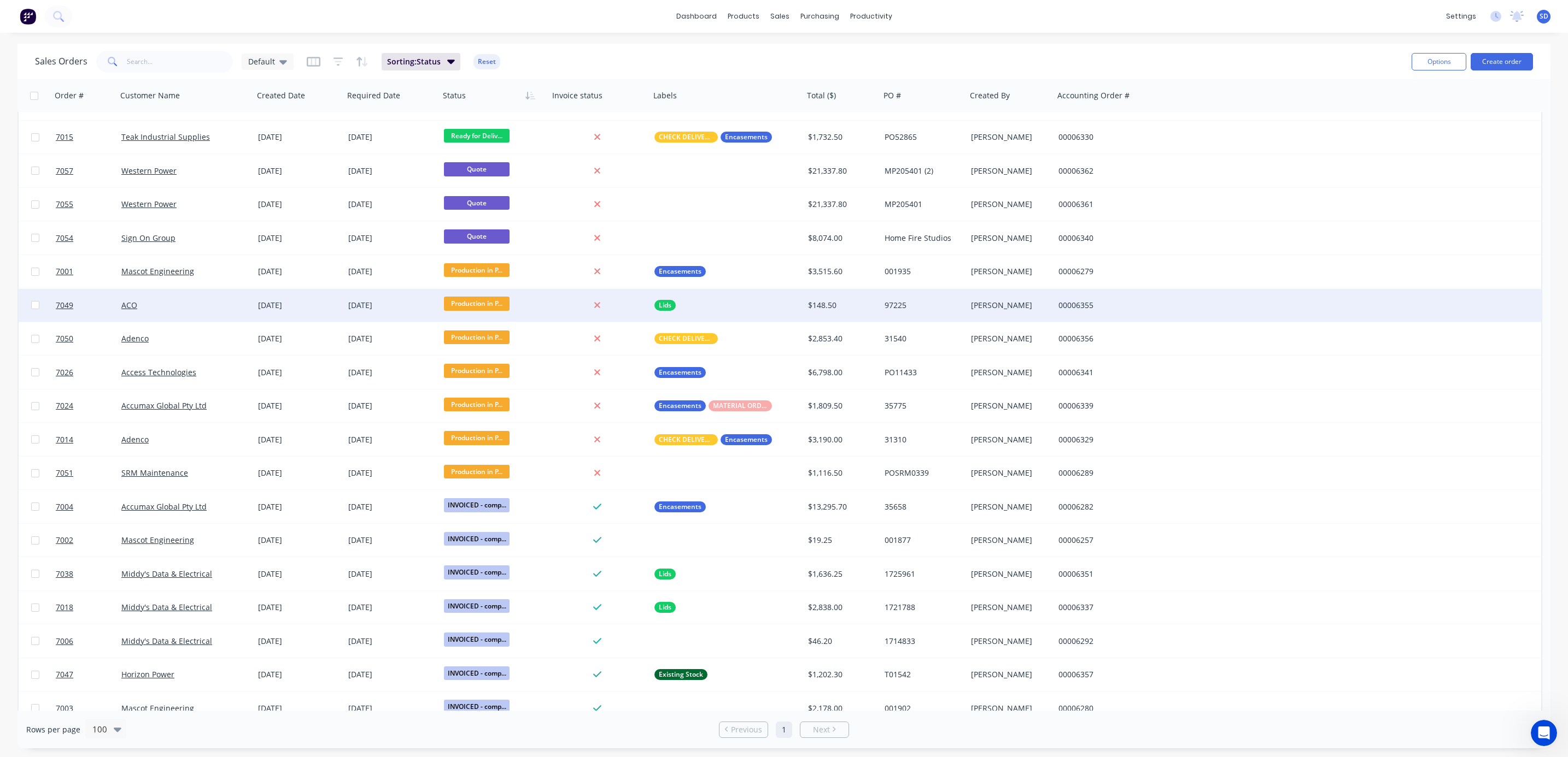
scroll to position [492, 0]
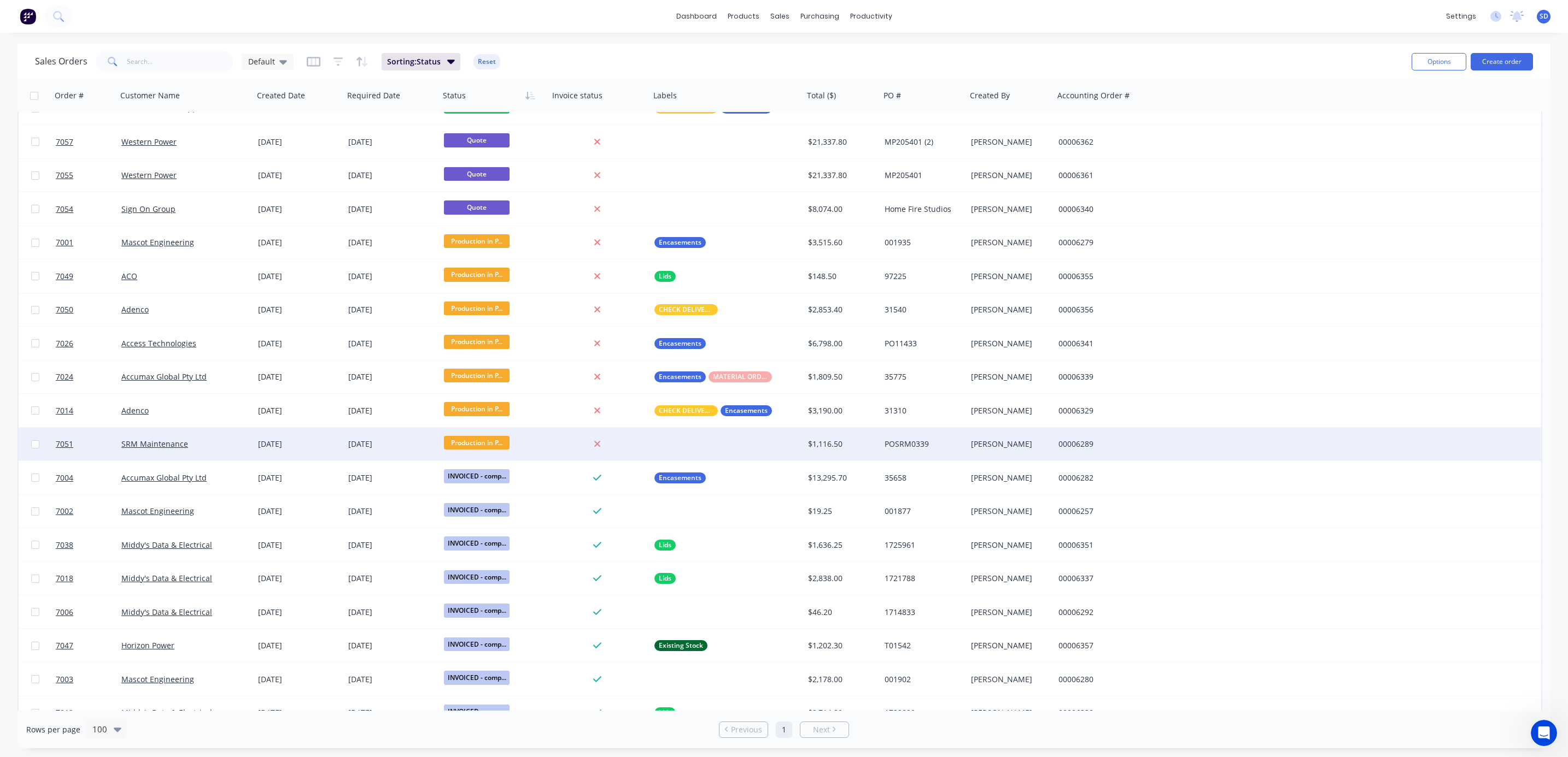
click at [672, 445] on div at bounding box center [726, 445] width 154 height 33
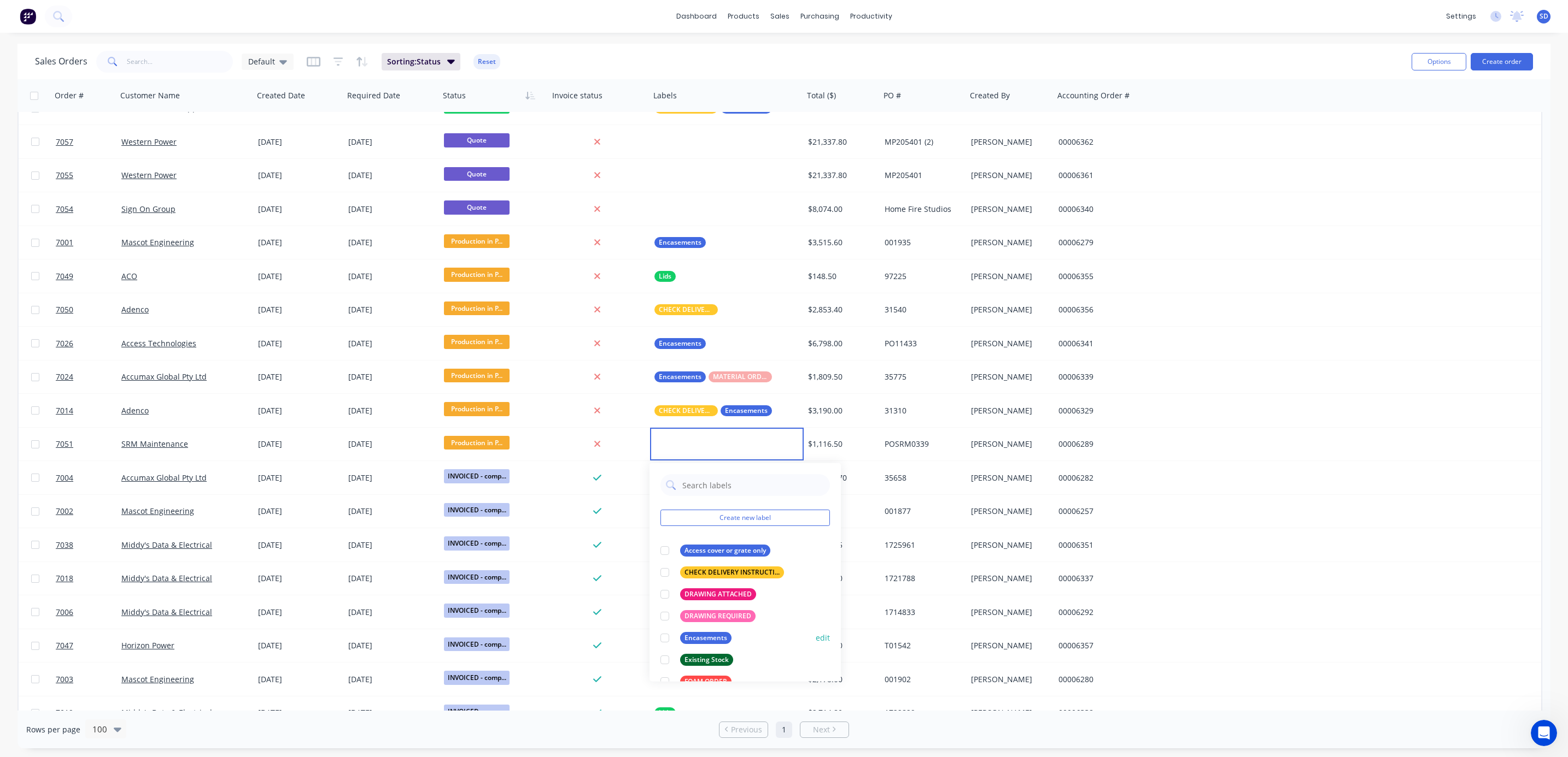
click at [661, 639] on div at bounding box center [664, 638] width 21 height 21
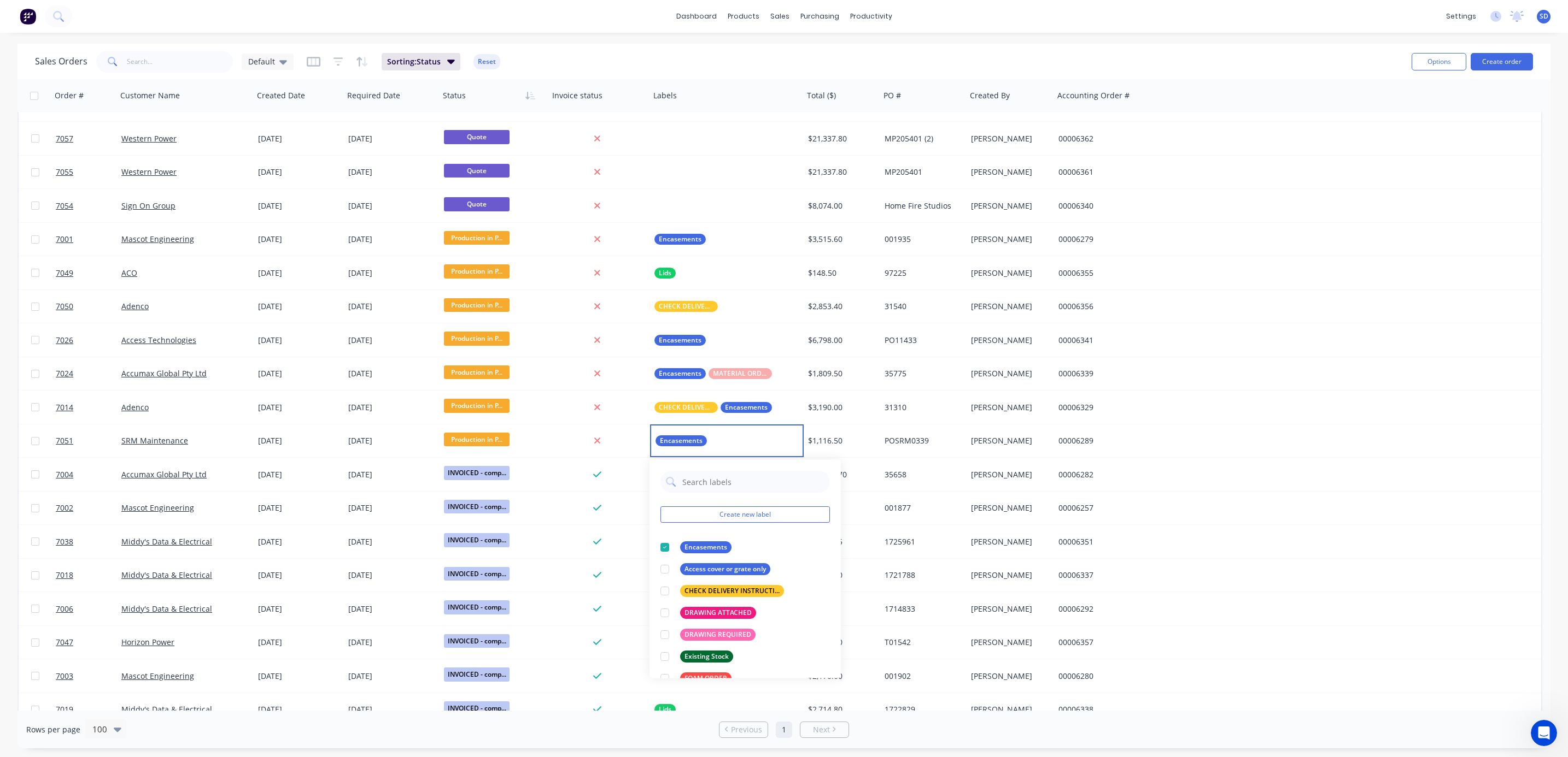
scroll to position [521, 0]
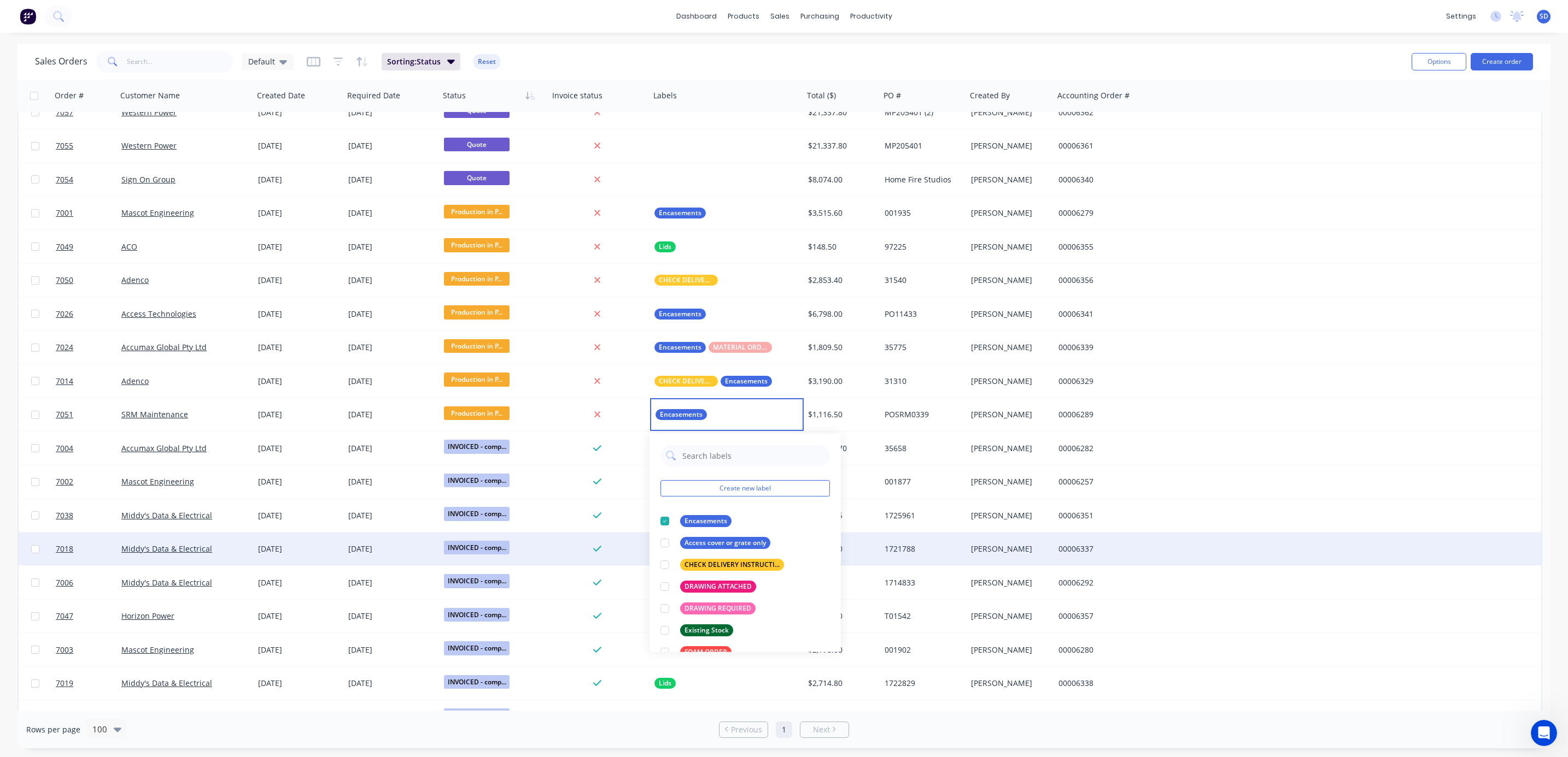
click at [1274, 548] on div "7018 Middy's Data & Electrical [DATE] [DATE] INVOICED - comp... Lids $2,838.00 …" at bounding box center [780, 549] width 1522 height 33
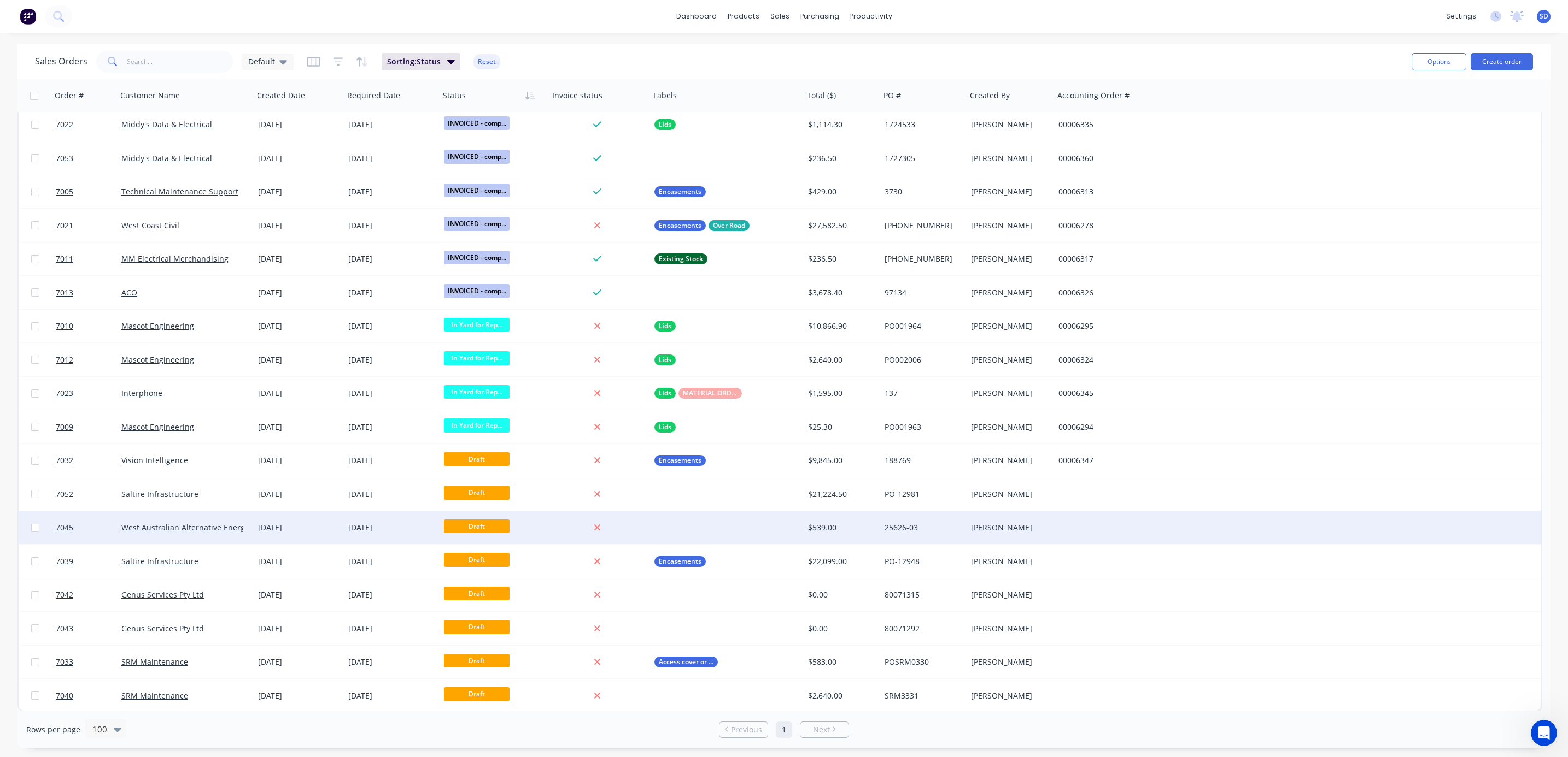
scroll to position [1148, 0]
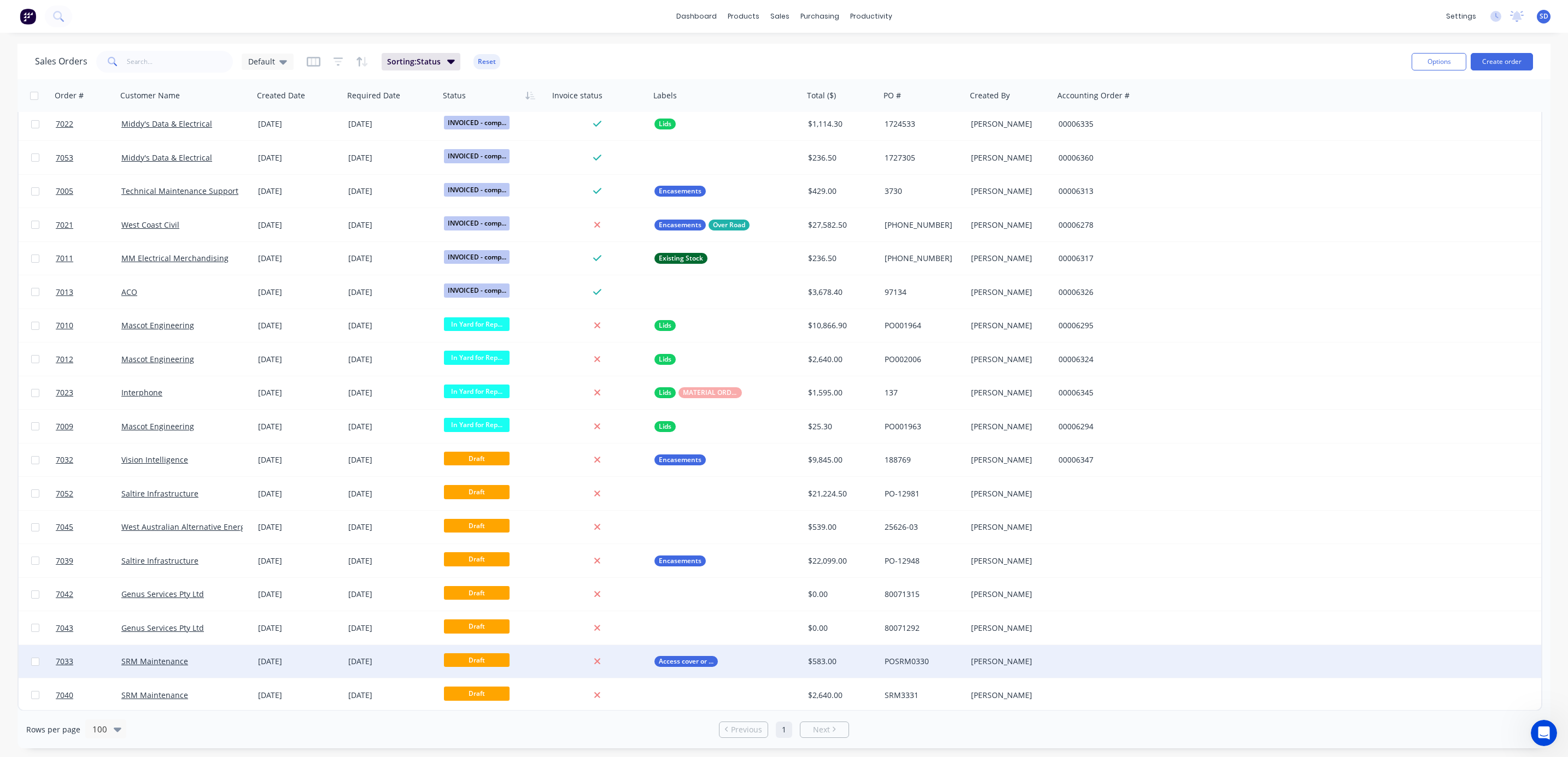
click at [564, 666] on div at bounding box center [599, 662] width 101 height 33
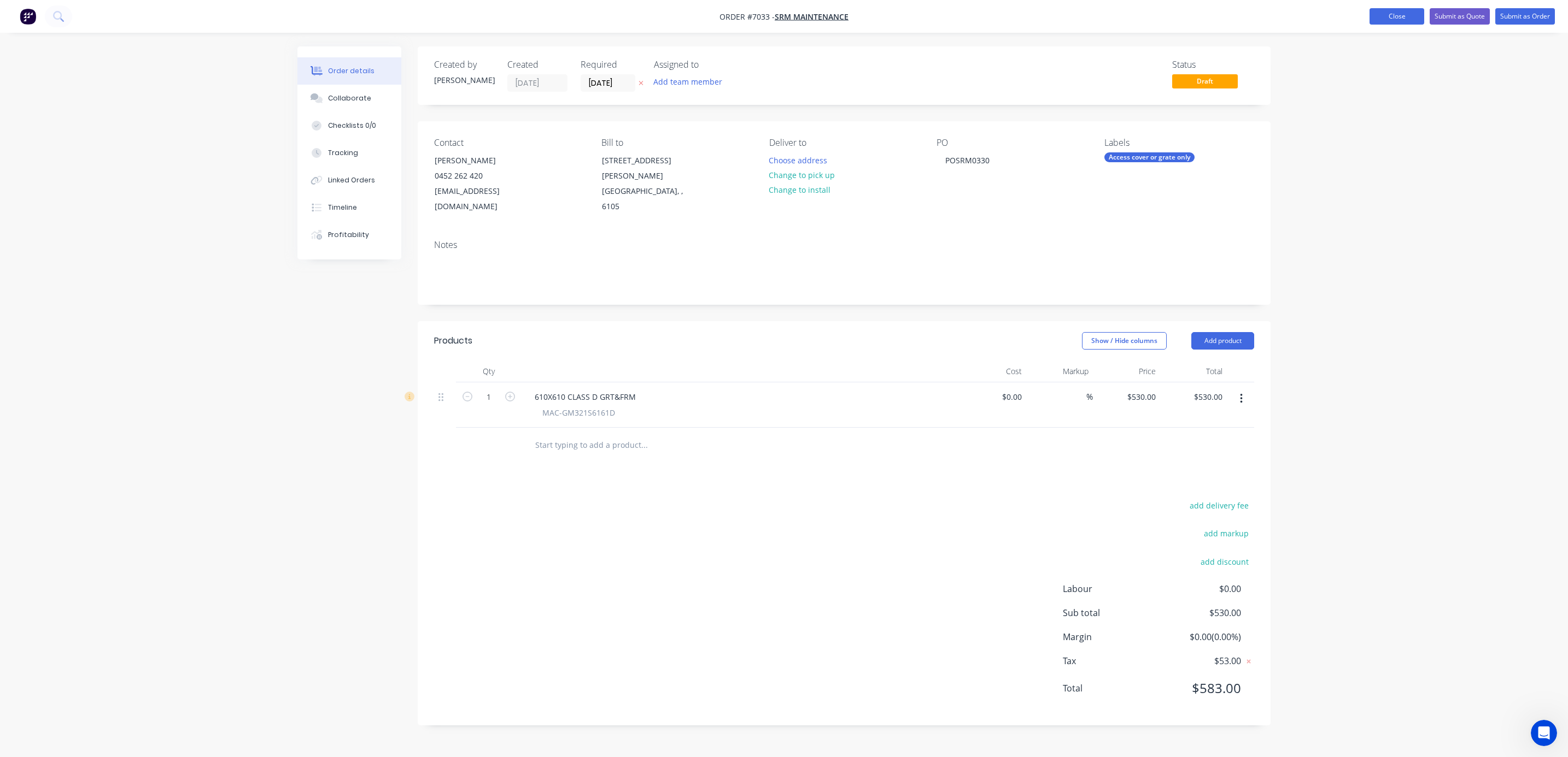
click at [1391, 13] on button "Close" at bounding box center [1397, 16] width 55 height 16
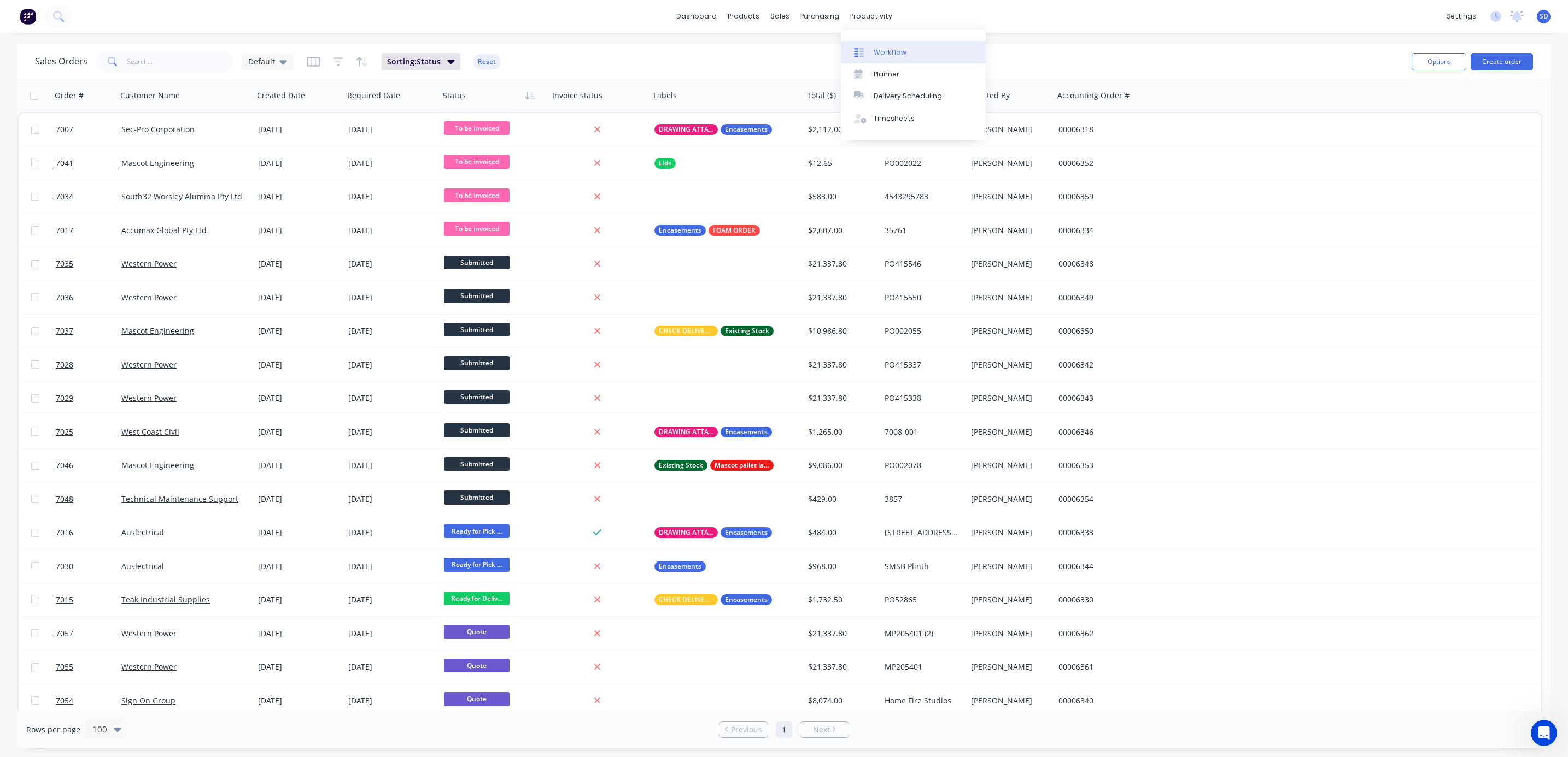
click at [884, 61] on link "Workflow" at bounding box center [913, 51] width 145 height 21
